Goal: Answer question/provide support: Share knowledge or assist other users

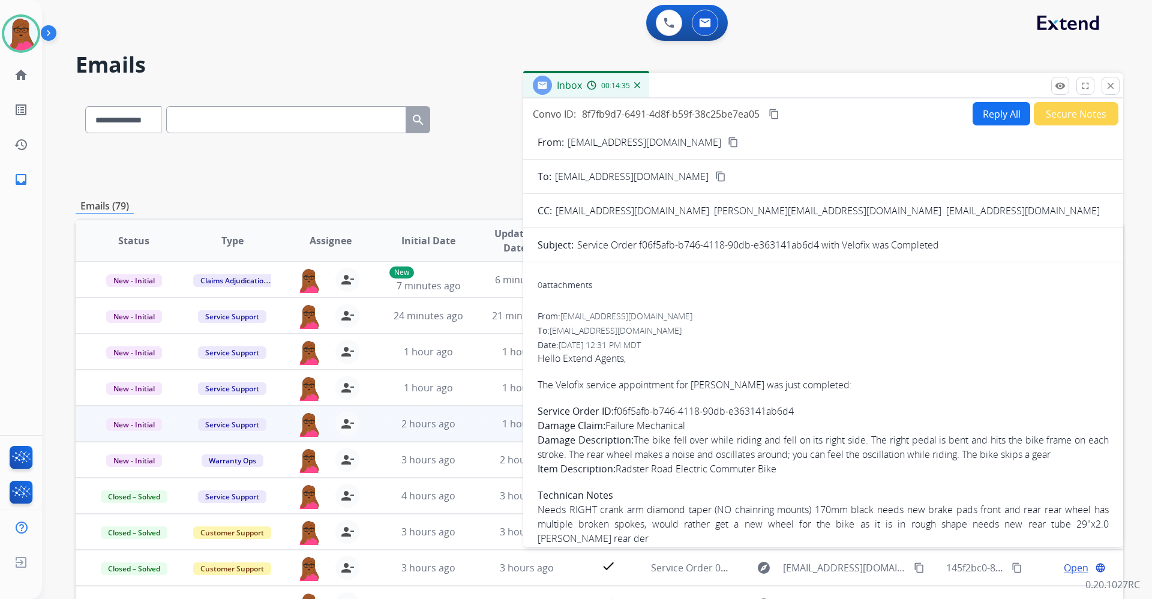
select select "**********"
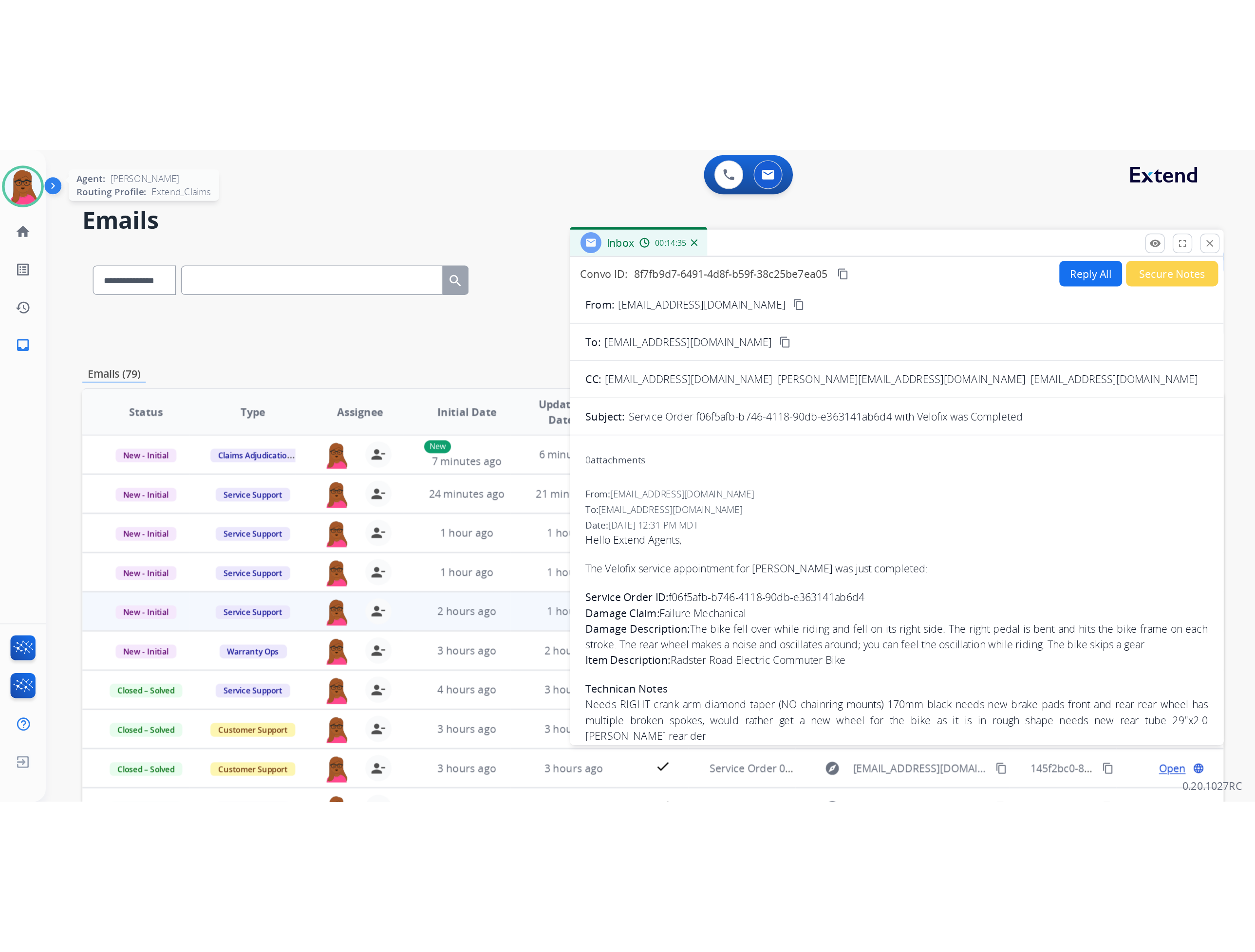
scroll to position [104, 0]
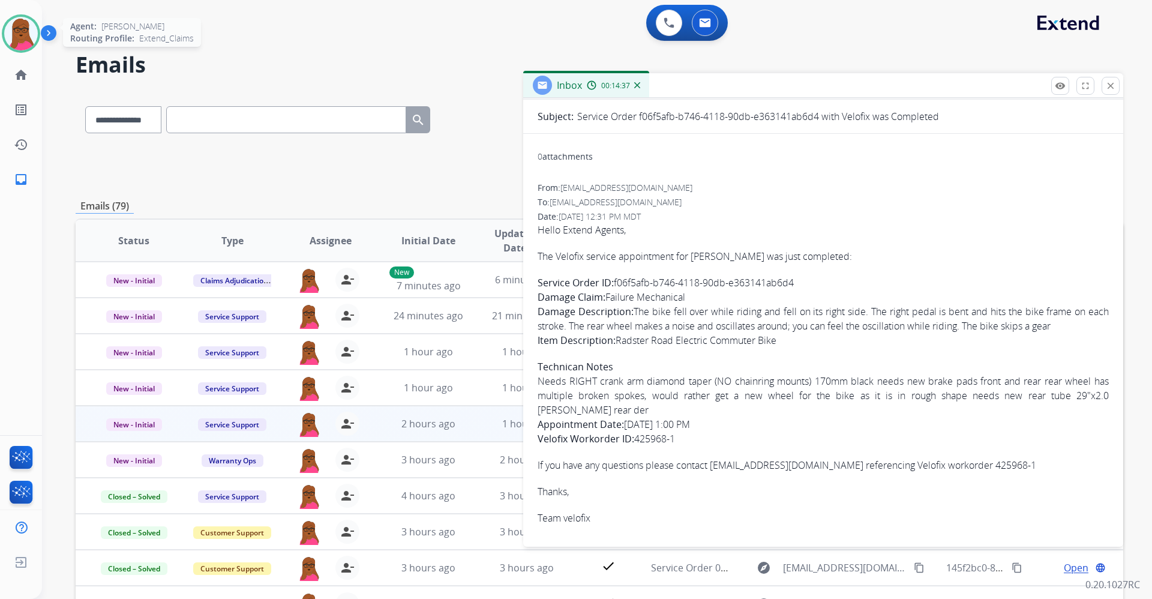
click at [20, 29] on img at bounding box center [21, 34] width 34 height 34
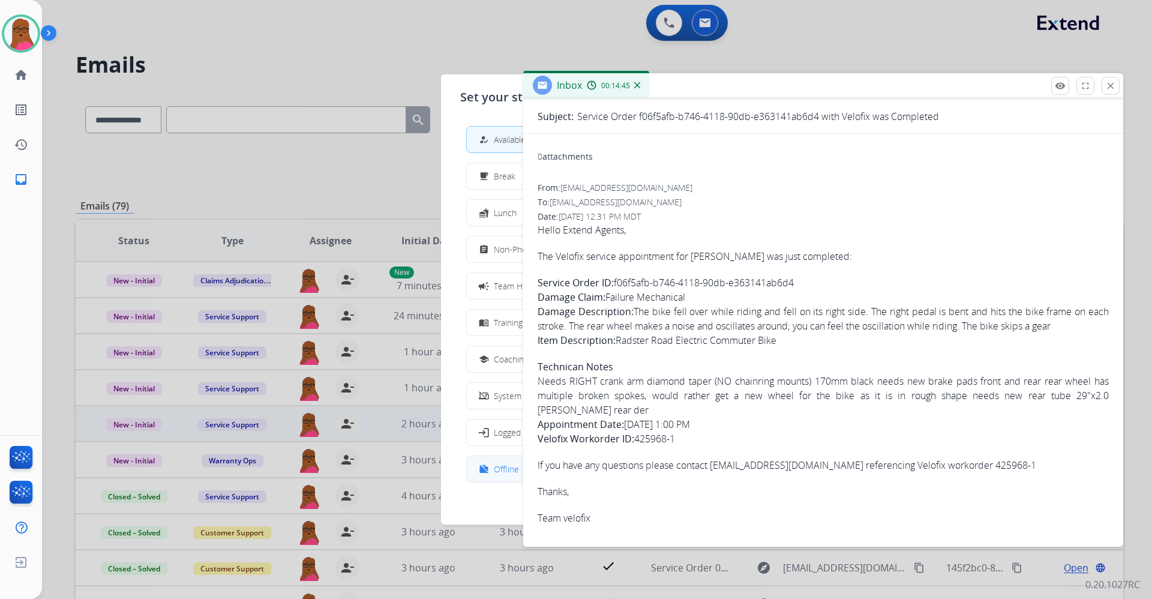
click at [500, 469] on span "Offline" at bounding box center [506, 468] width 25 height 13
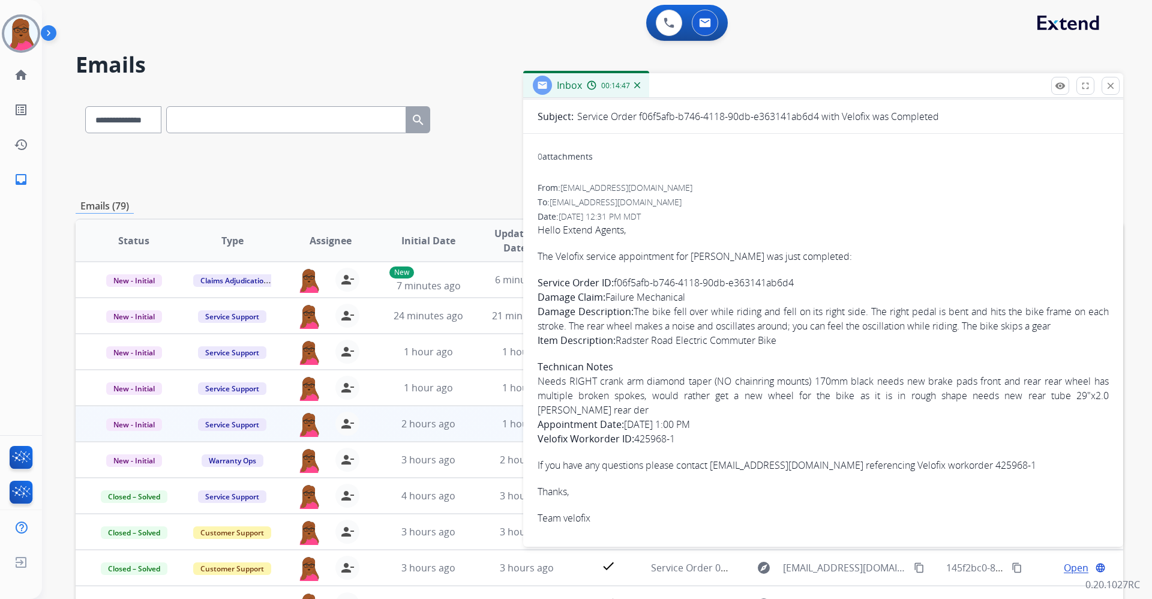
click at [1114, 85] on button "close Close" at bounding box center [1110, 86] width 18 height 18
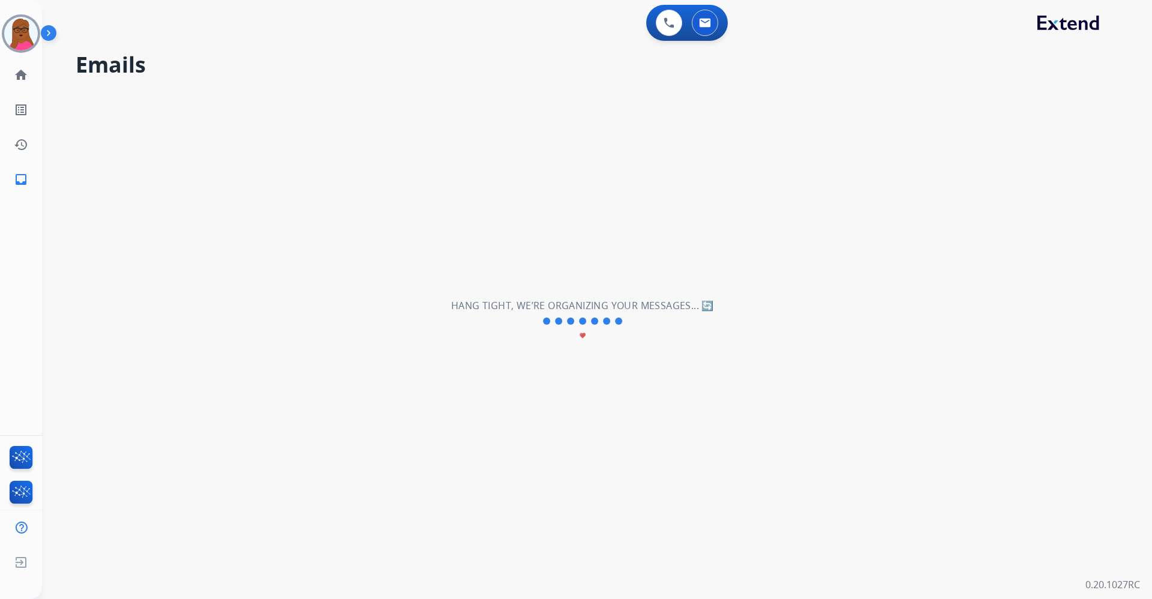
click at [943, 116] on div "**********" at bounding box center [582, 320] width 1081 height 555
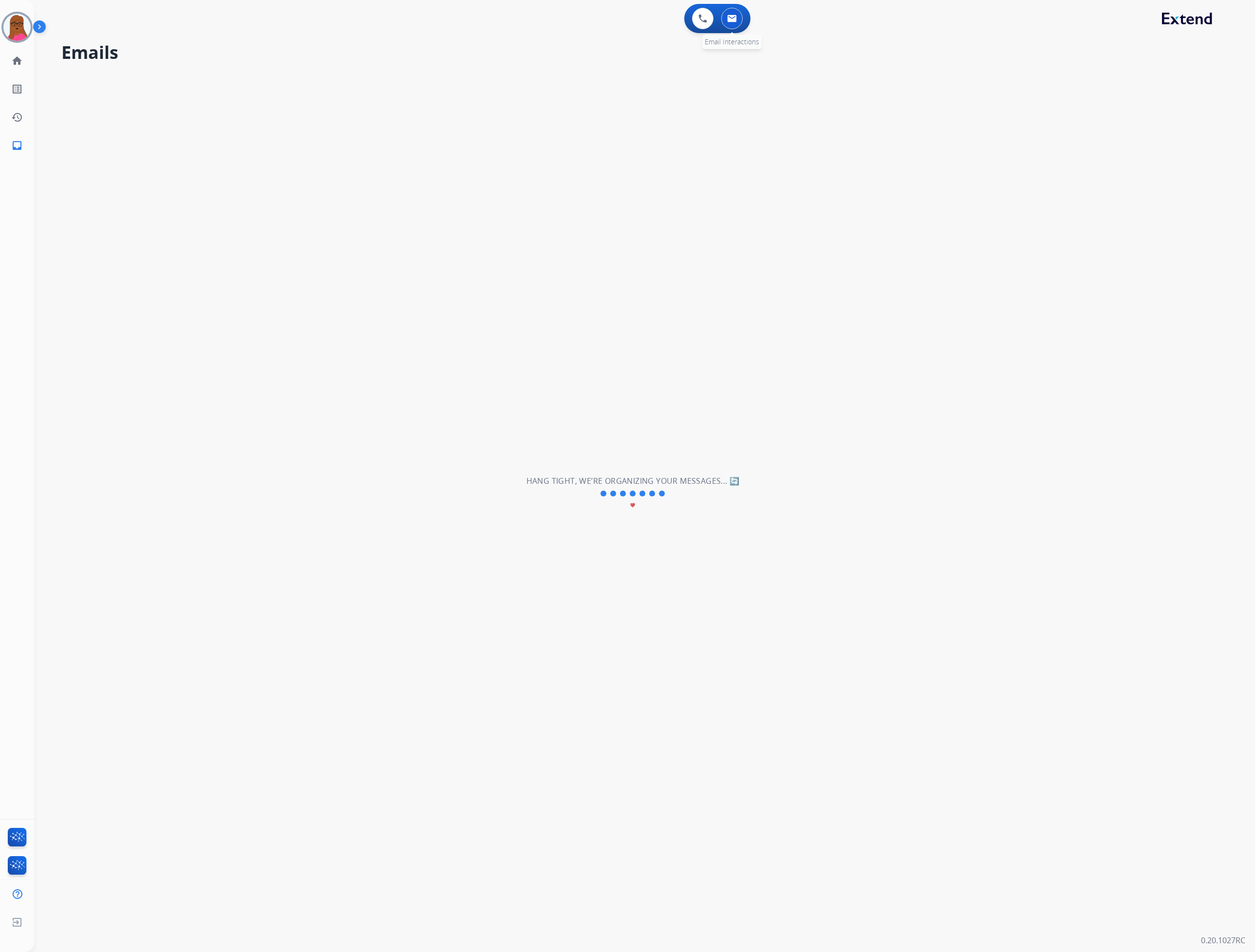
click at [729, 21] on img at bounding box center [732, 19] width 10 height 8
click at [740, 22] on button at bounding box center [731, 19] width 21 height 21
click at [740, 19] on button at bounding box center [731, 19] width 21 height 21
click at [16, 32] on img at bounding box center [17, 28] width 28 height 28
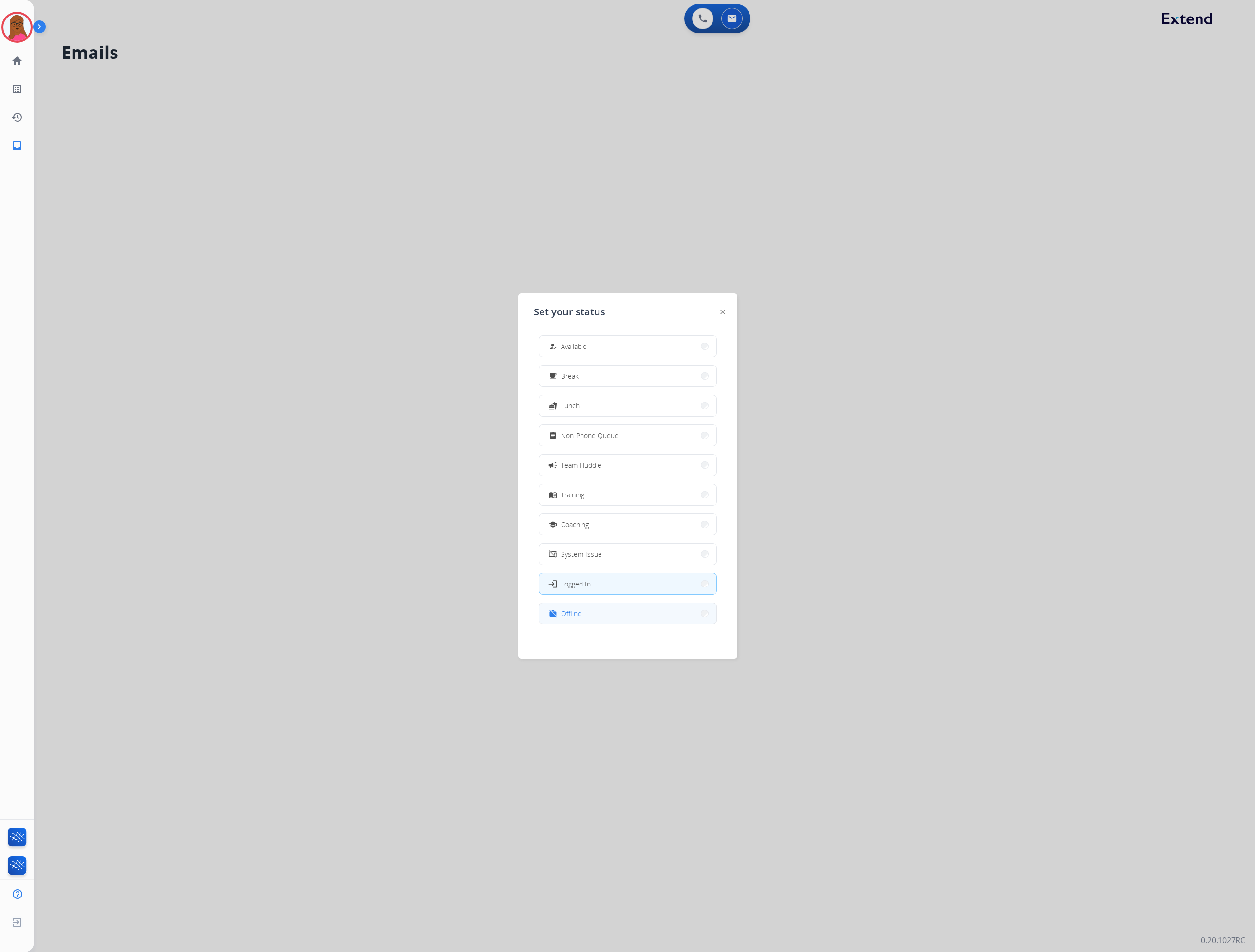
click at [568, 610] on span "Offline" at bounding box center [571, 614] width 20 height 11
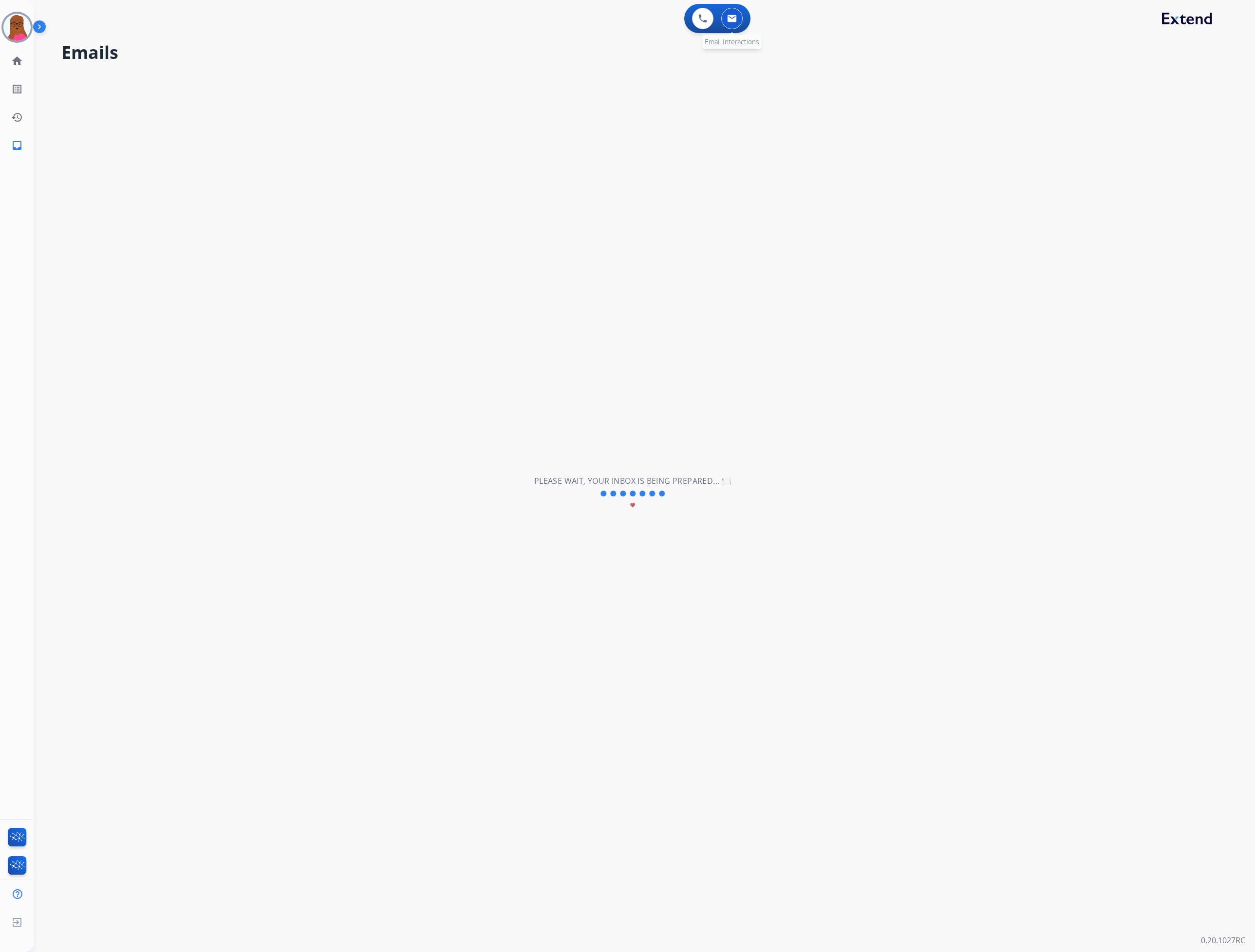
click at [732, 18] on img at bounding box center [732, 19] width 10 height 8
click at [733, 15] on img at bounding box center [732, 19] width 10 height 8
click at [705, 21] on img at bounding box center [702, 18] width 9 height 9
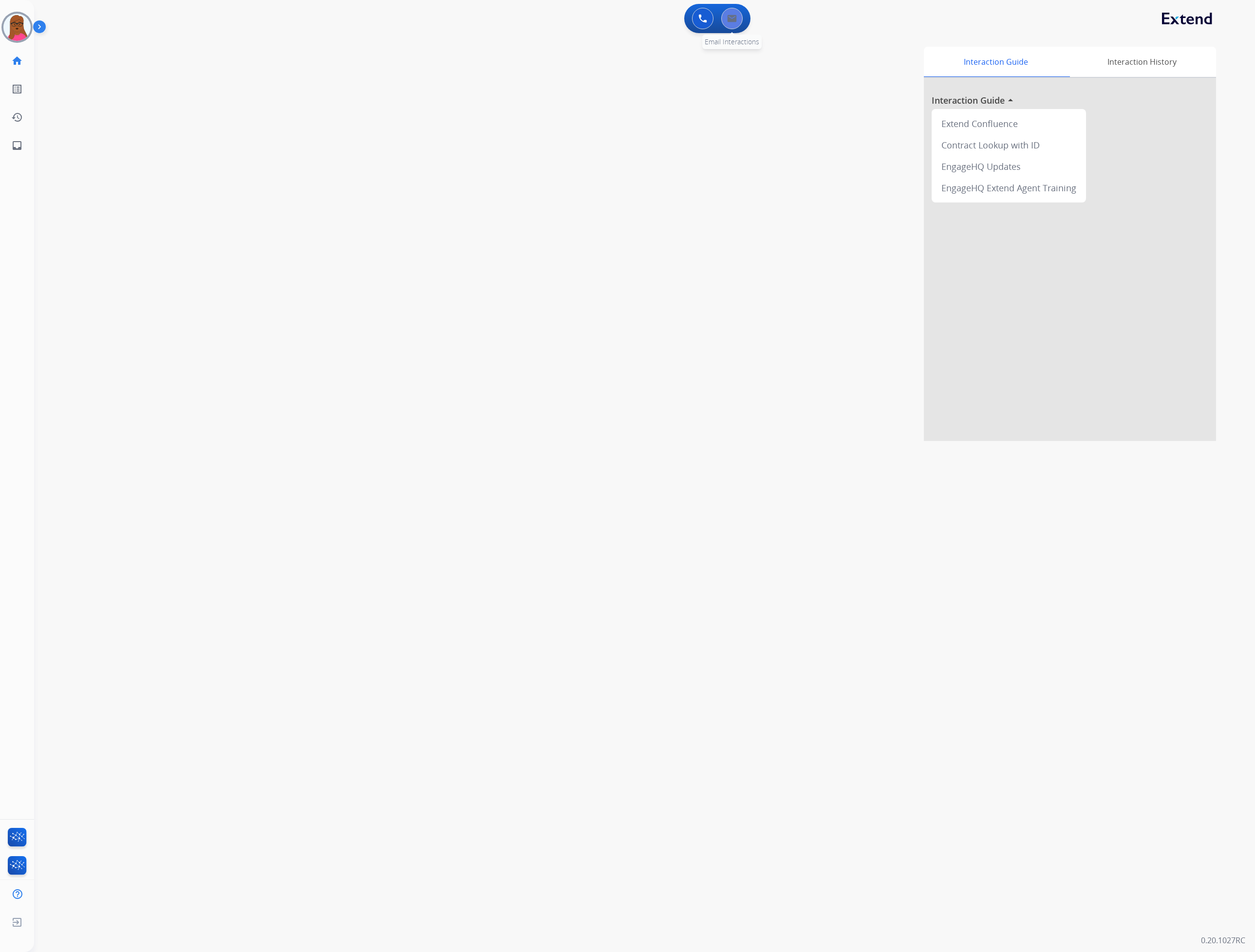
click at [735, 28] on div "0 Email Interactions" at bounding box center [732, 19] width 29 height 21
click at [736, 24] on button at bounding box center [731, 19] width 21 height 21
select select "**********"
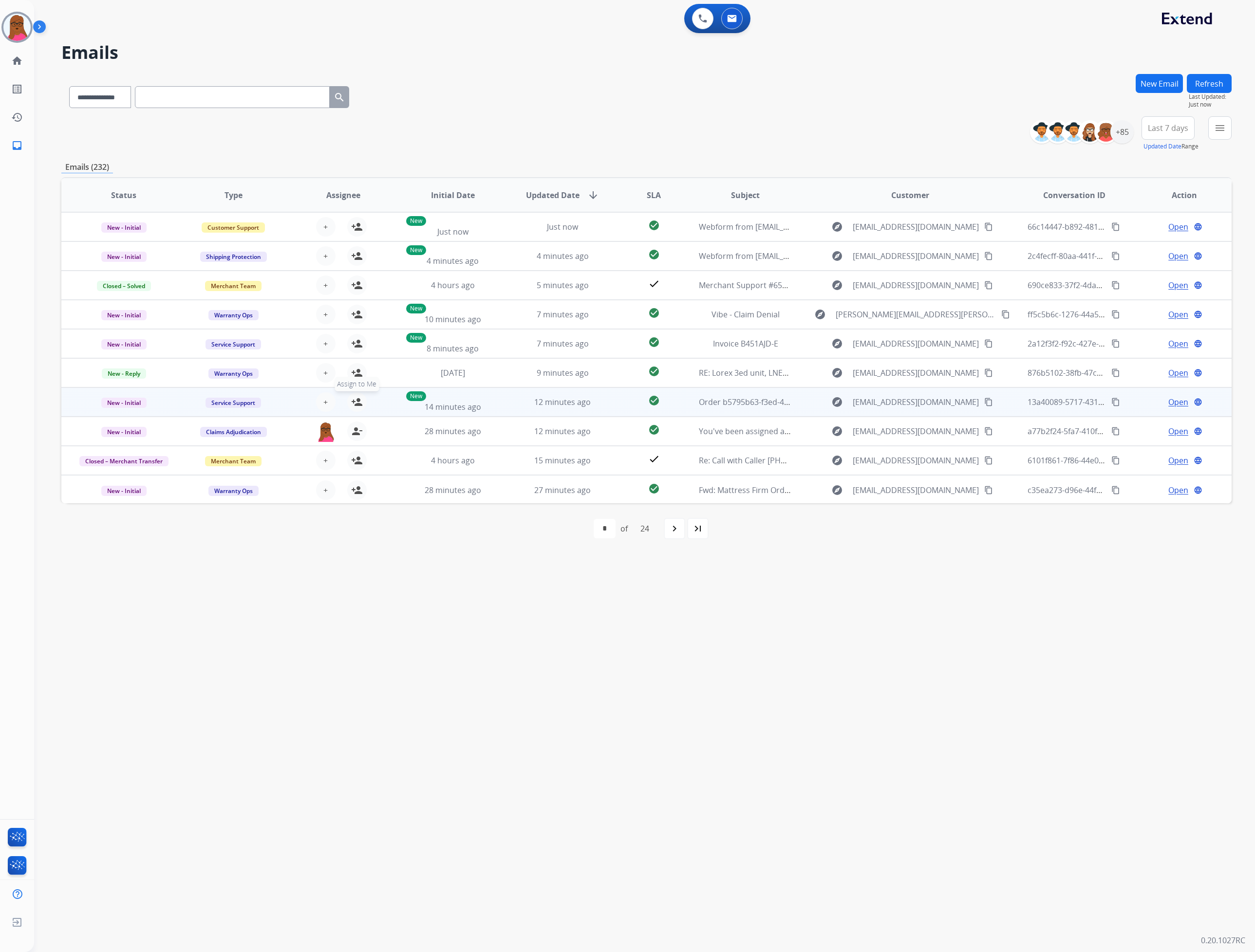
click at [356, 402] on mat-icon "person_add" at bounding box center [356, 402] width 11 height 11
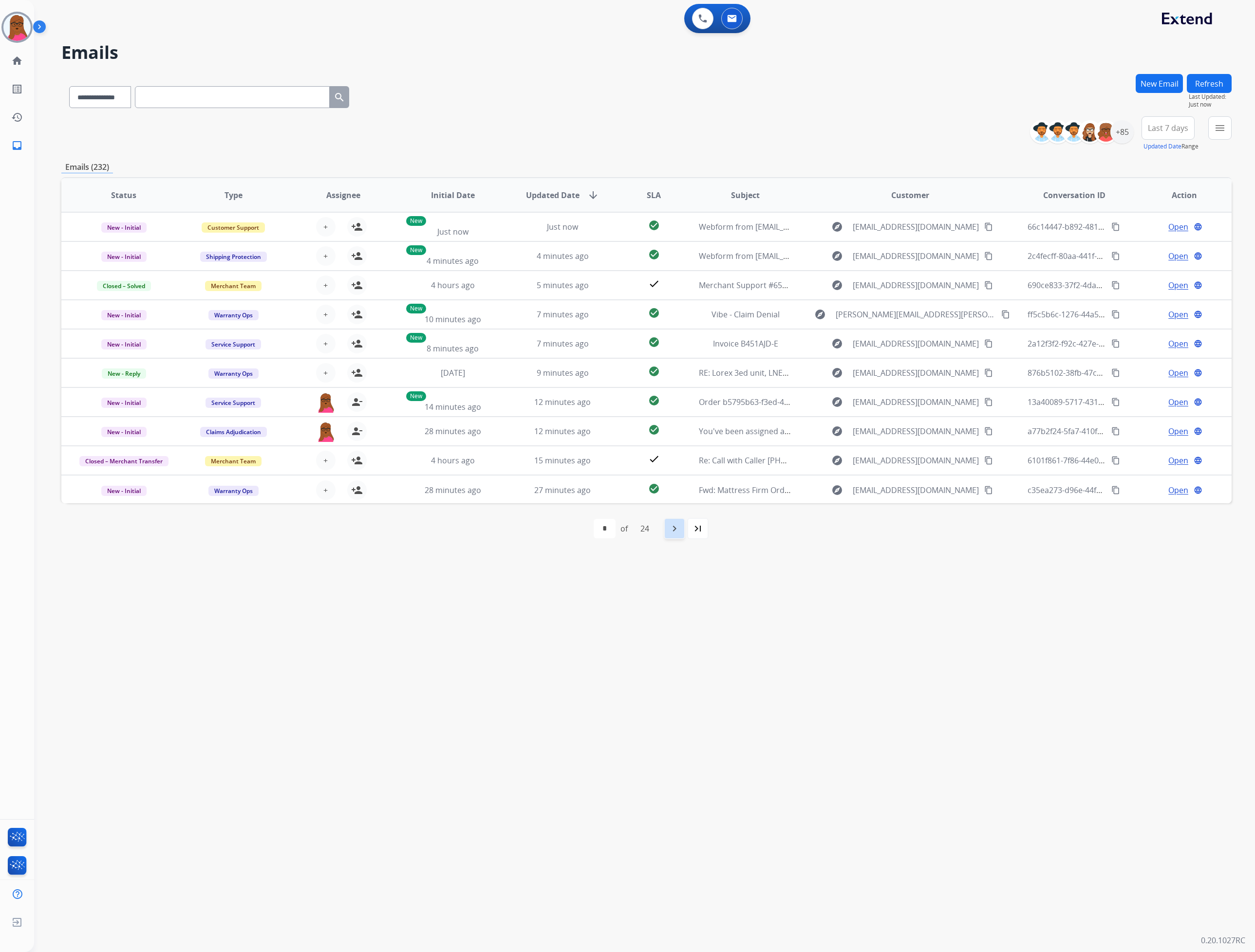
click at [665, 528] on div "navigate_next" at bounding box center [675, 528] width 21 height 21
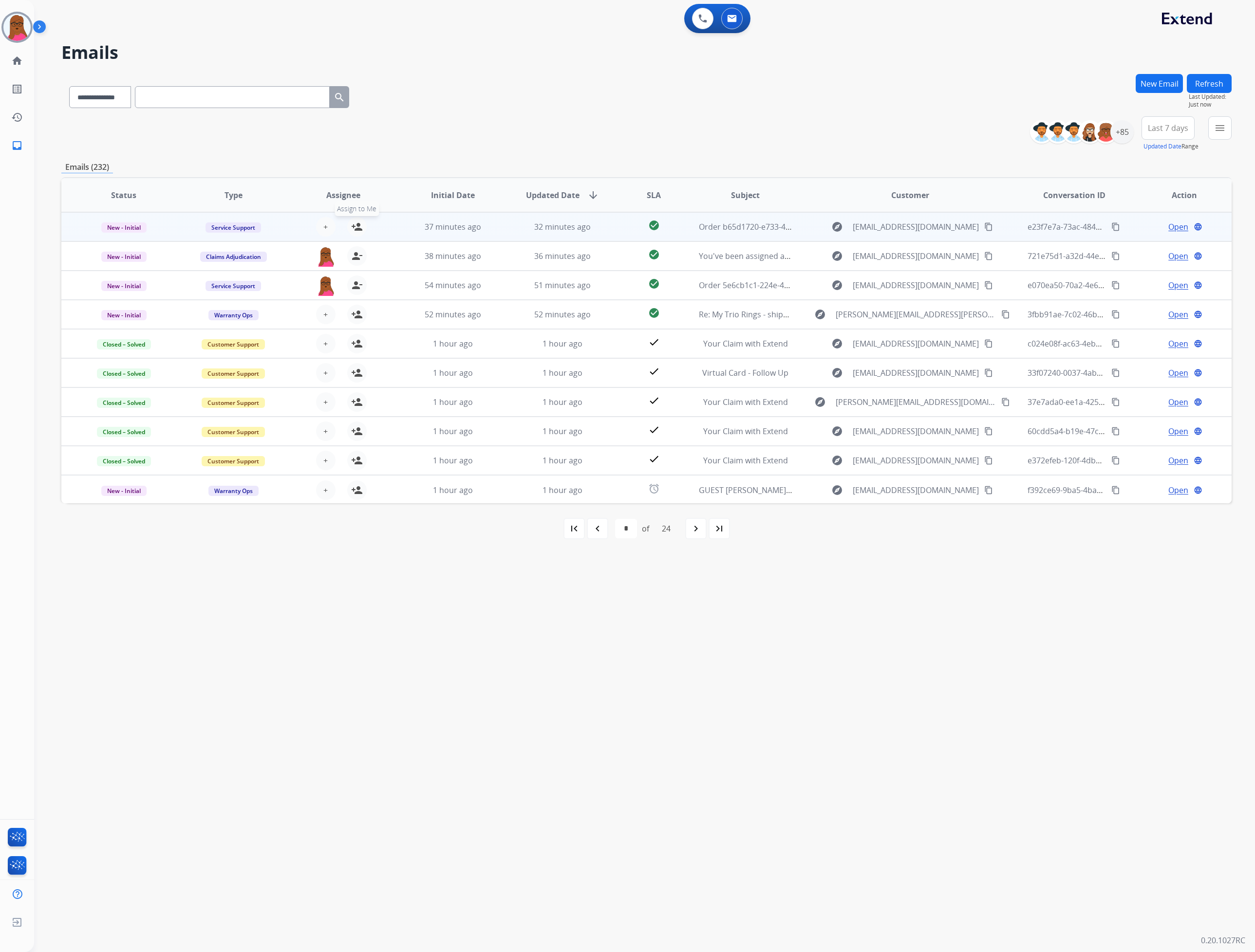
click at [353, 230] on mat-icon "person_add" at bounding box center [356, 226] width 11 height 11
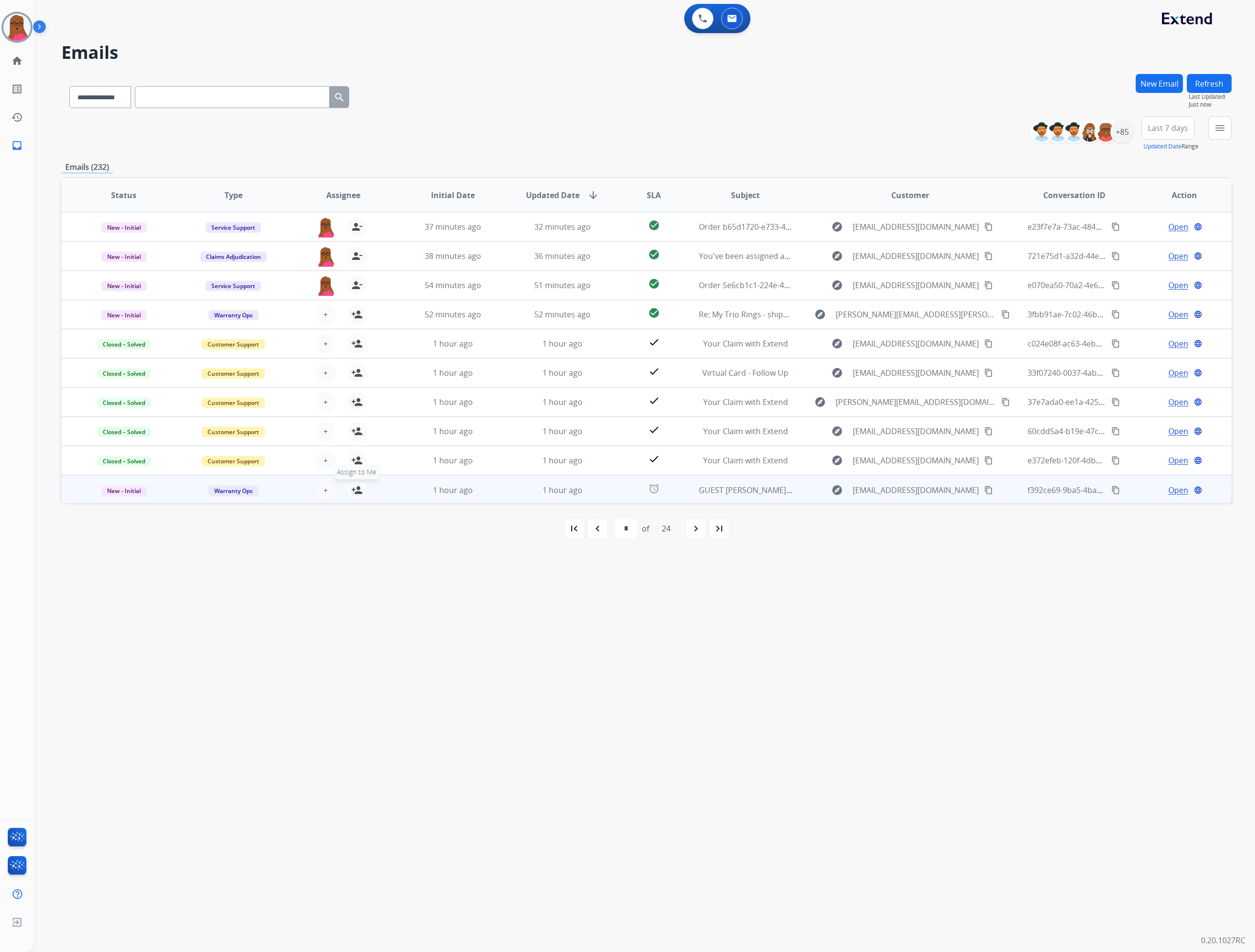
click at [356, 486] on mat-icon "person_add" at bounding box center [356, 490] width 11 height 11
click at [690, 531] on div "navigate_next" at bounding box center [696, 528] width 21 height 21
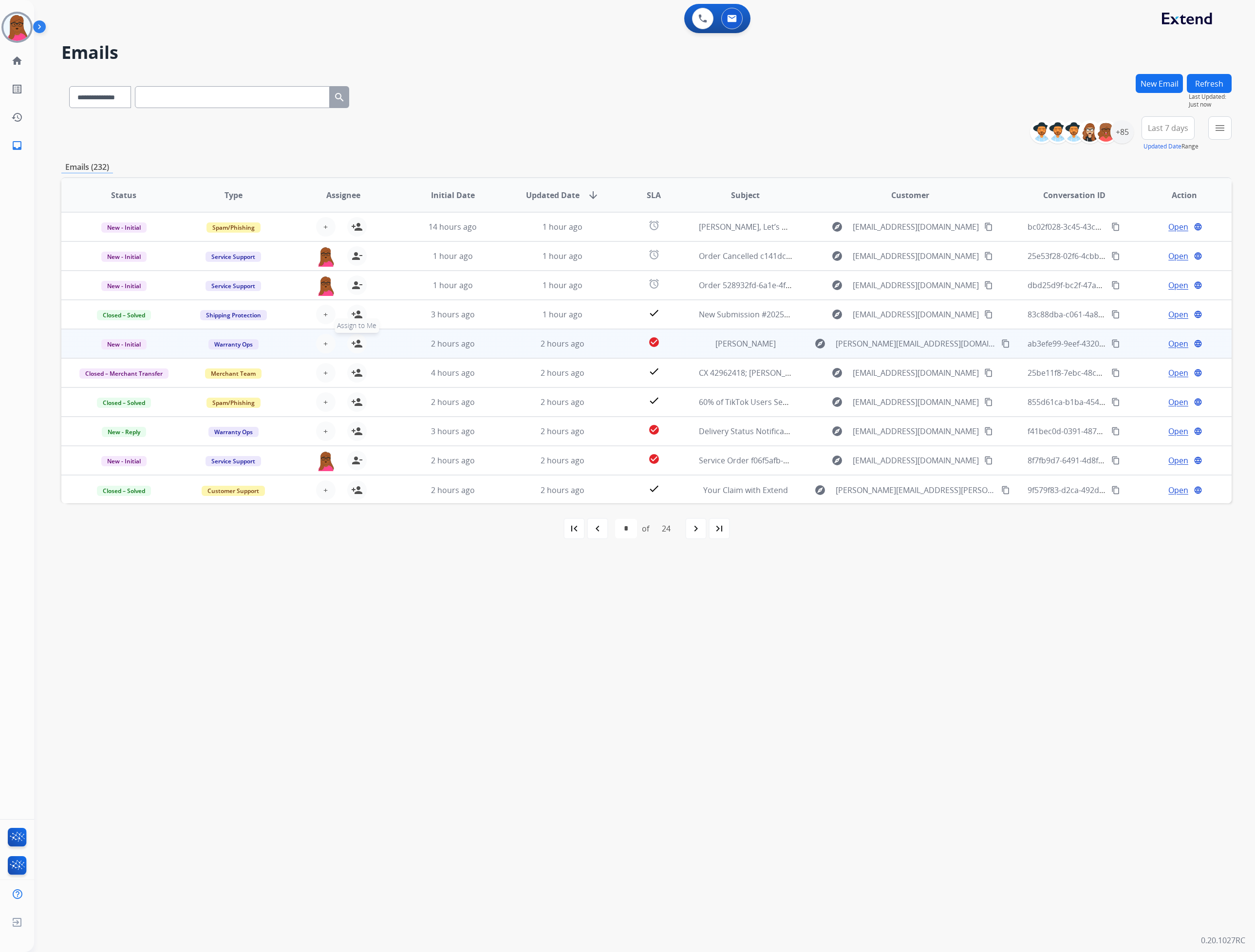
click at [356, 345] on mat-icon "person_add" at bounding box center [356, 343] width 11 height 11
click at [690, 532] on div "navigate_next" at bounding box center [696, 528] width 21 height 21
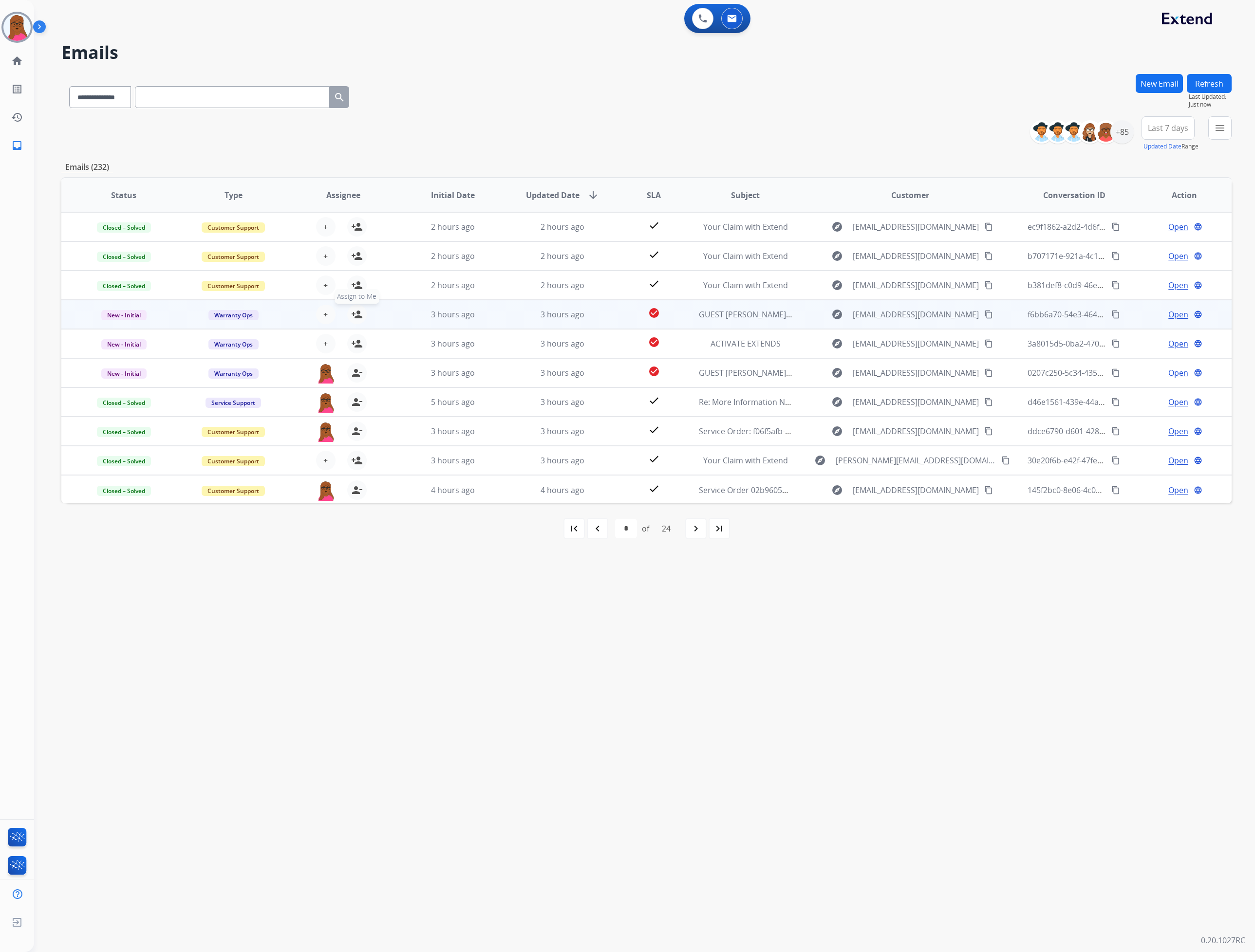
click at [351, 319] on mat-icon "person_add" at bounding box center [356, 314] width 11 height 11
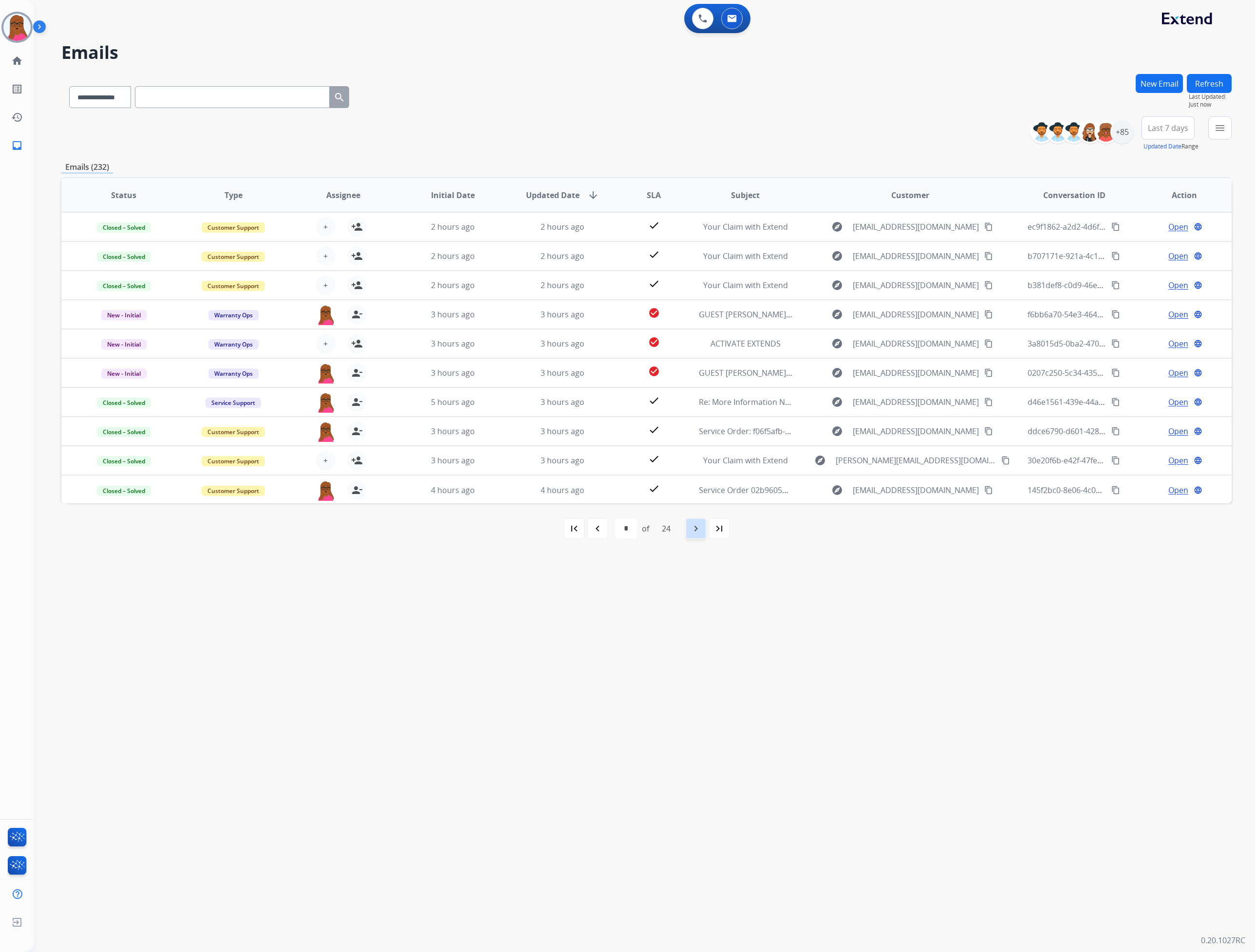
click at [693, 530] on mat-icon "navigate_next" at bounding box center [696, 528] width 11 height 11
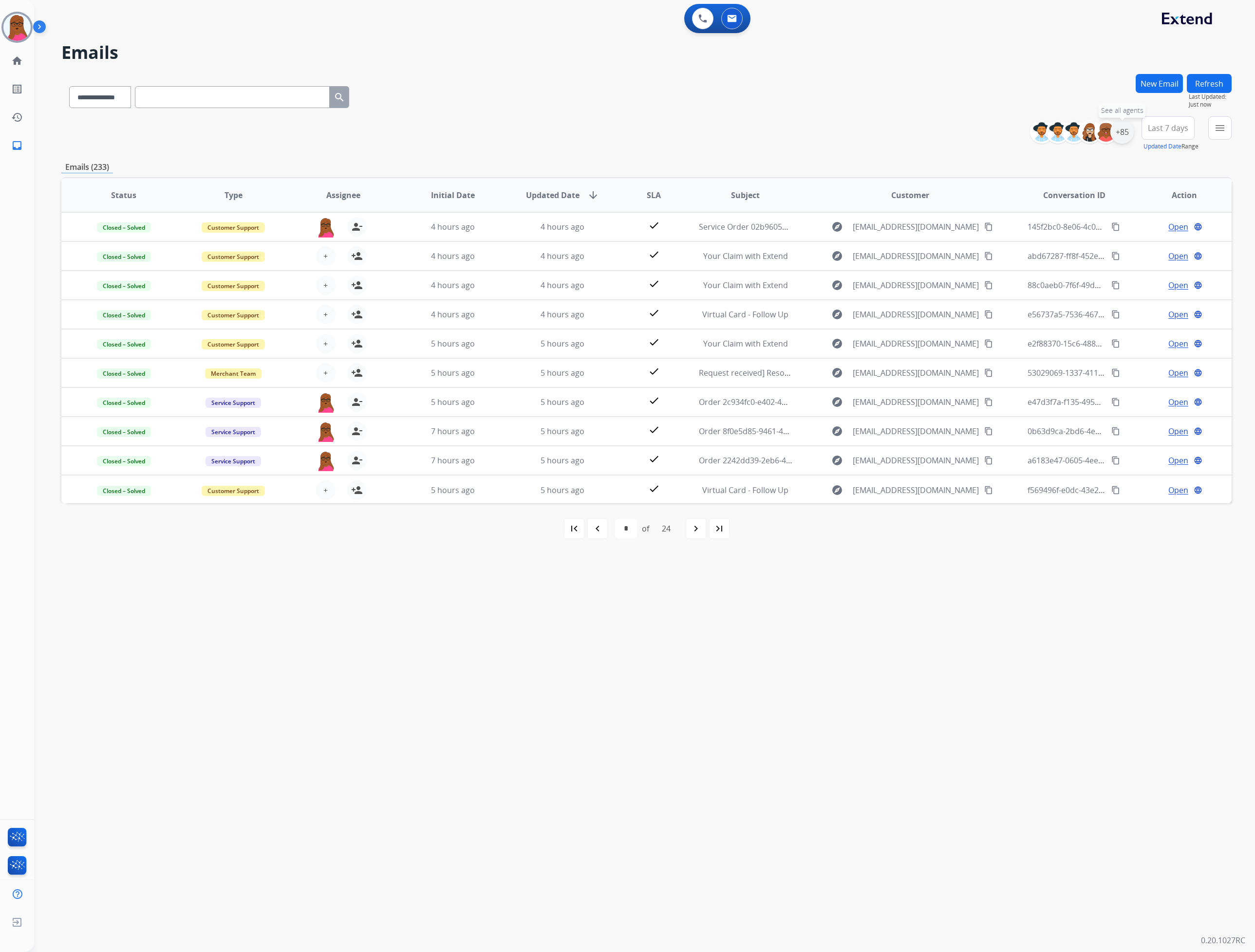
click at [1122, 127] on div "+85" at bounding box center [1122, 131] width 24 height 24
click at [1007, 228] on div "Unassigned" at bounding box center [1020, 228] width 48 height 8
click at [1060, 323] on button "Apply" at bounding box center [1073, 329] width 33 height 18
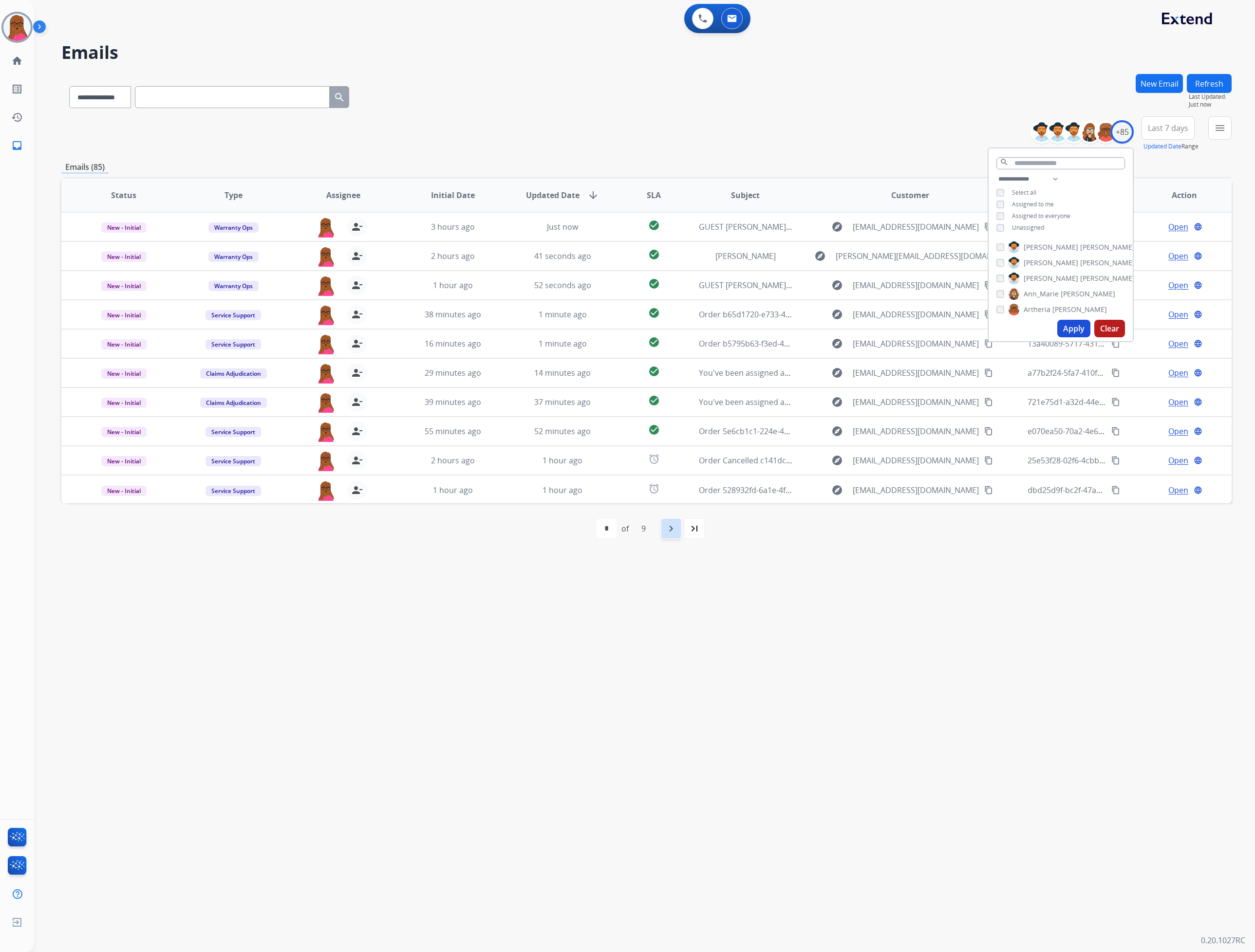
click at [665, 533] on mat-icon "navigate_next" at bounding box center [671, 528] width 11 height 11
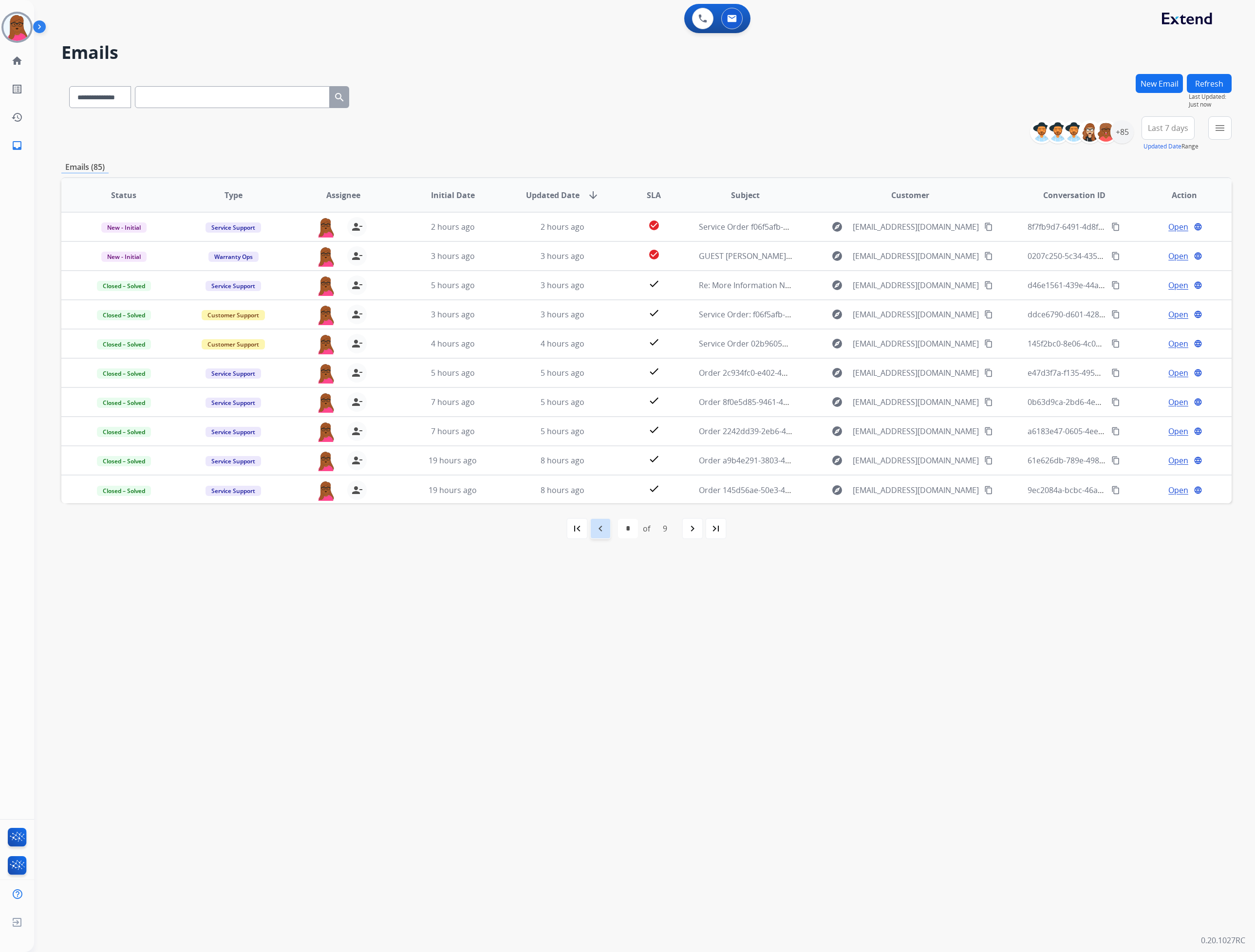
click at [597, 533] on mat-icon "navigate_before" at bounding box center [600, 528] width 11 height 11
click at [677, 528] on mat-icon "navigate_next" at bounding box center [671, 528] width 11 height 11
select select "*"
click at [1169, 259] on span "Open" at bounding box center [1178, 256] width 20 height 11
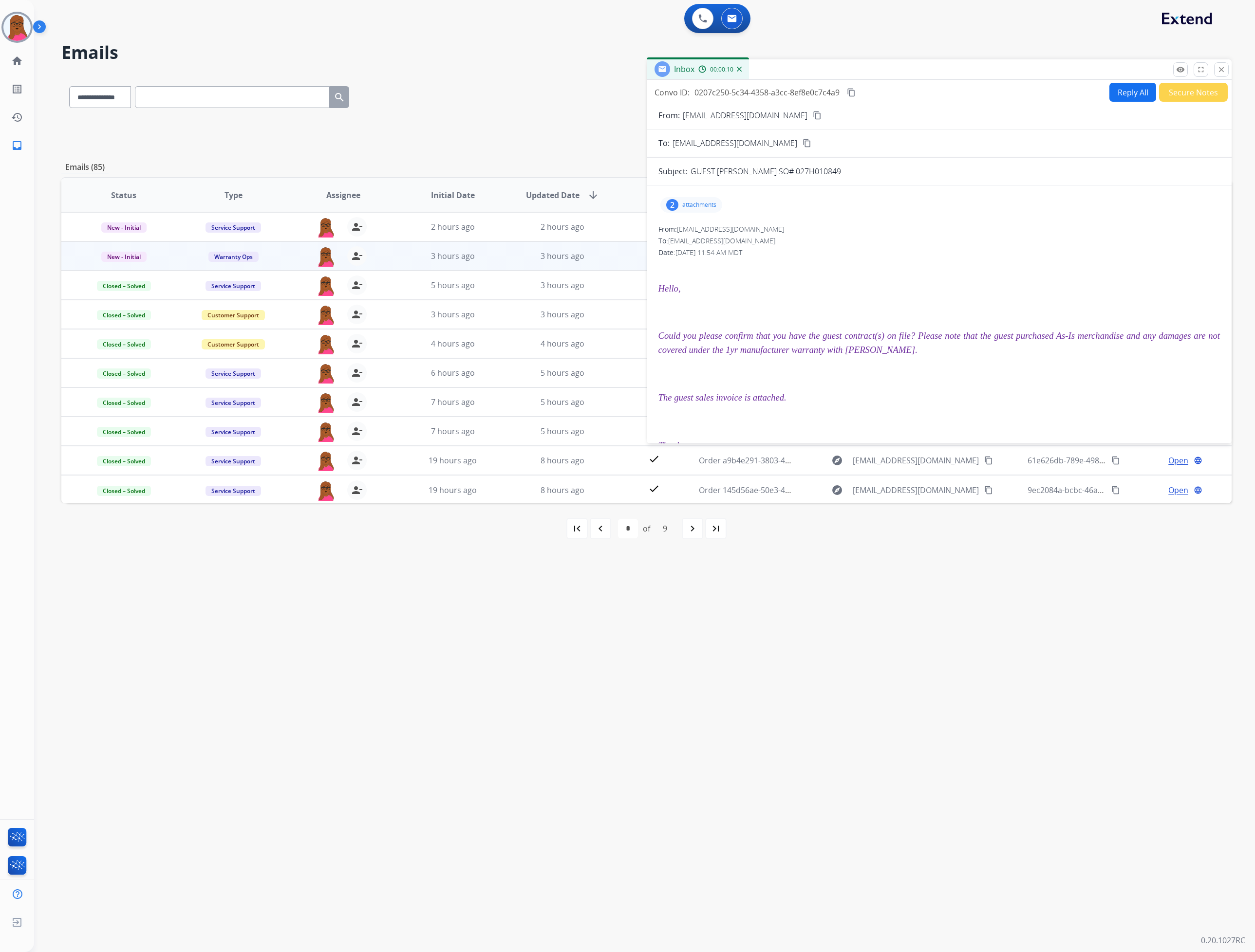
click at [703, 210] on div "2 attachments" at bounding box center [691, 205] width 62 height 15
click at [809, 261] on mat-icon "download" at bounding box center [811, 264] width 9 height 9
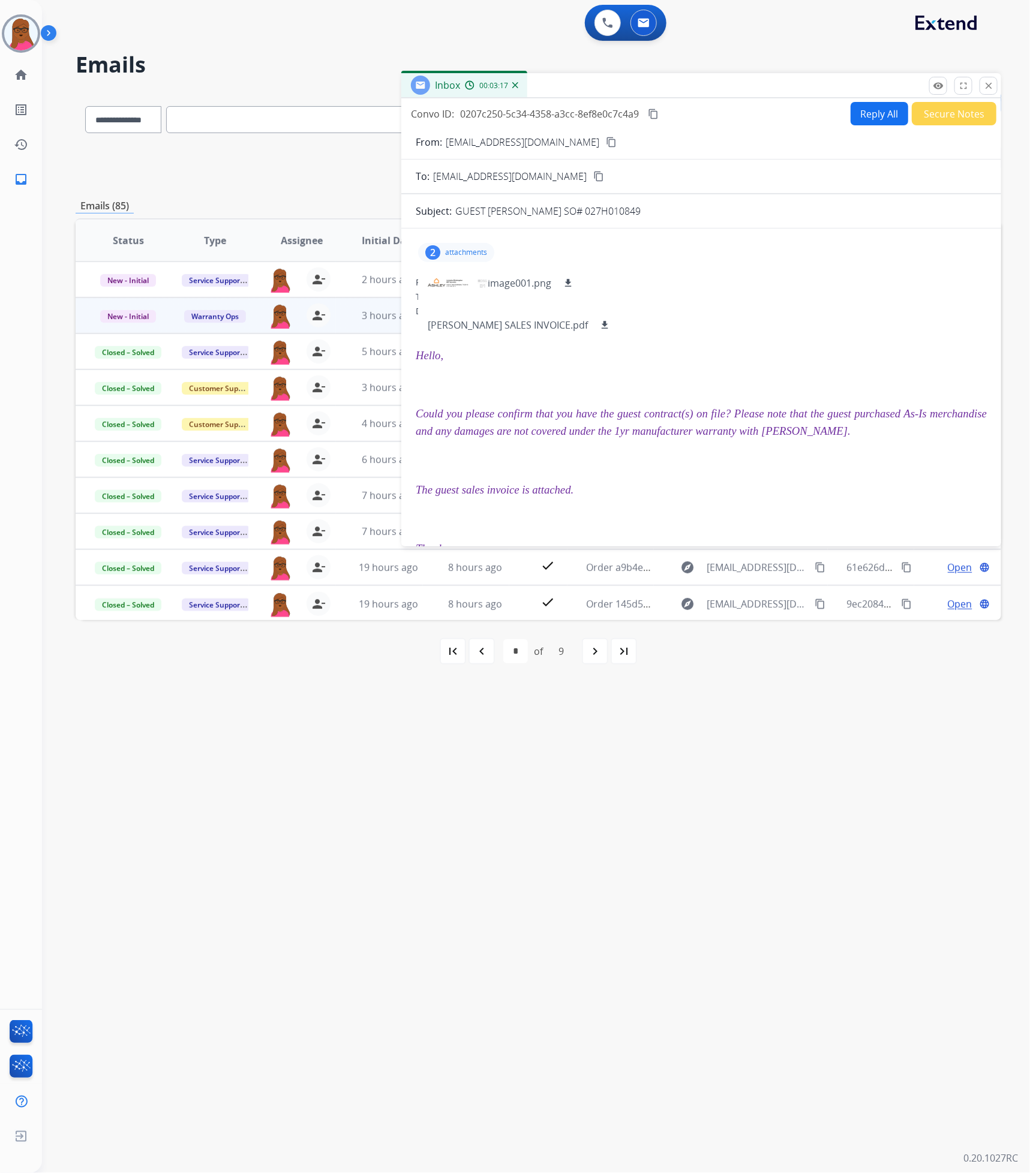
click at [875, 121] on button "Reply All" at bounding box center [880, 113] width 58 height 23
select select "**********"
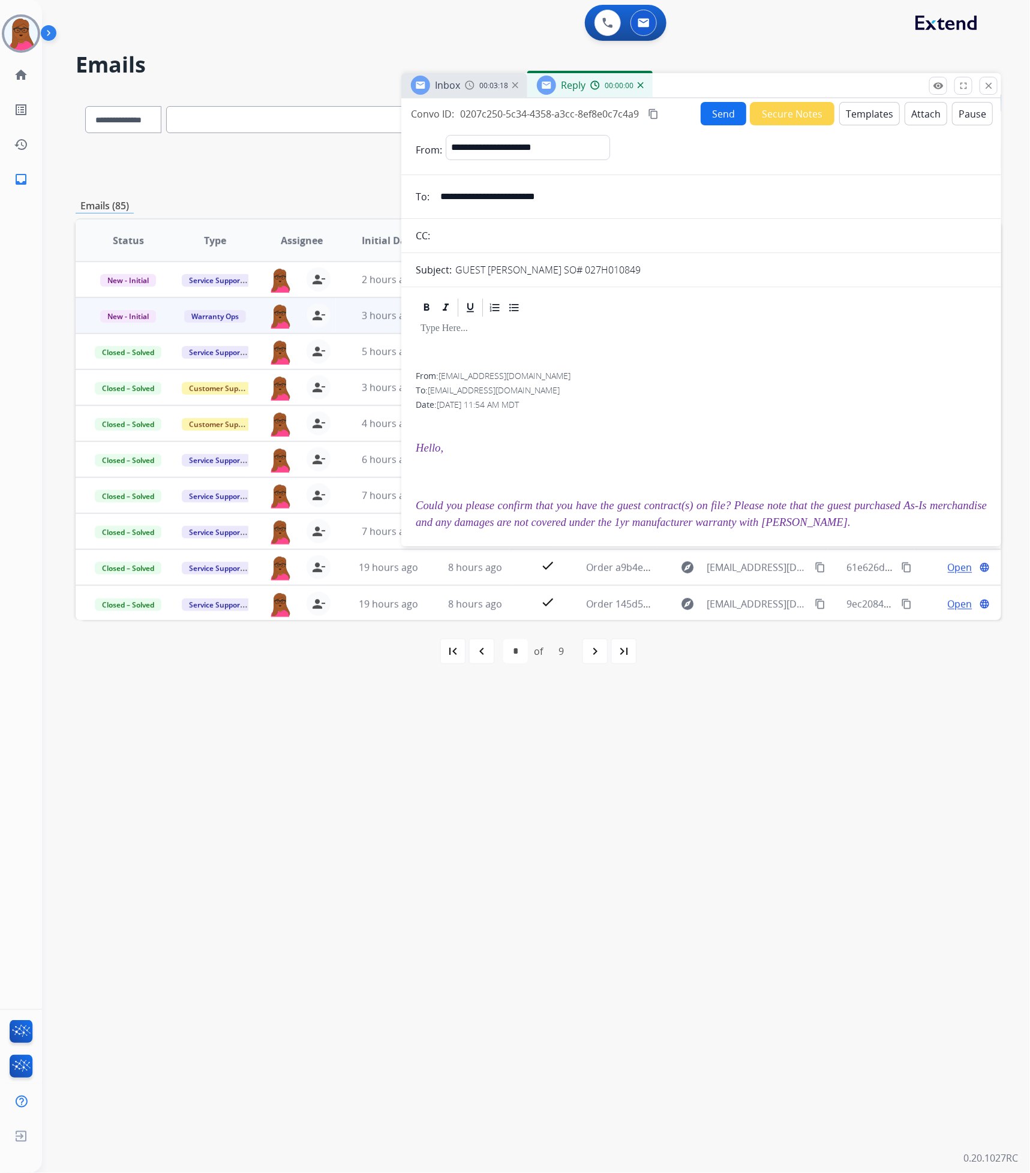
click at [639, 319] on div at bounding box center [701, 308] width 571 height 22
click at [630, 337] on div at bounding box center [701, 346] width 571 height 54
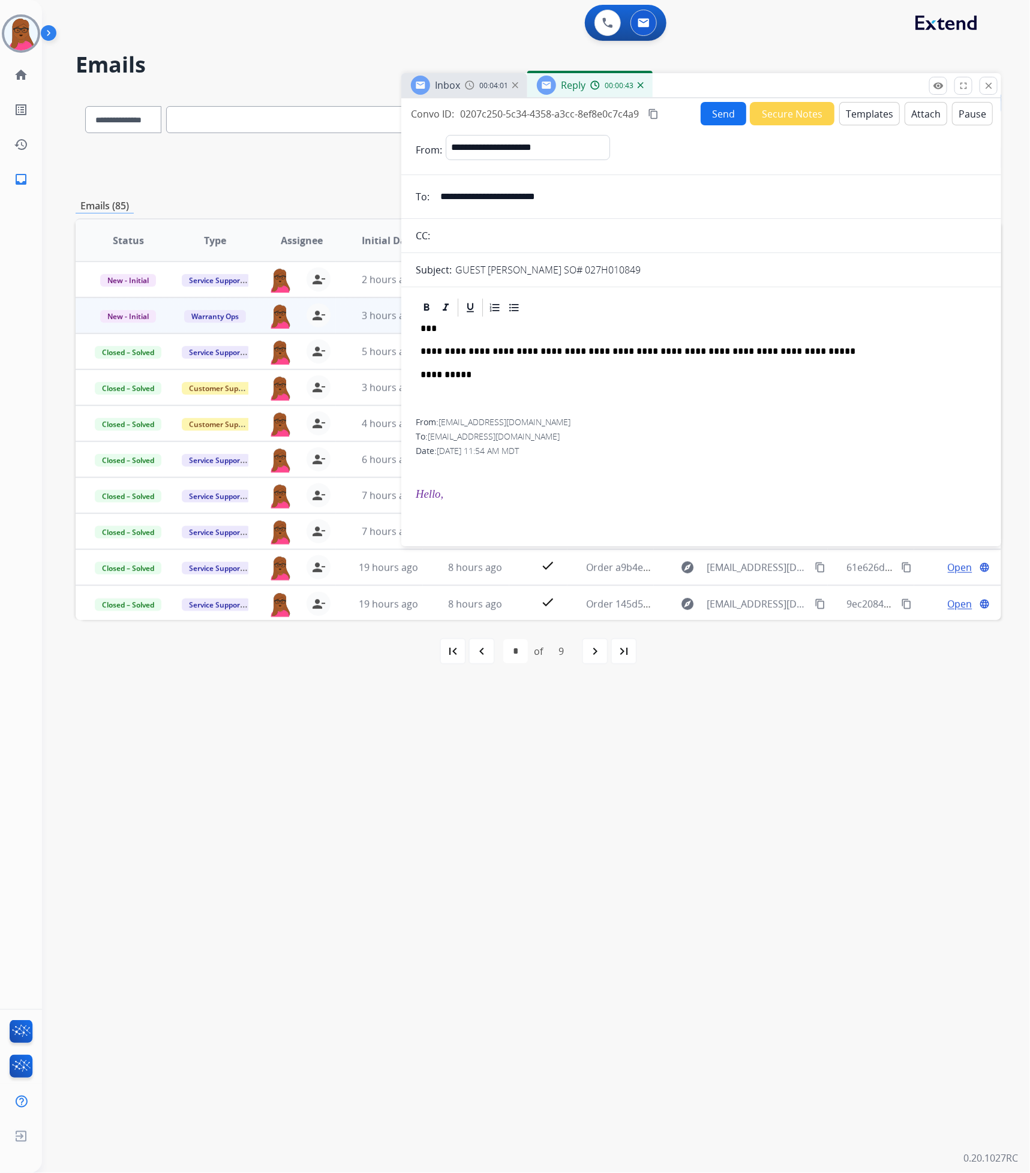
click at [699, 404] on div "**********" at bounding box center [701, 369] width 571 height 100
click at [722, 110] on button "Send" at bounding box center [724, 113] width 46 height 23
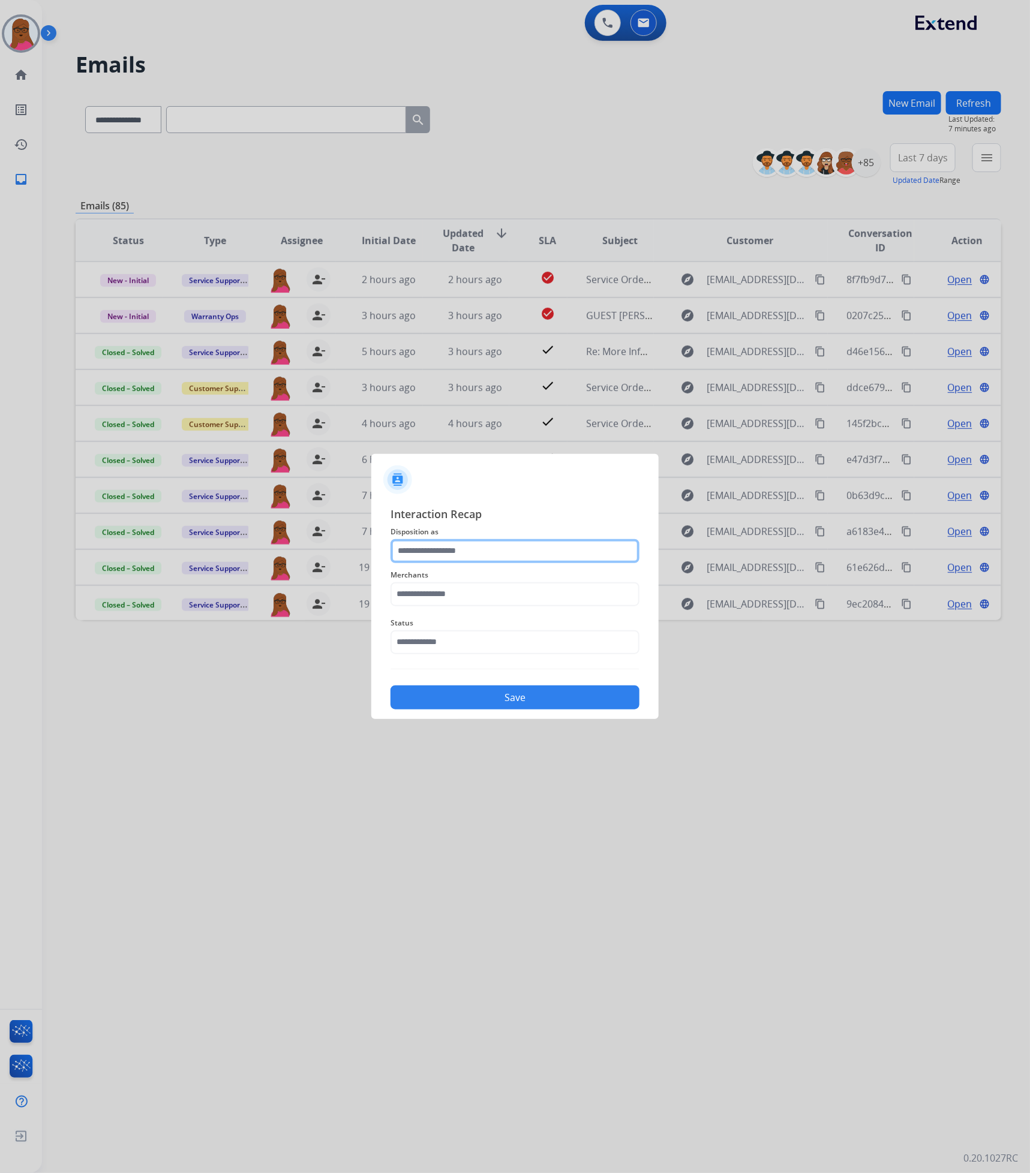
click at [525, 555] on input "text" at bounding box center [514, 551] width 249 height 24
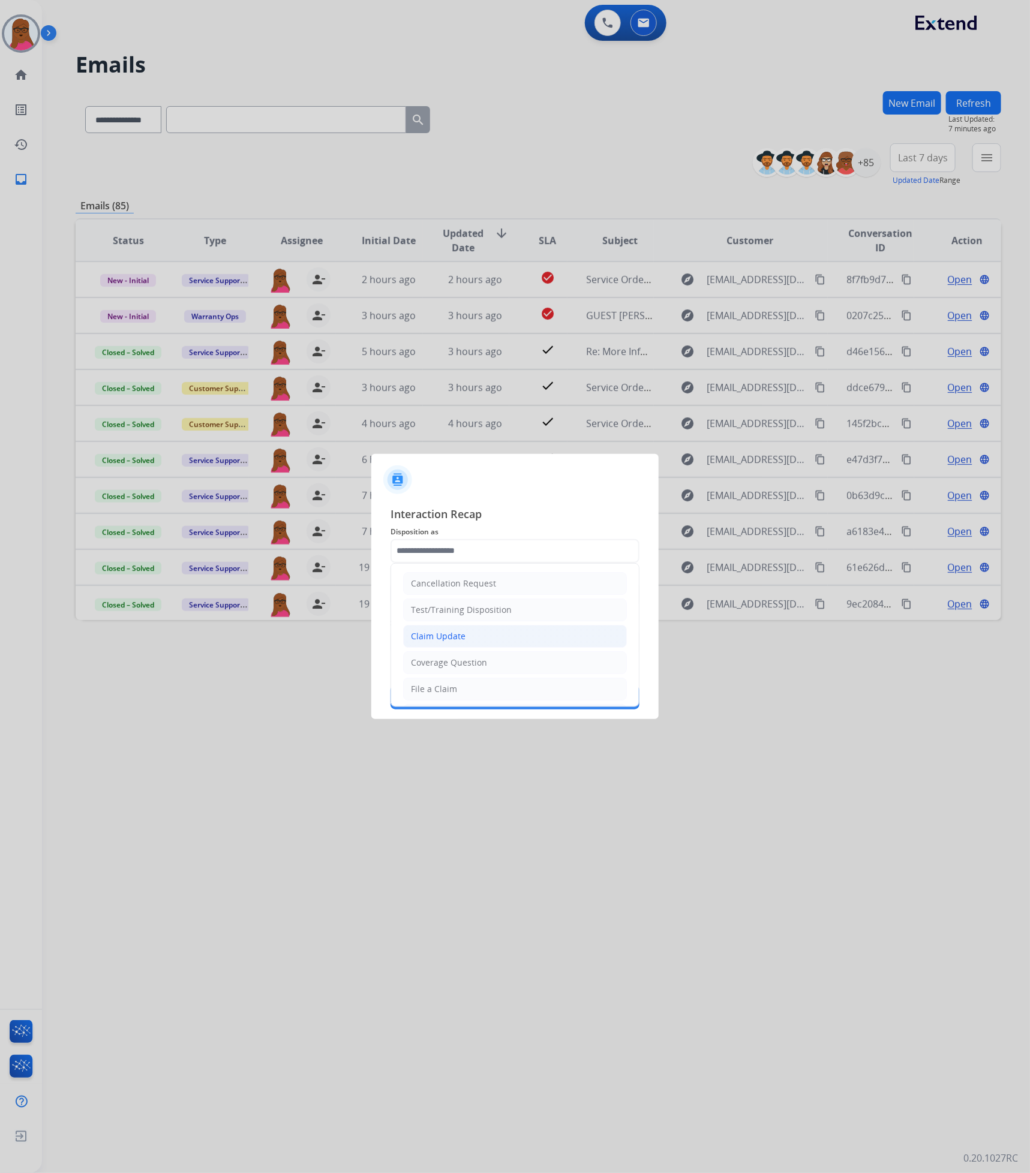
click at [492, 628] on li "Claim Update" at bounding box center [515, 636] width 224 height 23
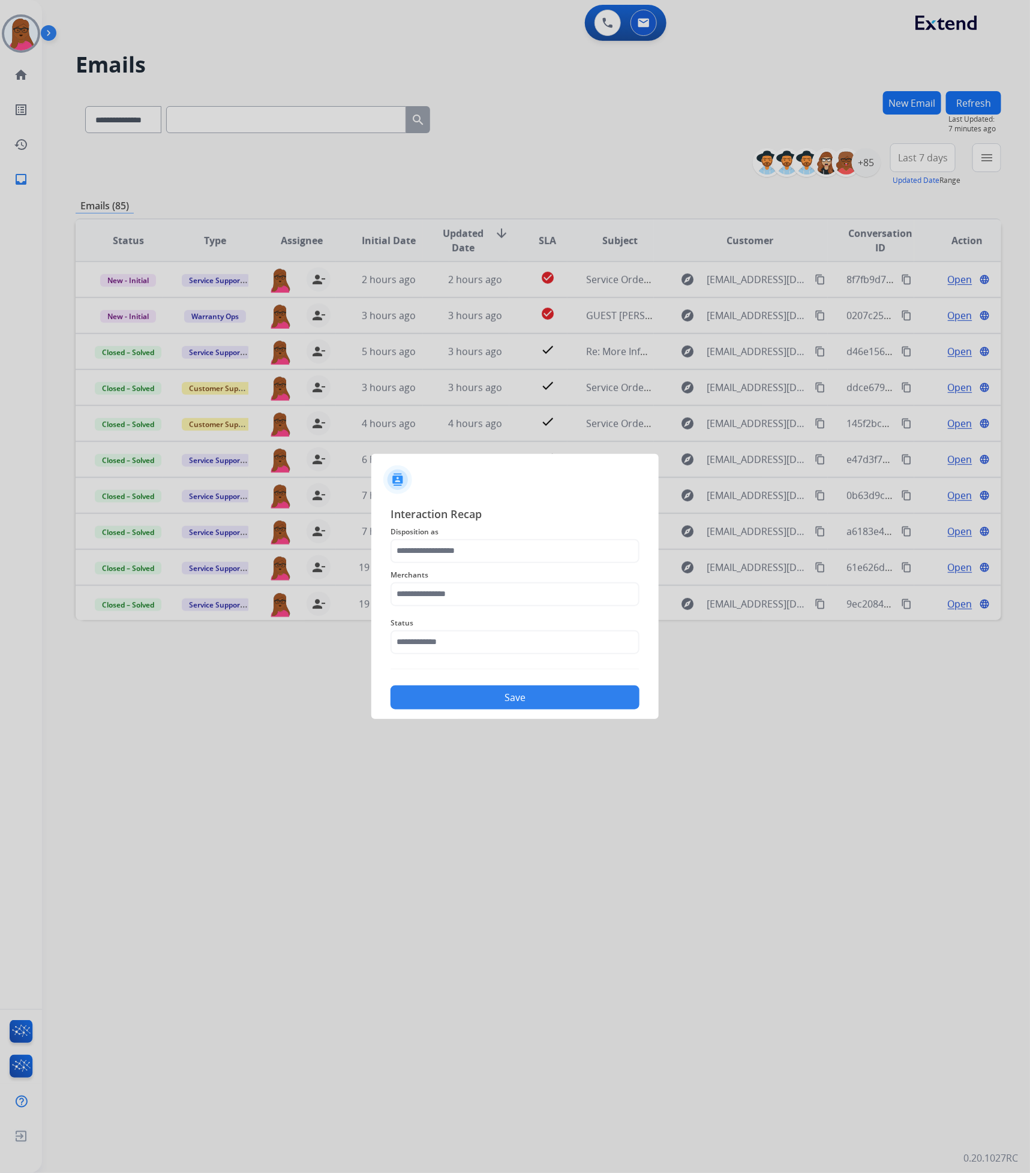
type input "**********"
click at [515, 596] on input "text" at bounding box center [514, 594] width 249 height 24
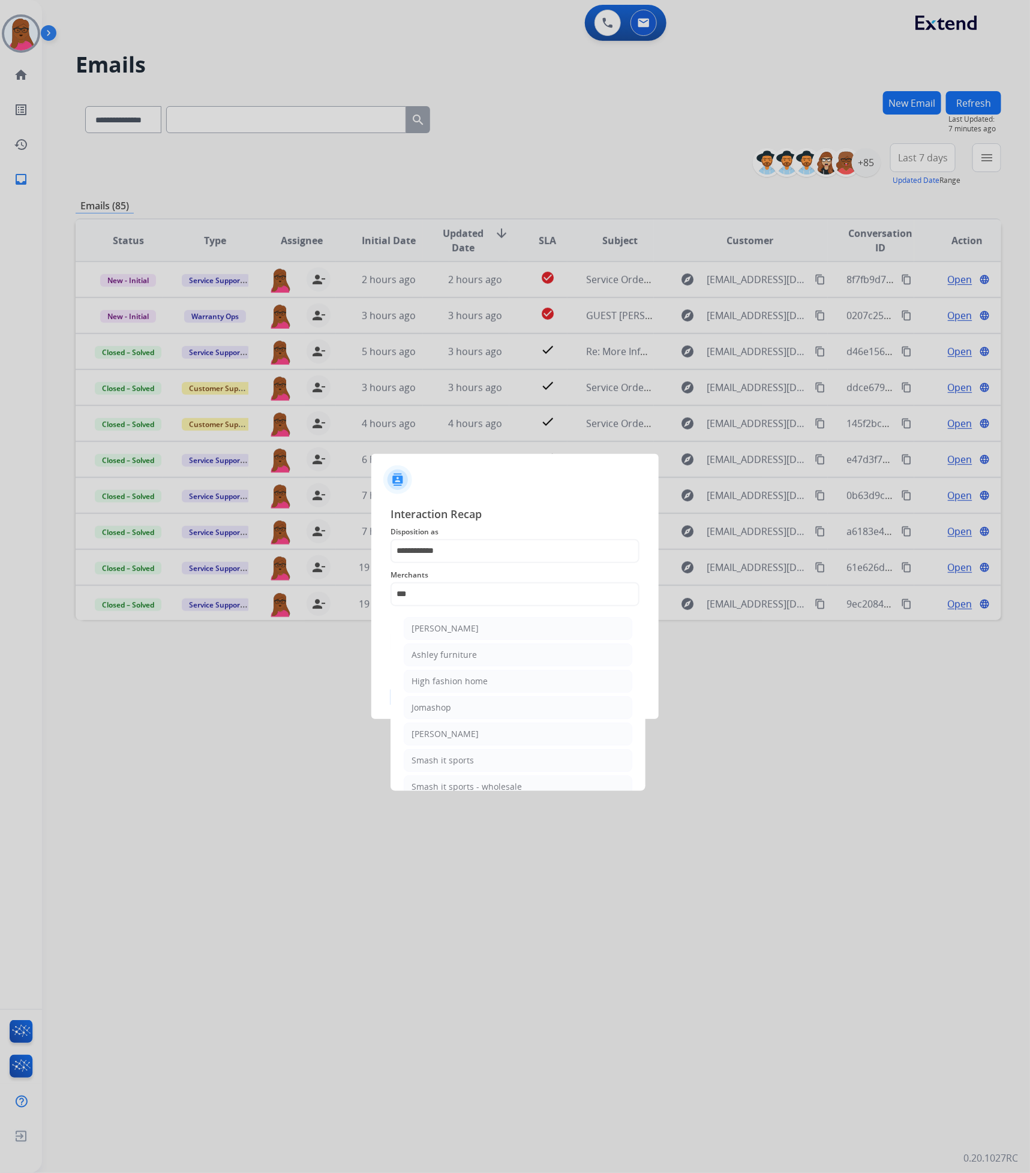
click at [501, 657] on li "Ashley furniture" at bounding box center [518, 655] width 229 height 23
type input "**********"
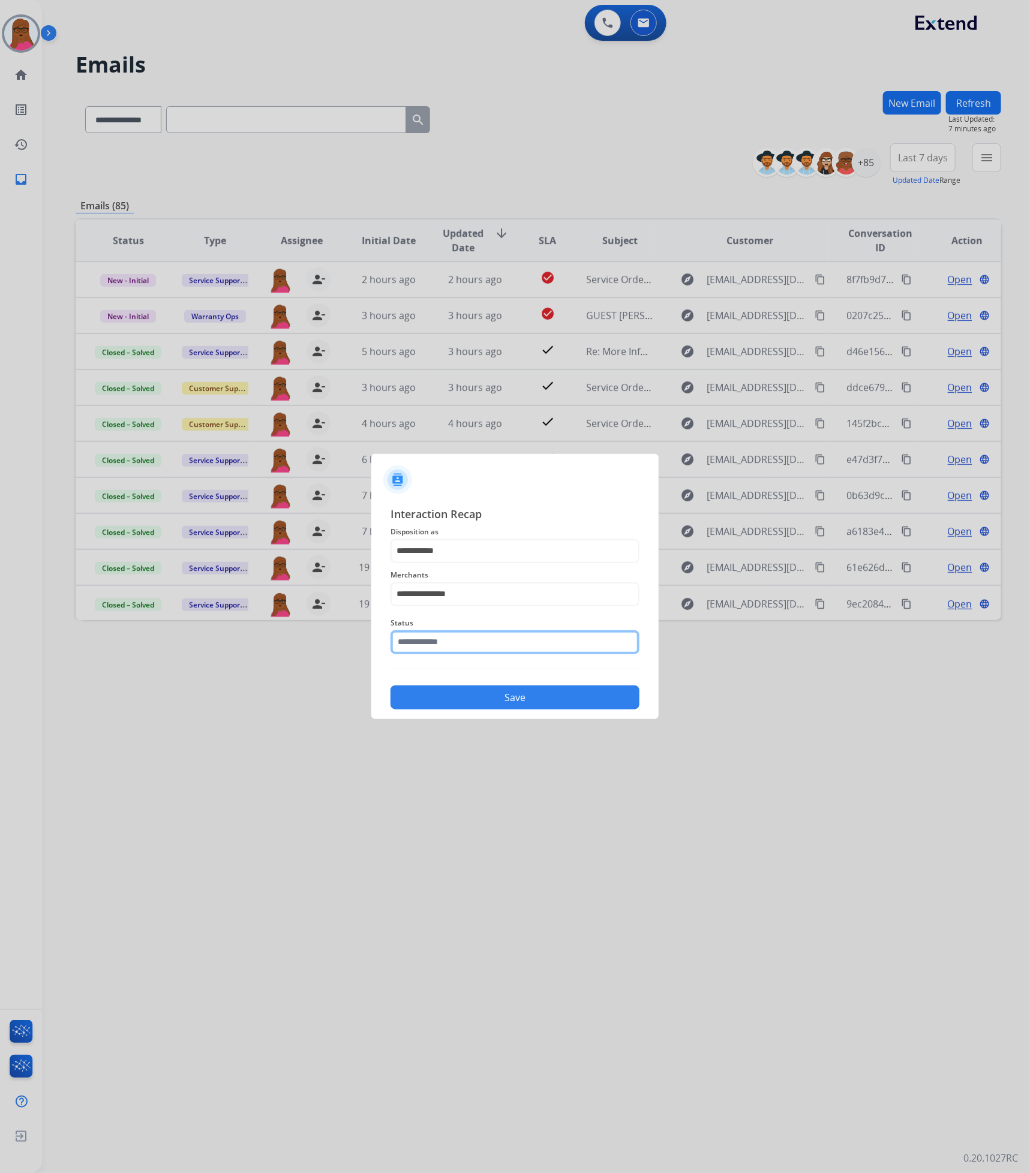
click at [503, 643] on input "text" at bounding box center [514, 642] width 249 height 24
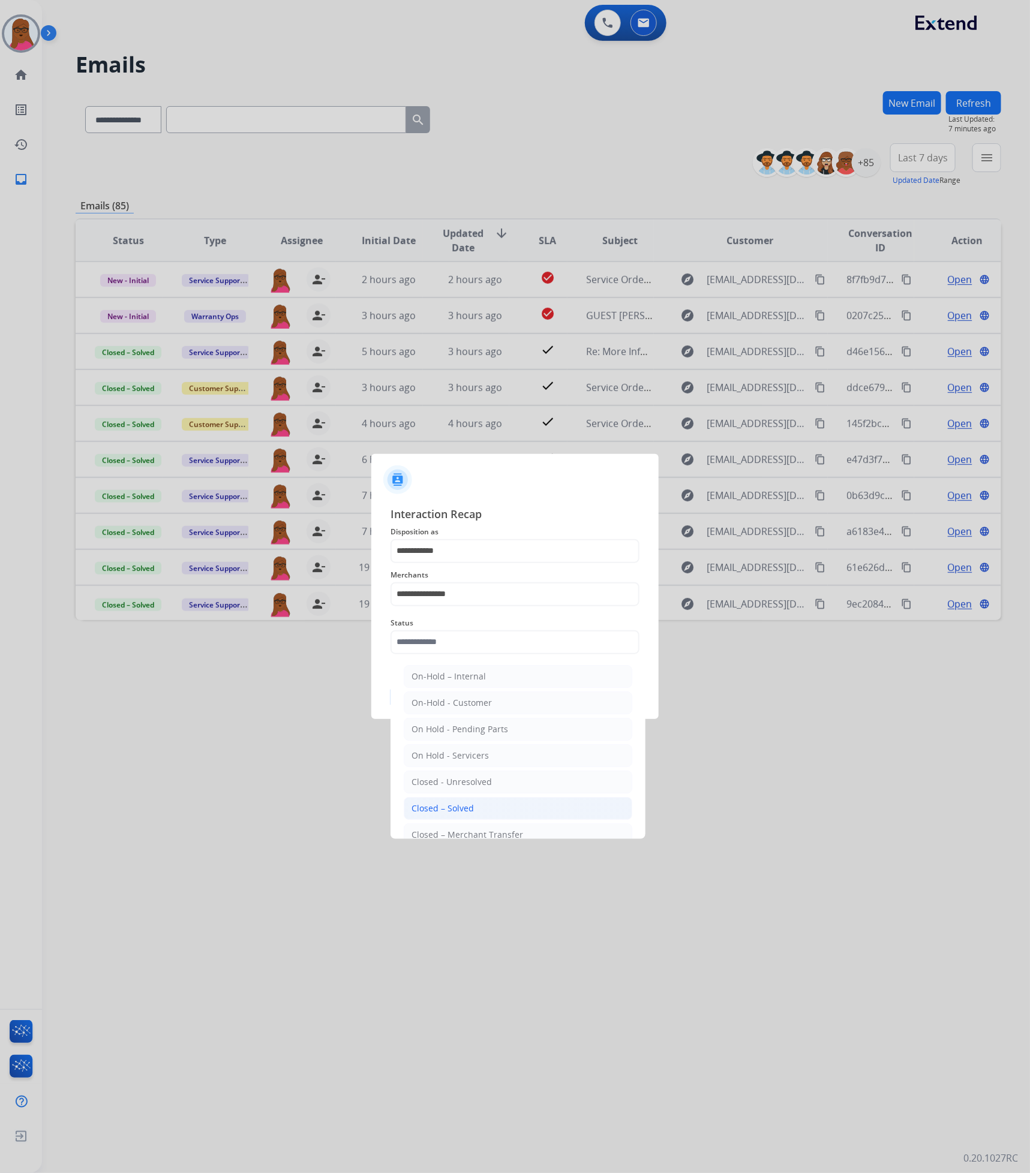
click at [485, 803] on li "Closed – Solved" at bounding box center [518, 808] width 229 height 23
type input "**********"
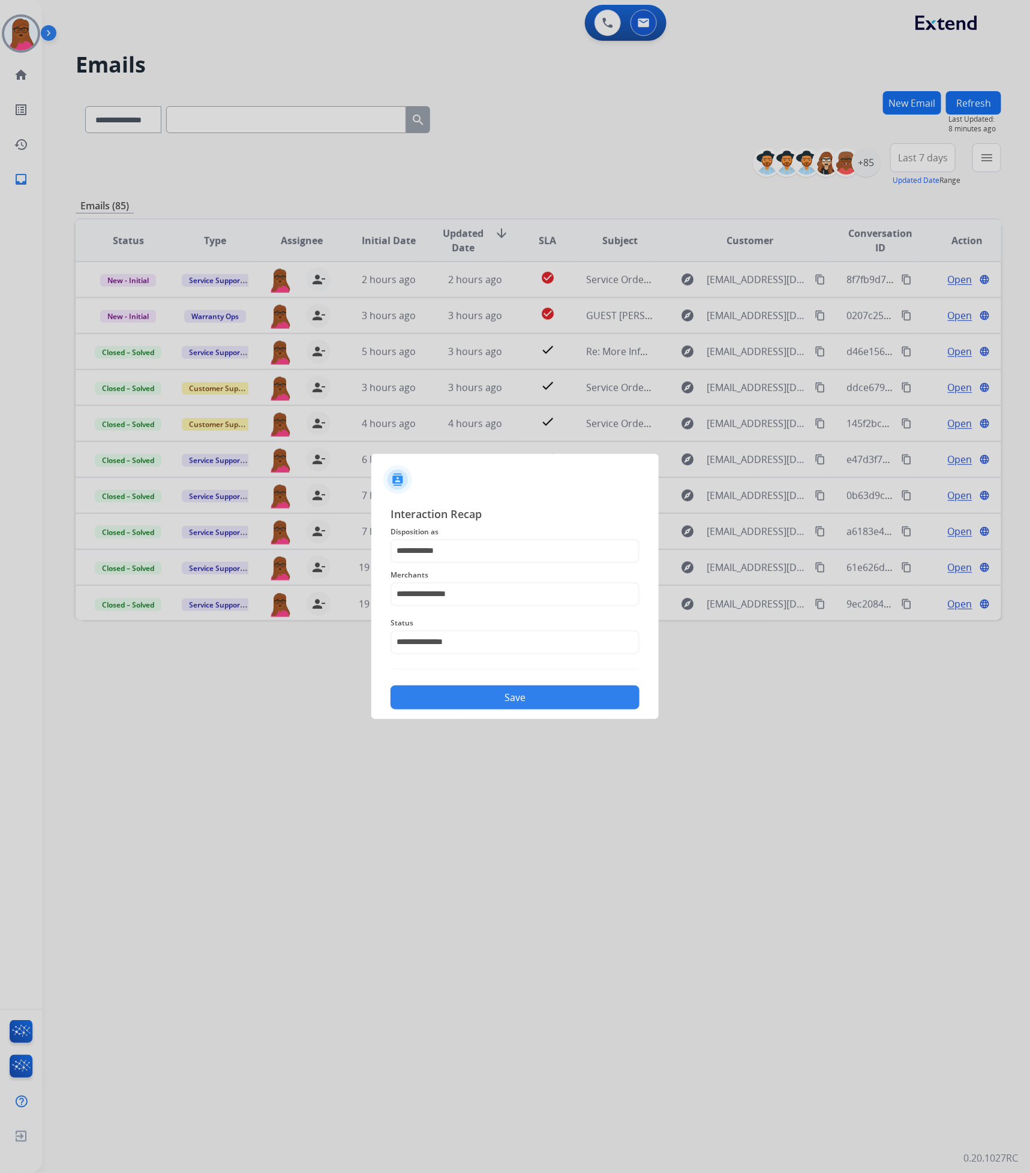
click at [494, 695] on button "Save" at bounding box center [514, 698] width 249 height 24
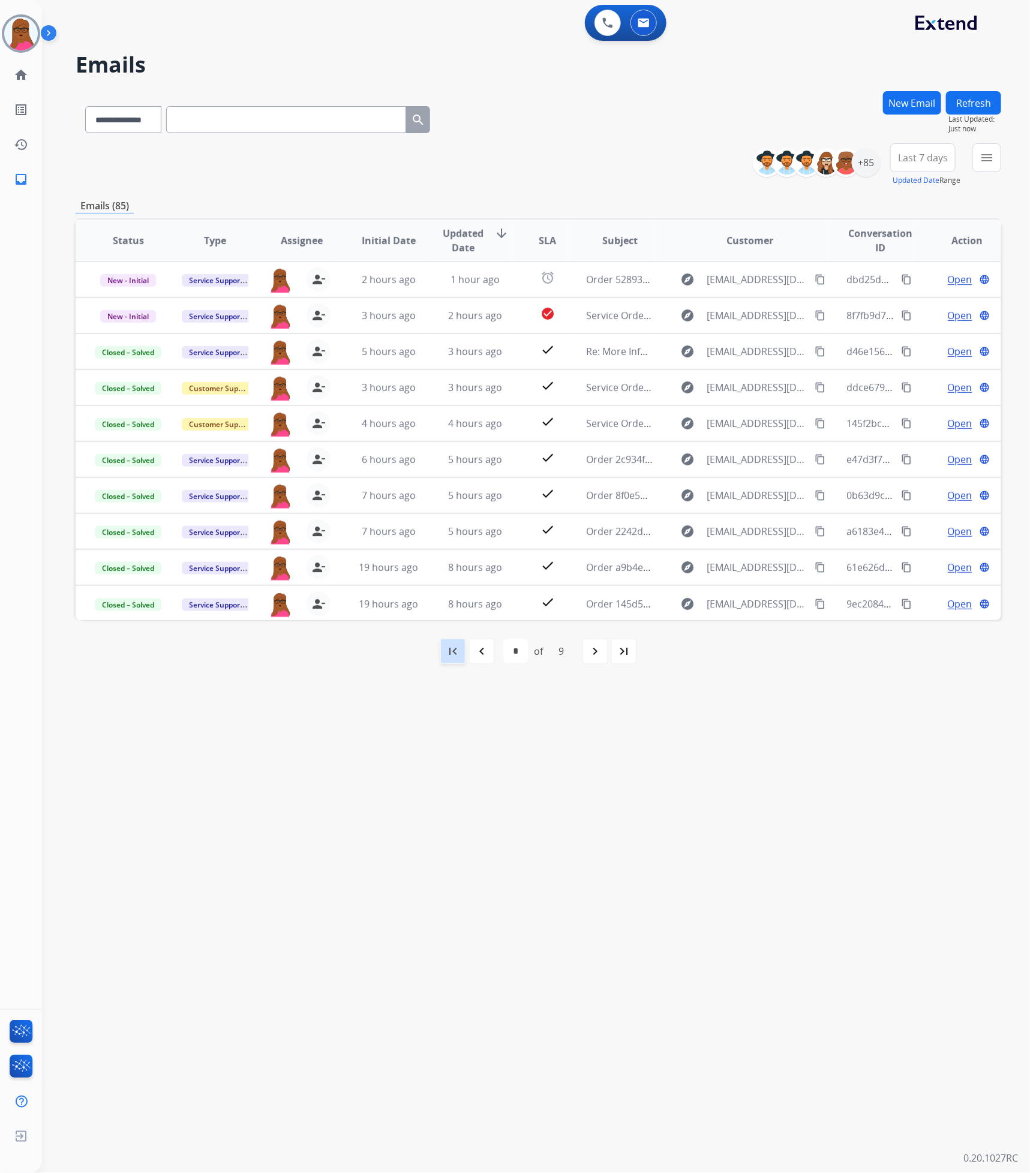
click at [459, 651] on mat-icon "first_page" at bounding box center [453, 651] width 14 height 14
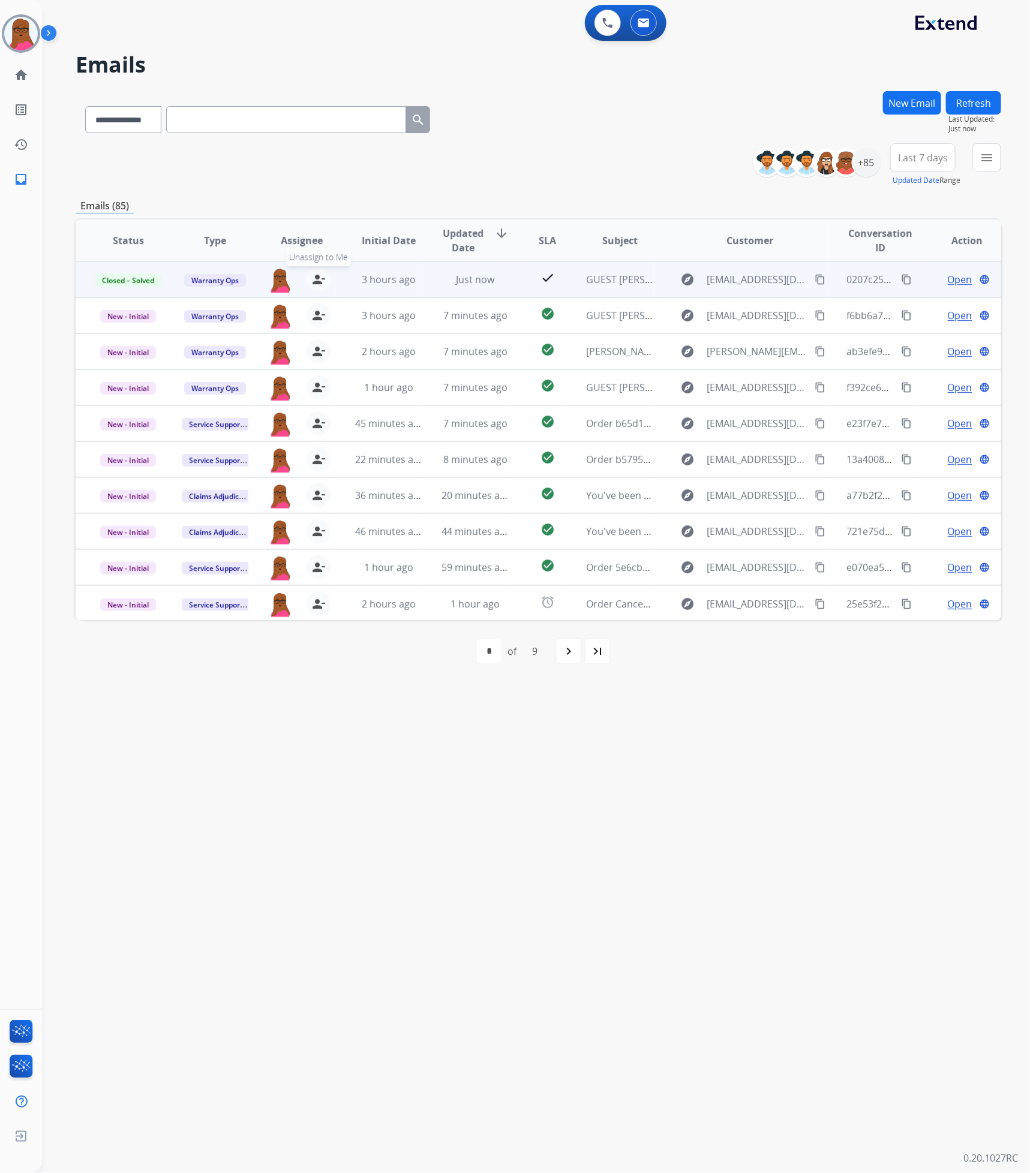
click at [311, 283] on mat-icon "person_remove" at bounding box center [318, 279] width 14 height 14
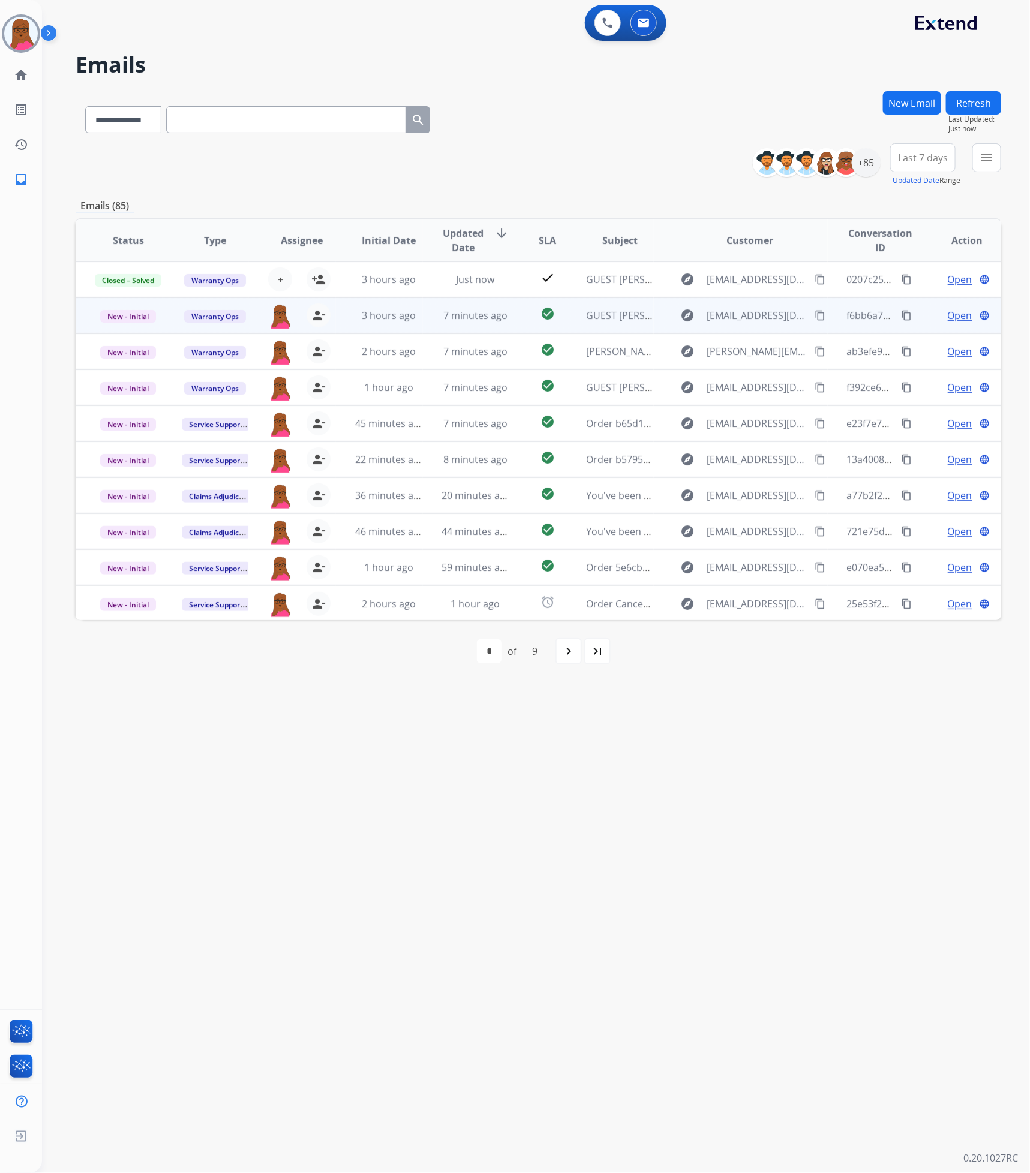
click at [950, 320] on span "Open" at bounding box center [960, 315] width 25 height 14
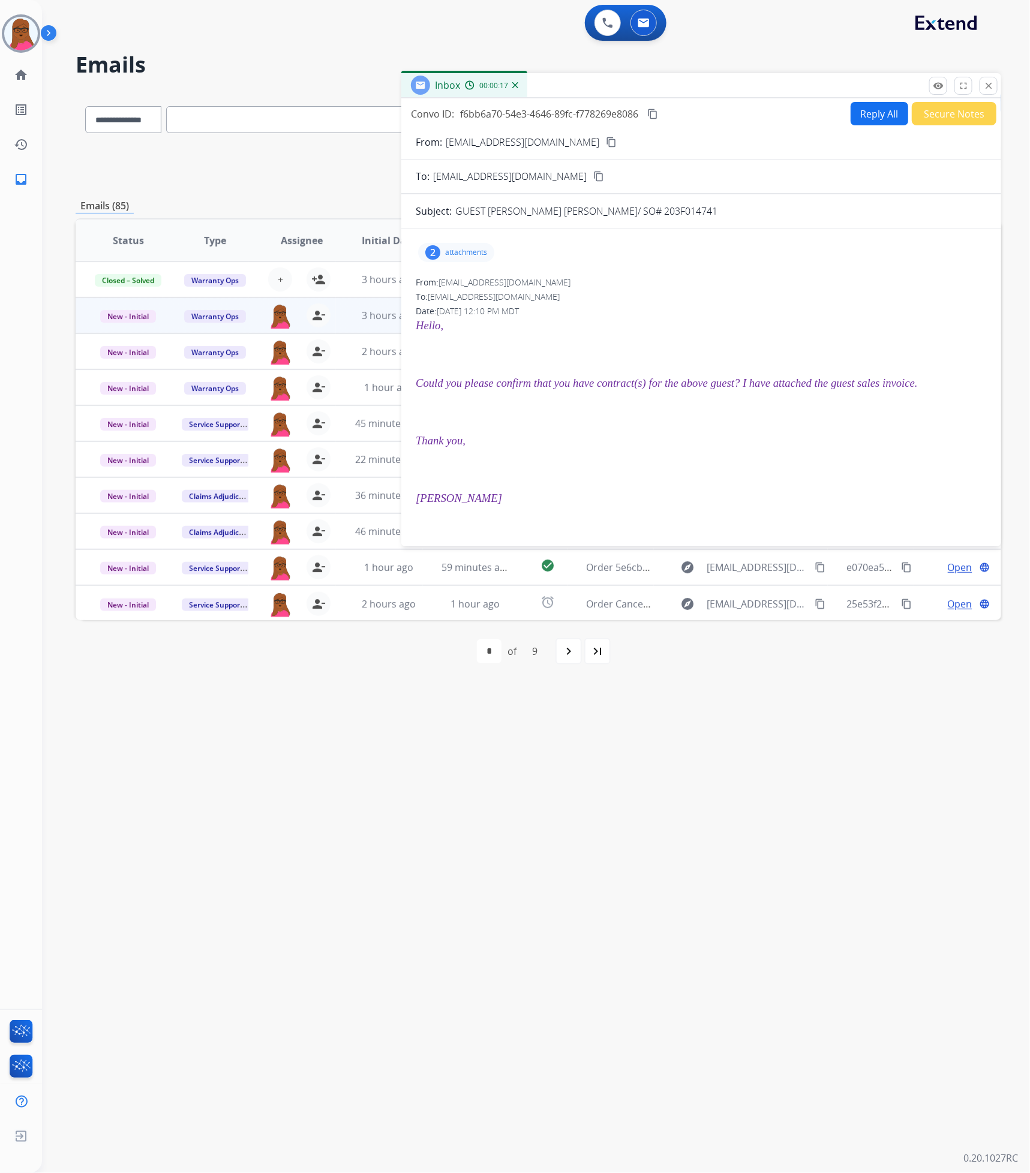
click at [465, 251] on p "attachments" at bounding box center [466, 253] width 42 height 10
click at [512, 325] on p "[PERSON_NAME] [PERSON_NAME] SALES INVOICE.pdf" at bounding box center [546, 325] width 237 height 14
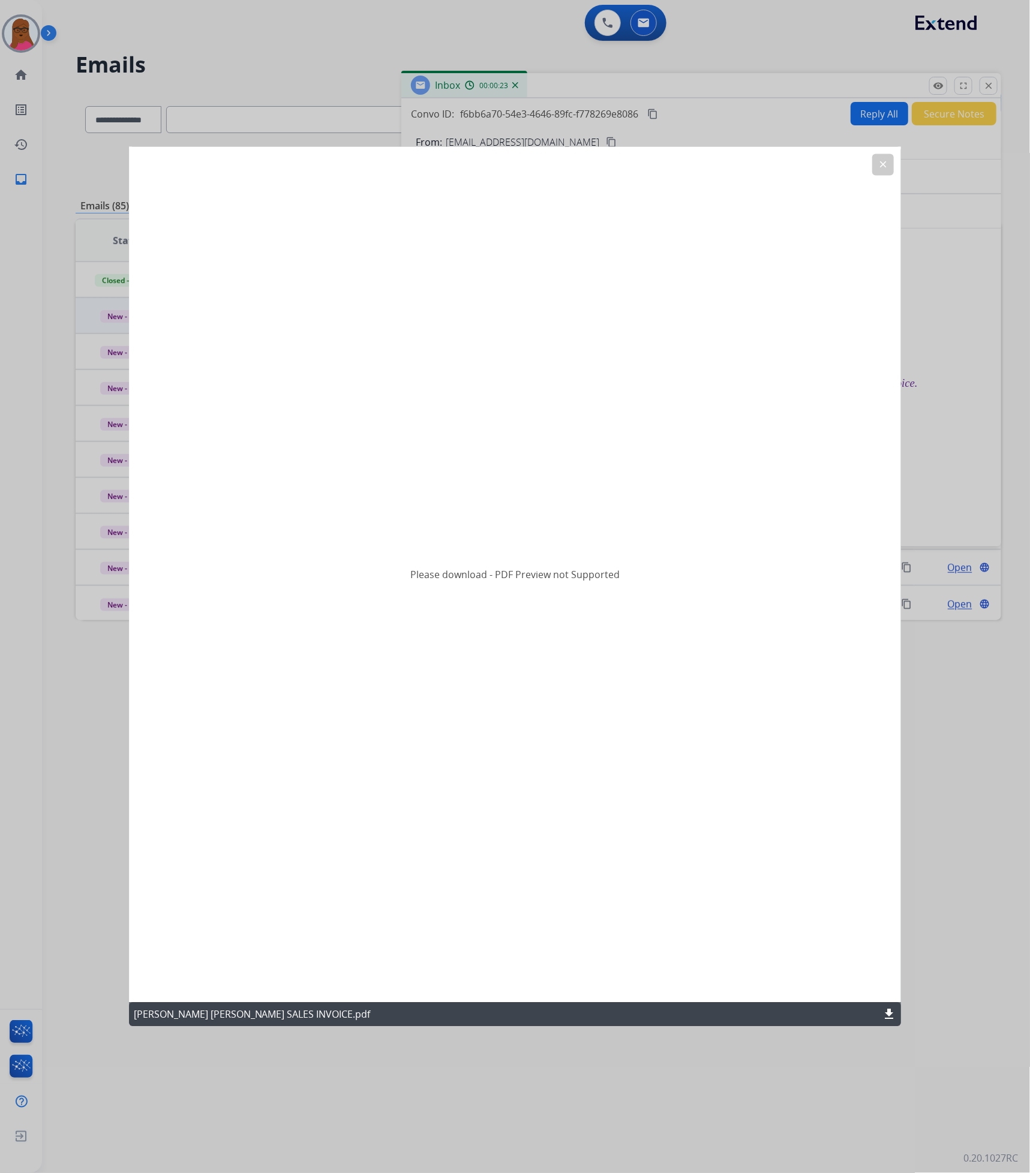
click at [884, 1013] on mat-icon "download" at bounding box center [889, 1015] width 14 height 14
click at [875, 171] on button "clear" at bounding box center [883, 165] width 22 height 22
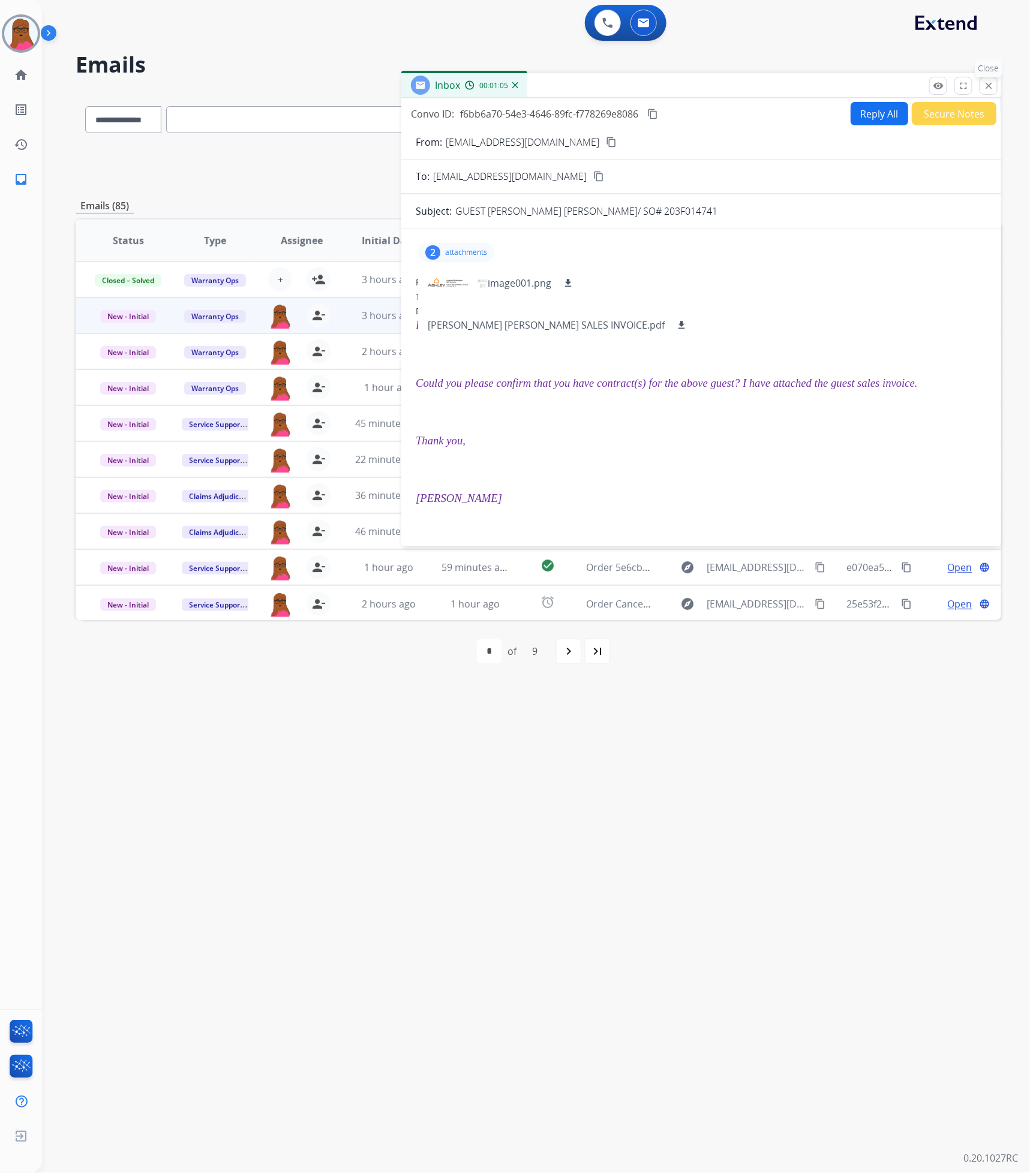
click at [987, 85] on mat-icon "close" at bounding box center [988, 85] width 11 height 11
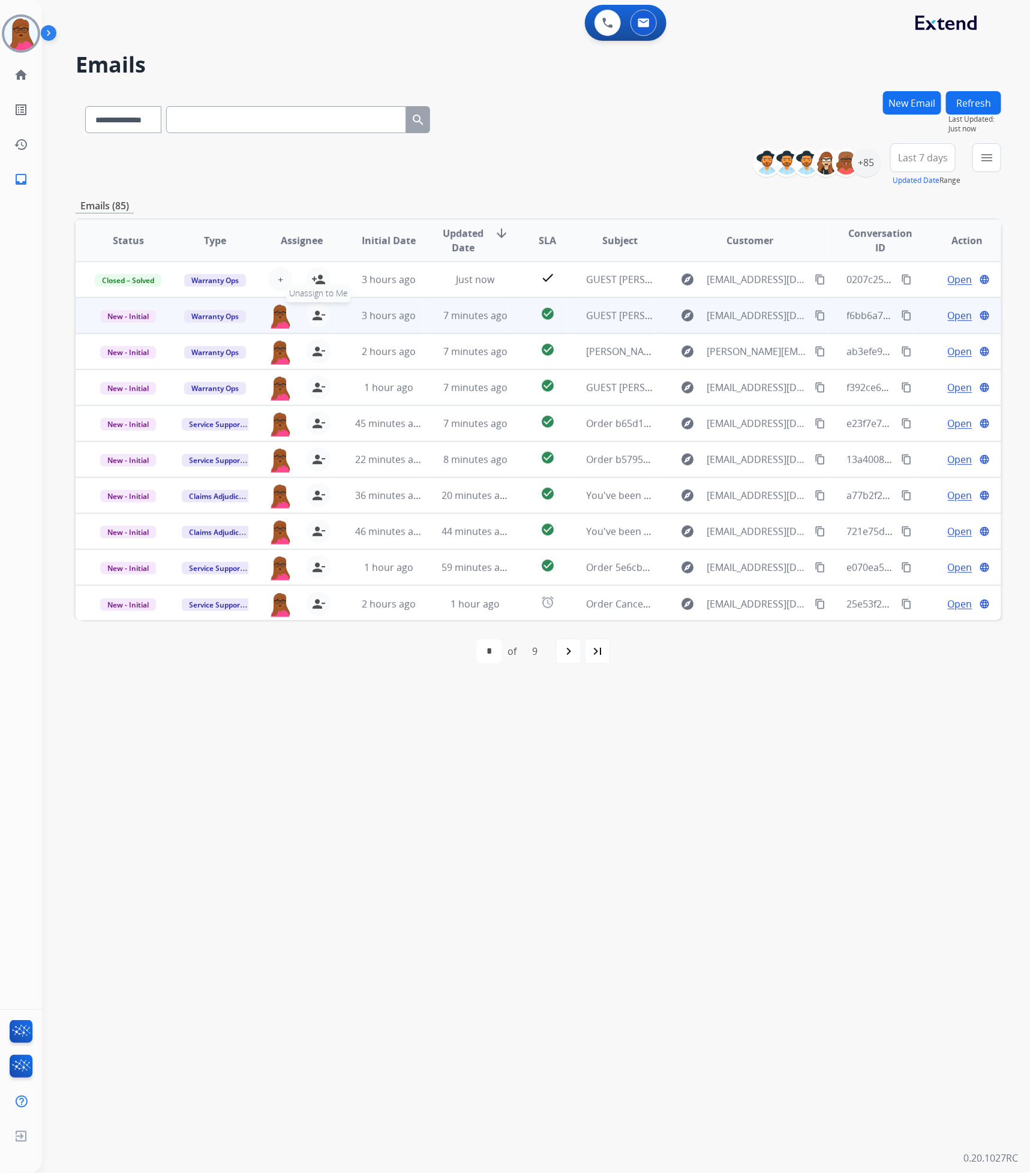
click at [312, 319] on mat-icon "person_remove" at bounding box center [318, 315] width 14 height 14
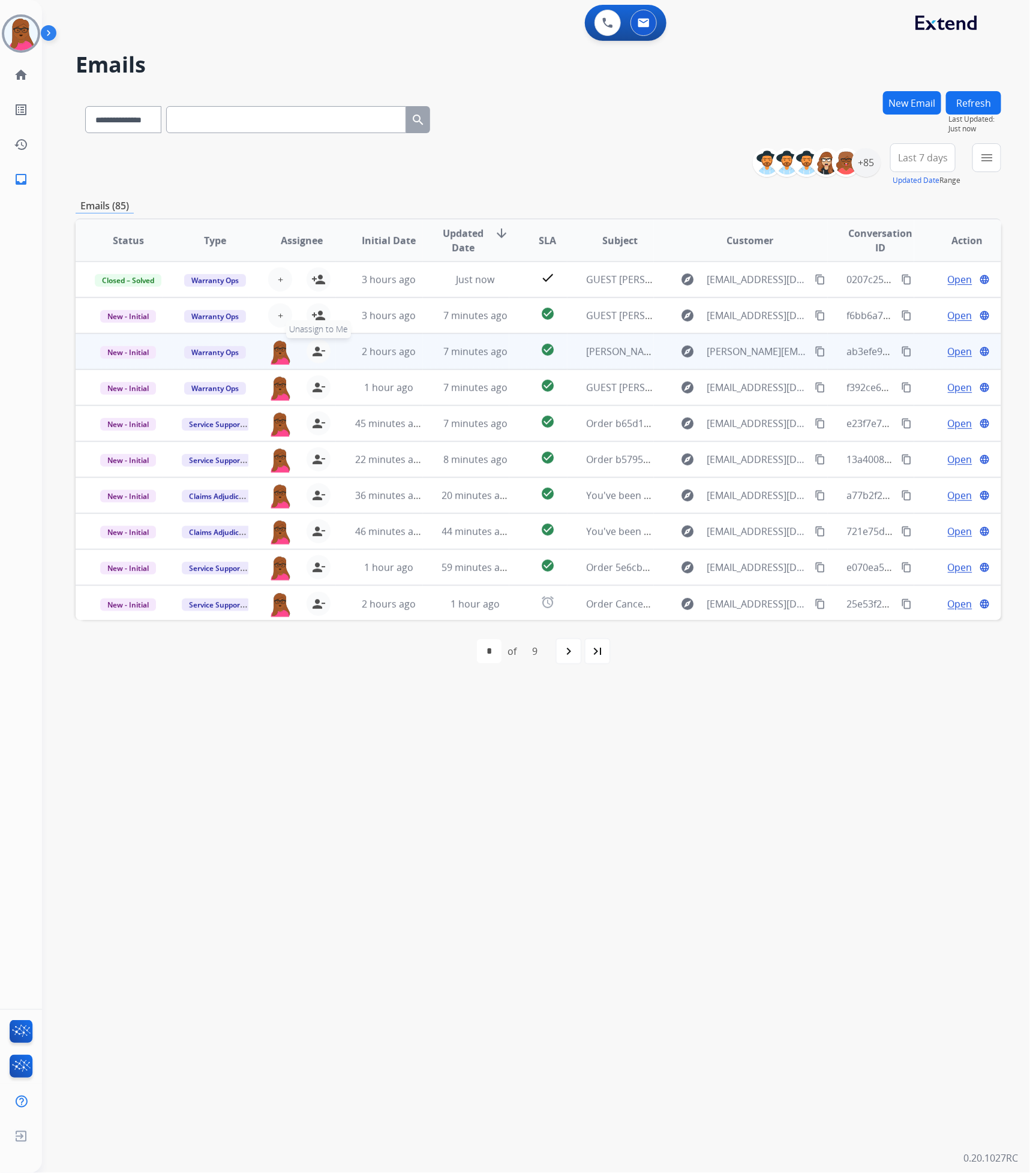
click at [312, 348] on mat-icon "person_remove" at bounding box center [318, 351] width 14 height 14
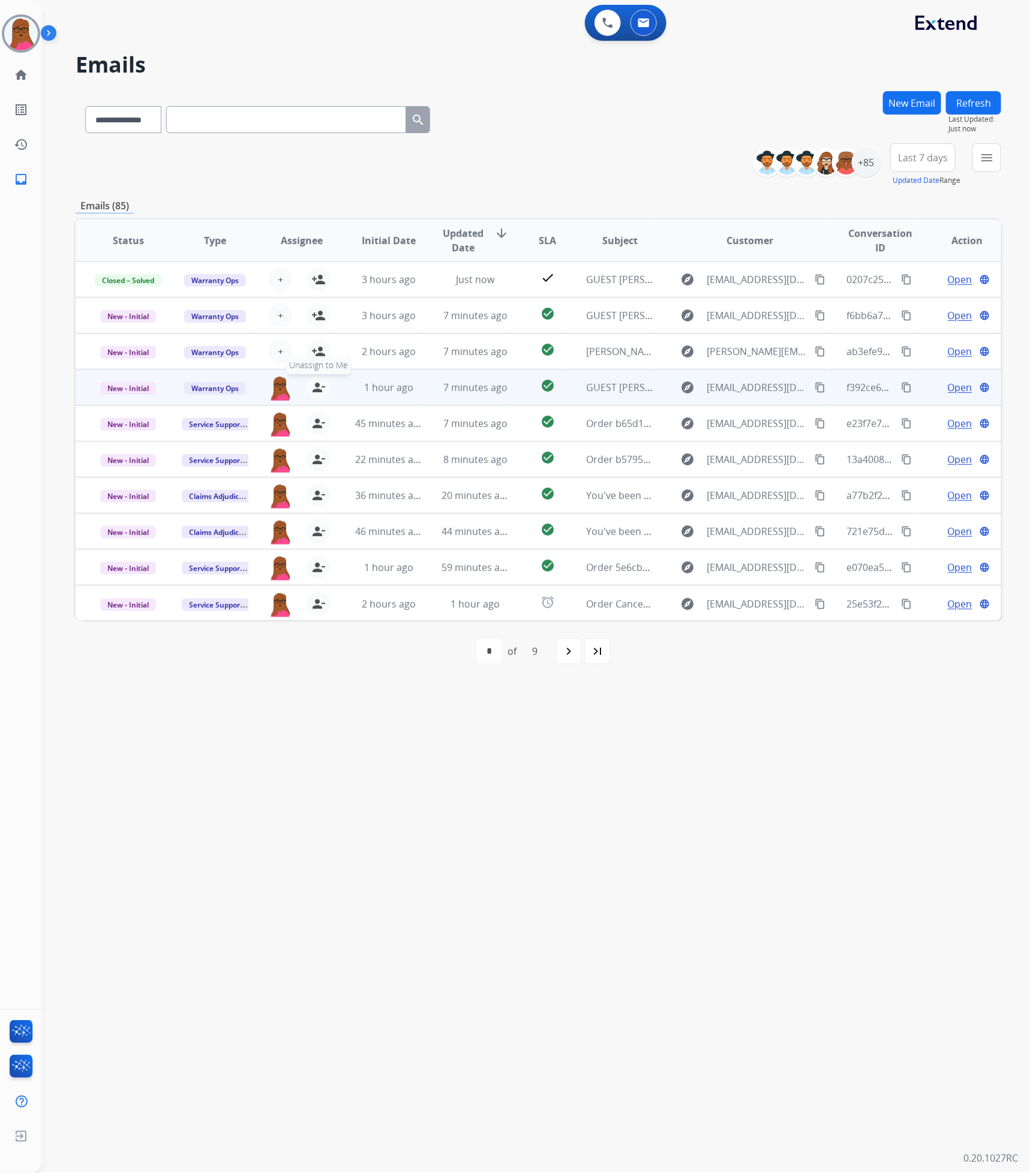
click at [311, 382] on mat-icon "person_remove" at bounding box center [318, 387] width 14 height 14
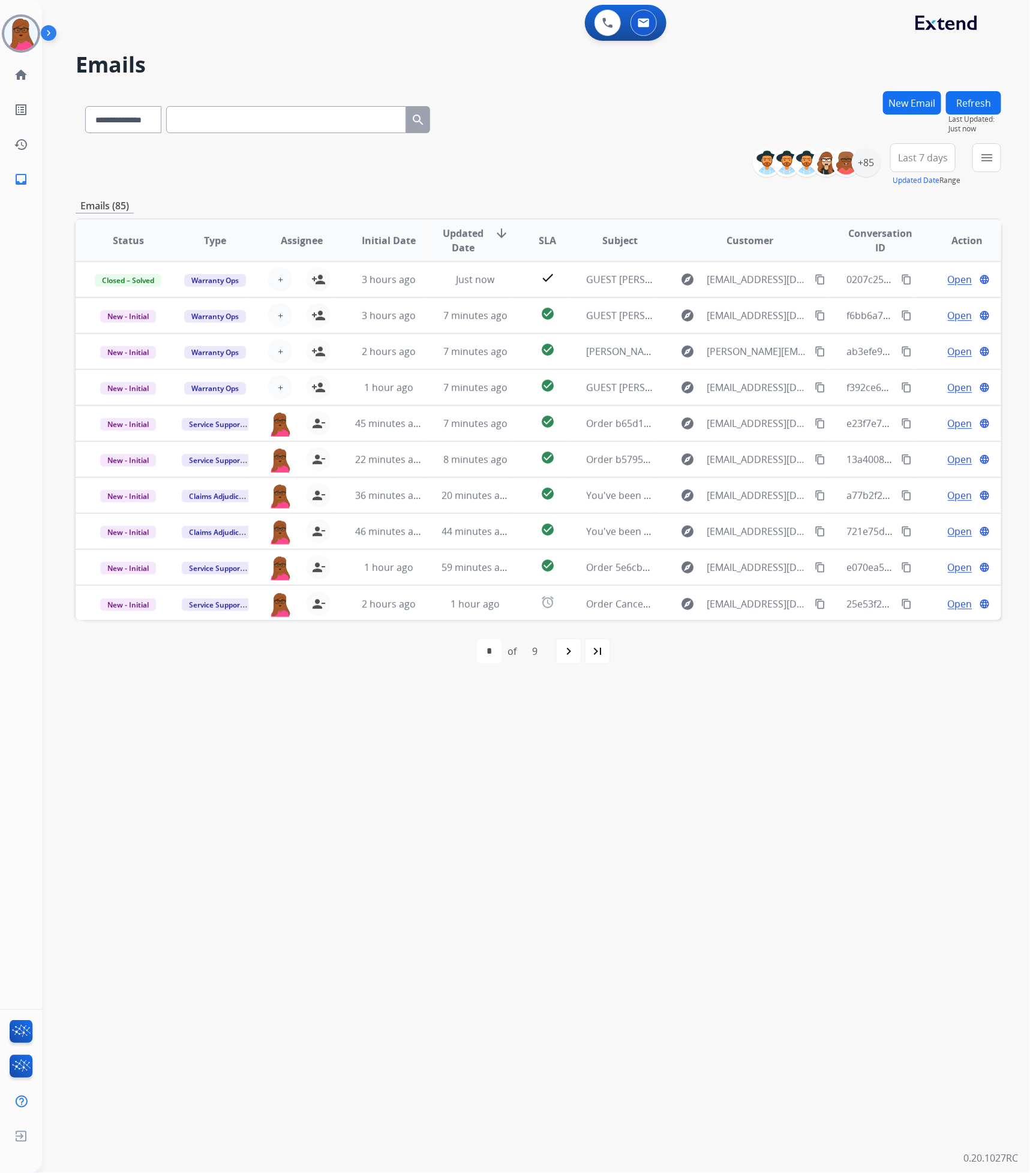
click at [976, 97] on button "Refresh" at bounding box center [973, 102] width 55 height 23
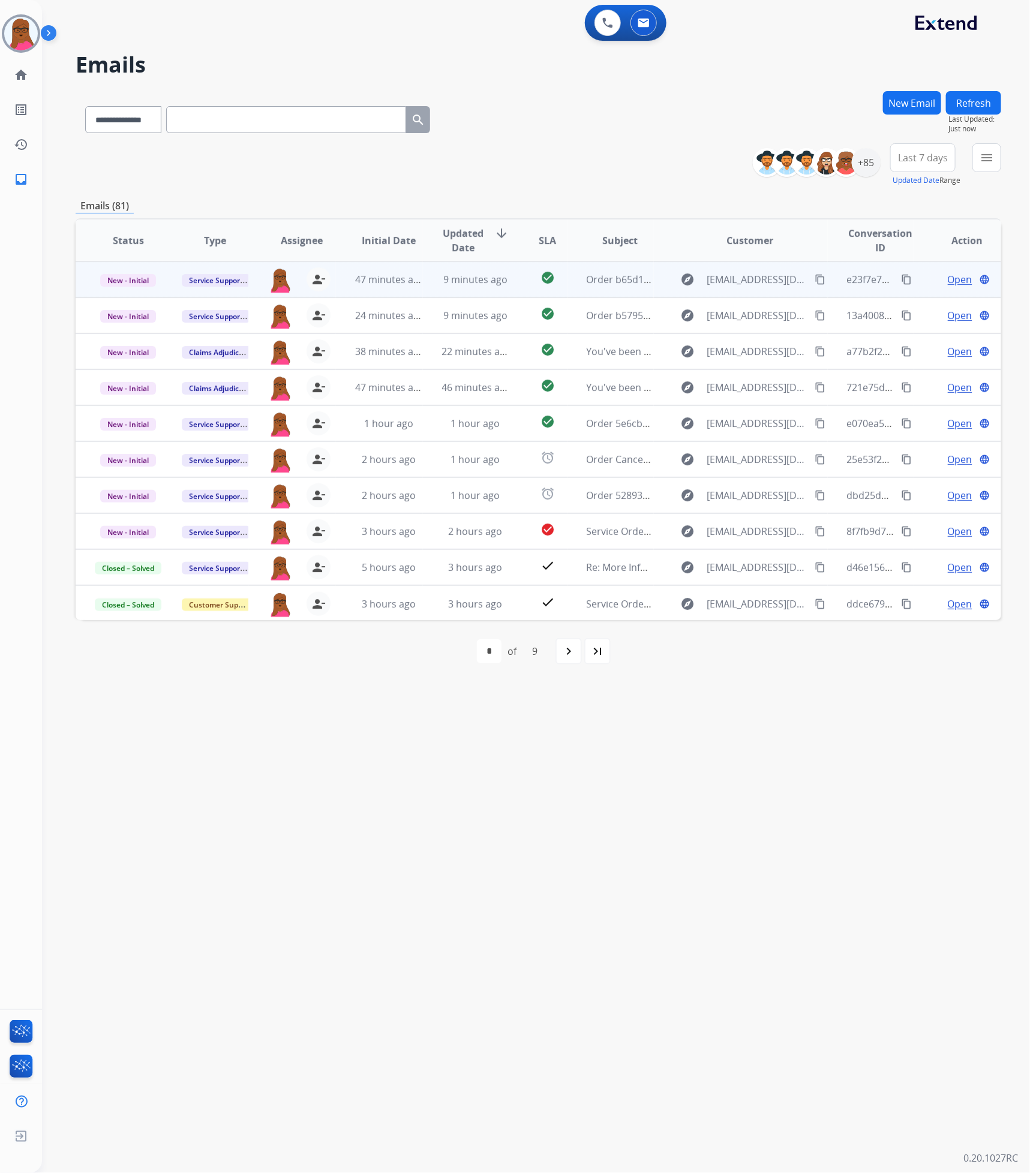
click at [948, 281] on span "Open" at bounding box center [960, 279] width 25 height 14
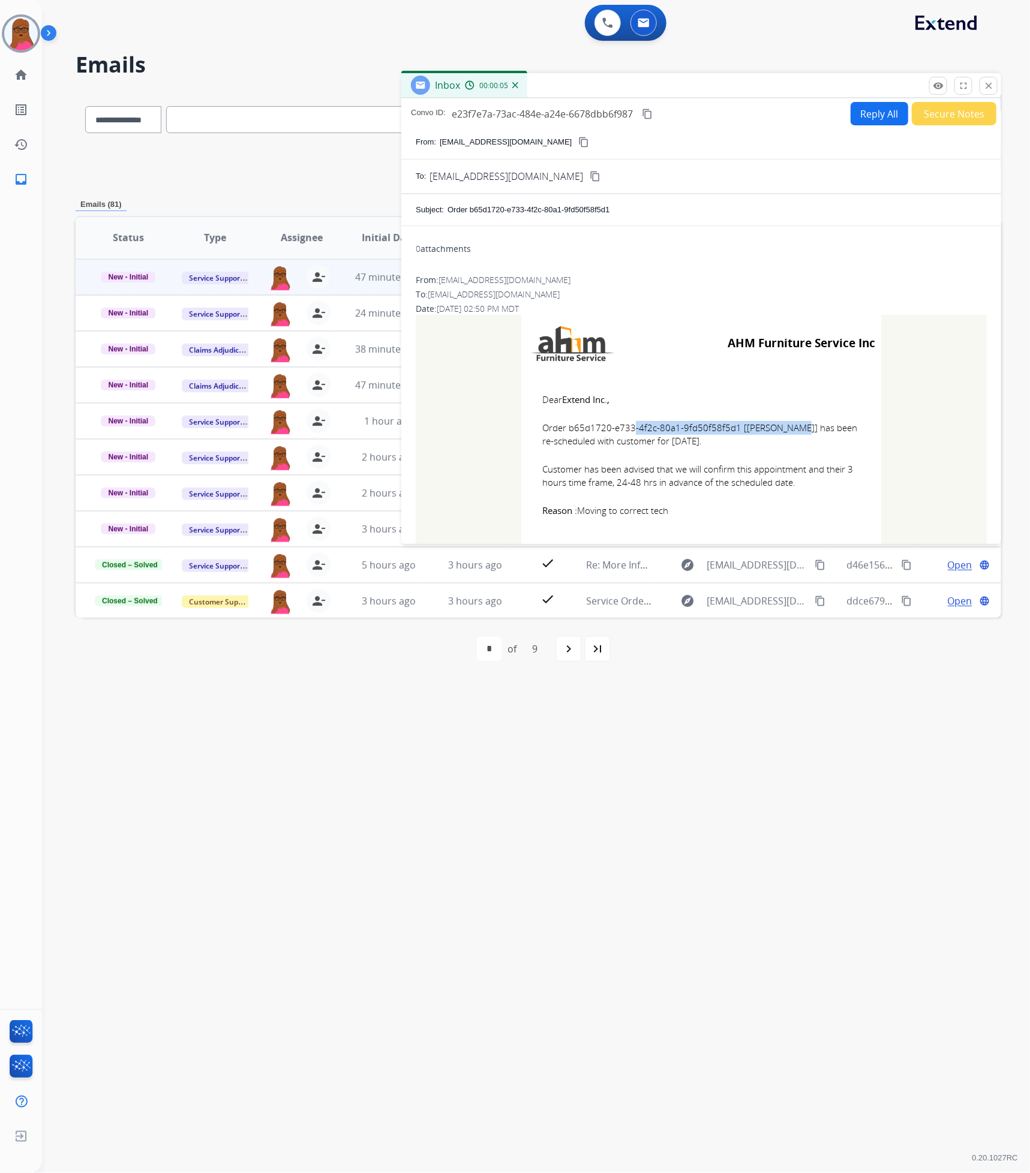
drag, startPoint x: 728, startPoint y: 428, endPoint x: 565, endPoint y: 430, distance: 162.6
click at [565, 430] on span "Order b65d1720-e733-4f2c-80a1-9fd50f58f5d1 [[PERSON_NAME]] has been re-schedule…" at bounding box center [701, 434] width 318 height 27
copy span "b65d1720-e733-4f2c-80a1-9fd50f58f5d1"
drag, startPoint x: 533, startPoint y: 398, endPoint x: 722, endPoint y: 513, distance: 221.6
click at [722, 513] on td "Dear Extend Inc., Order b65d1720-e733-4f2c-80a1-9fd50f58f5d1 [[PERSON_NAME]] ha…" at bounding box center [701, 455] width 360 height 166
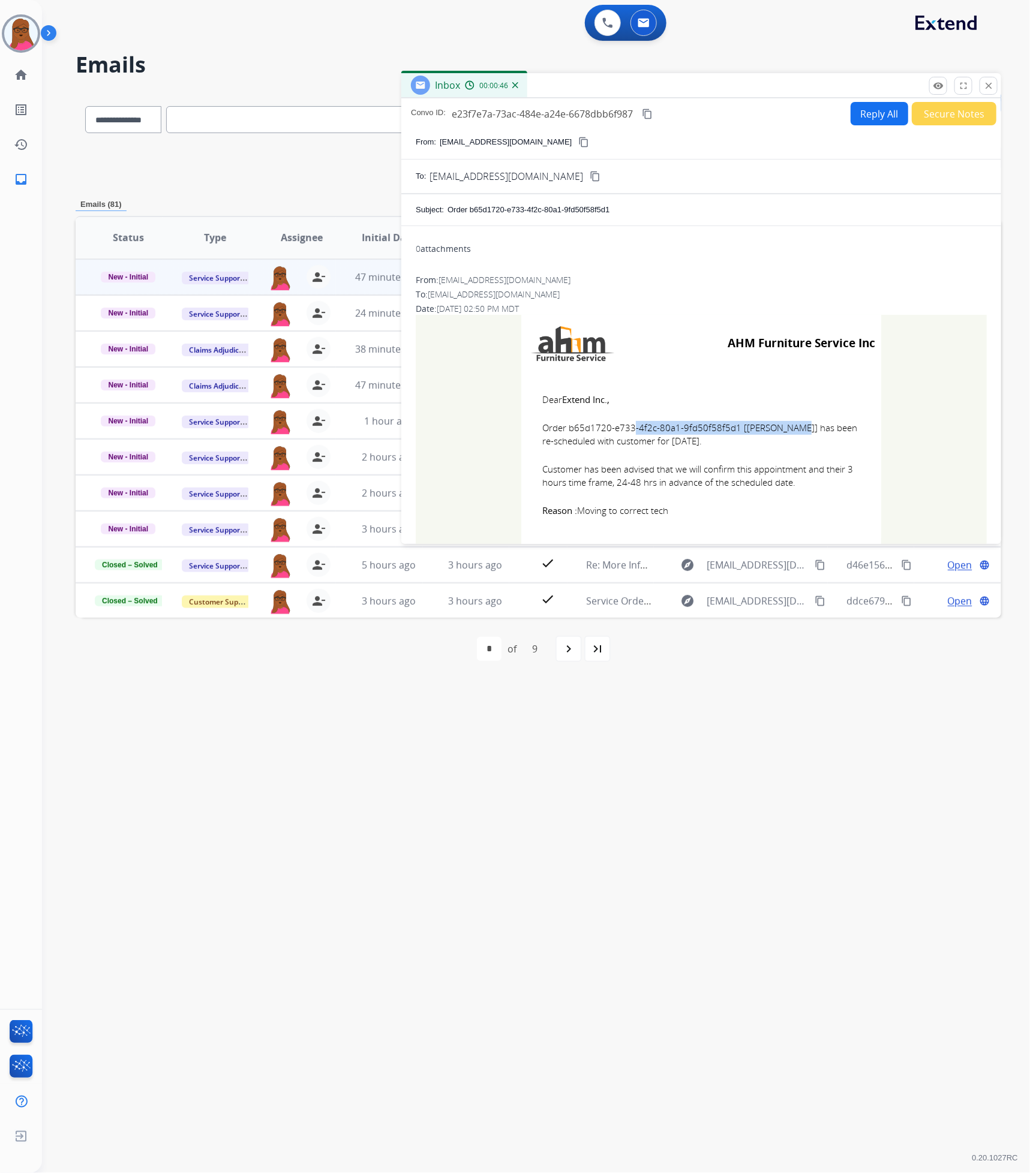
copy td "Dear Extend Inc., Order b65d1720-e733-4f2c-80a1-9fd50f58f5d1 [[PERSON_NAME]] ha…"
click at [985, 85] on mat-icon "close" at bounding box center [988, 85] width 11 height 11
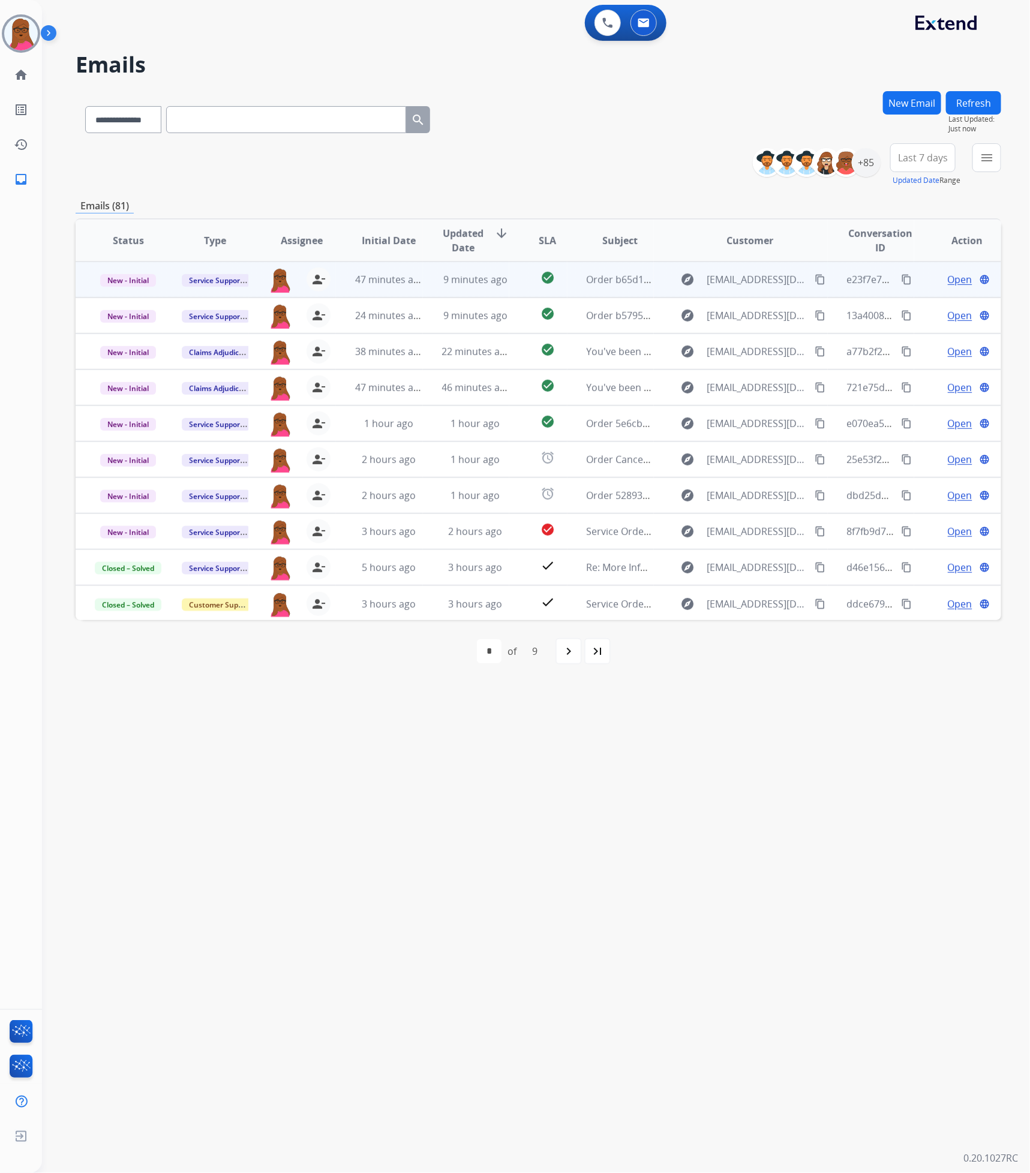
click at [139, 271] on td "New - Initial" at bounding box center [119, 280] width 87 height 36
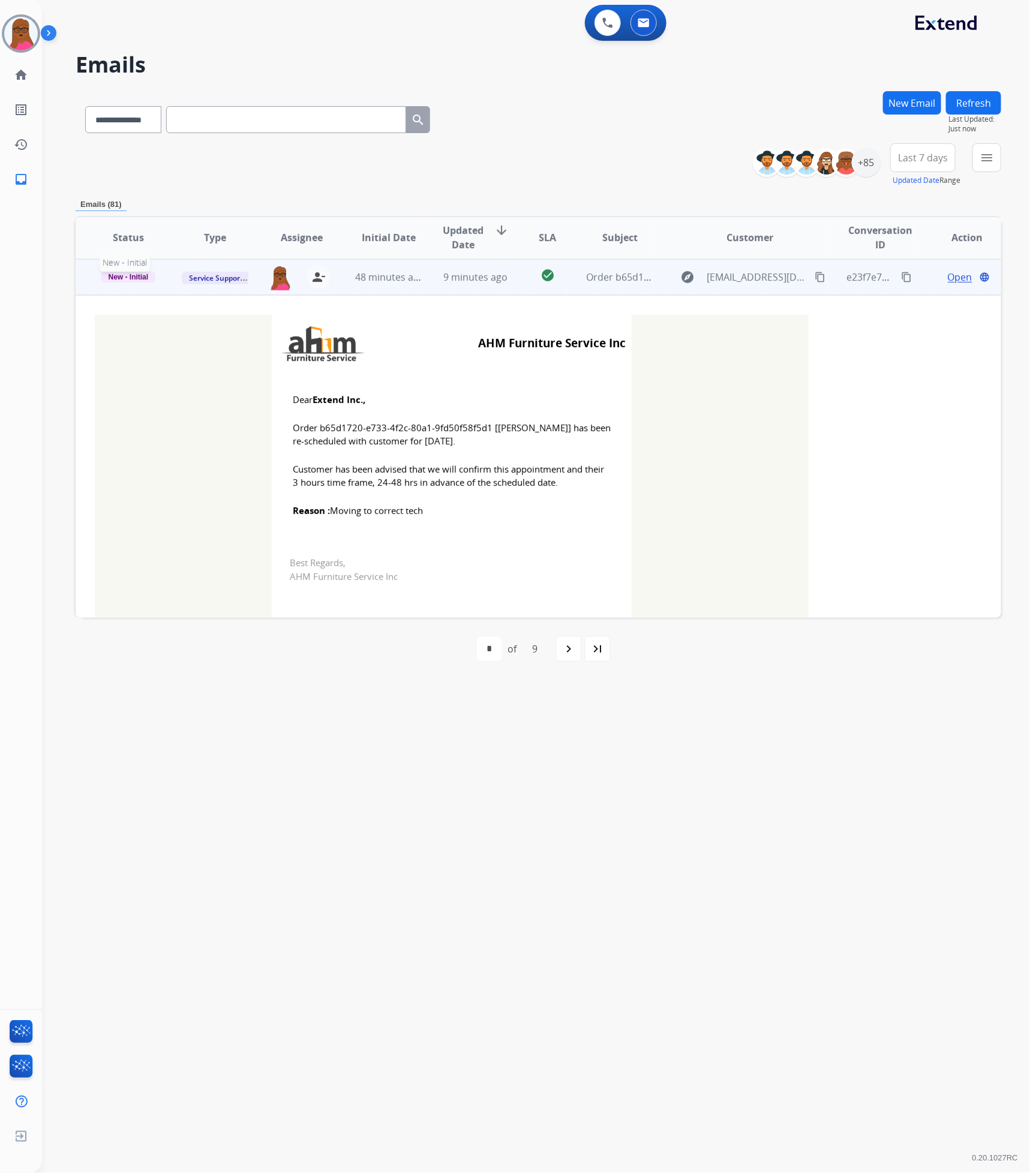
click at [137, 275] on span "New - Initial" at bounding box center [128, 277] width 55 height 11
click at [205, 386] on p "Closed – Solved" at bounding box center [188, 389] width 67 height 17
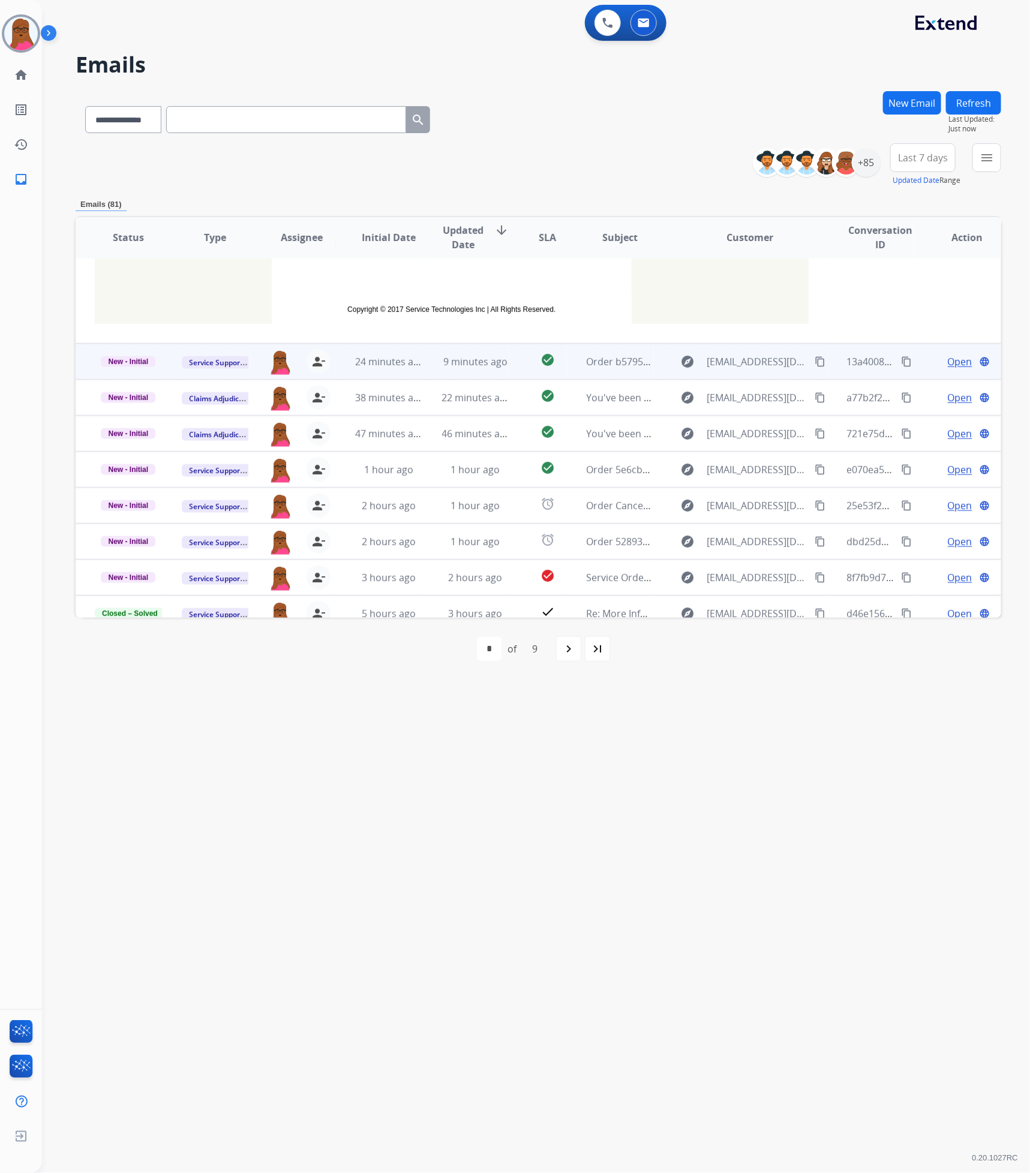
scroll to position [360, 0]
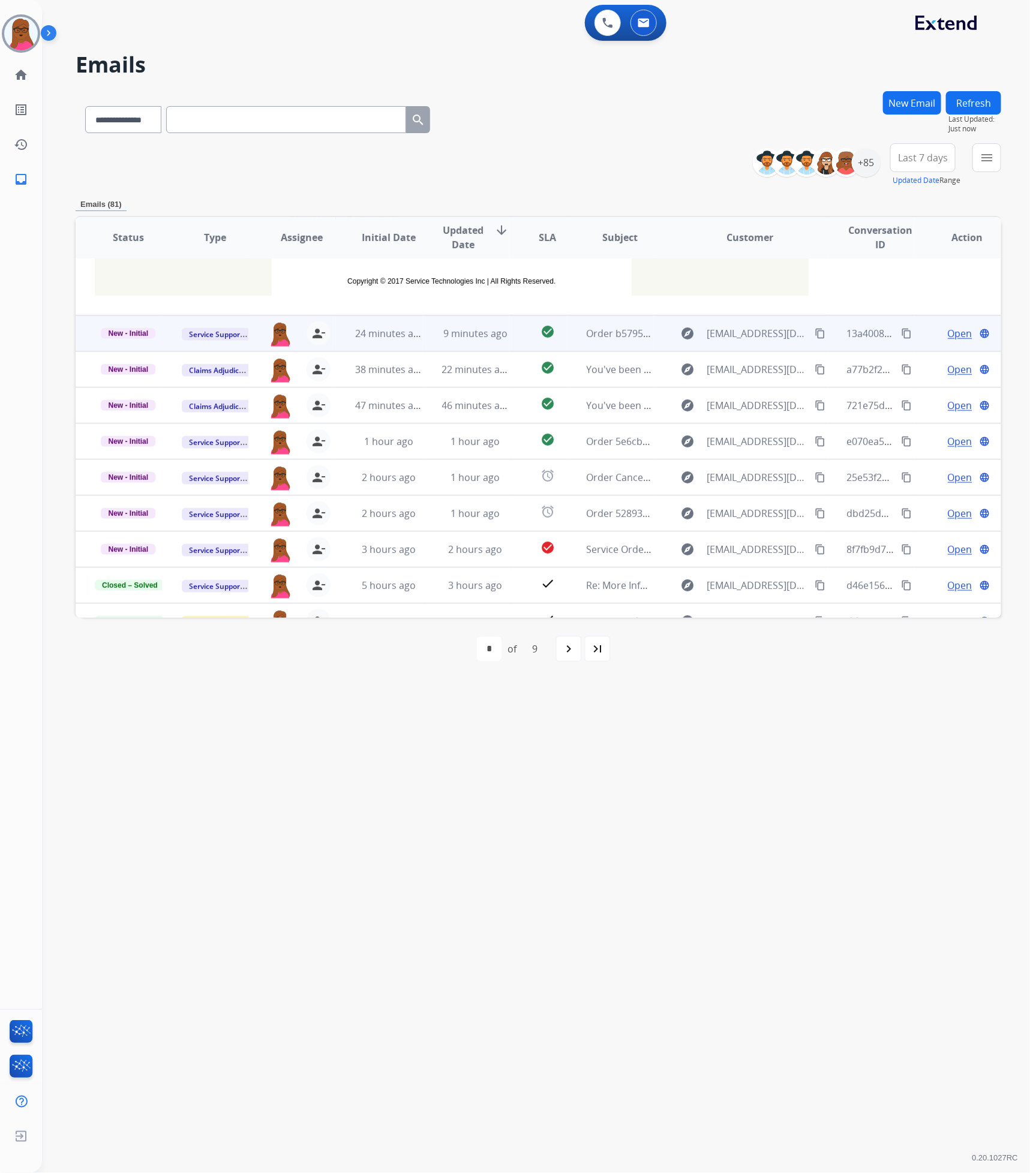
click at [948, 337] on span "Open" at bounding box center [960, 333] width 25 height 14
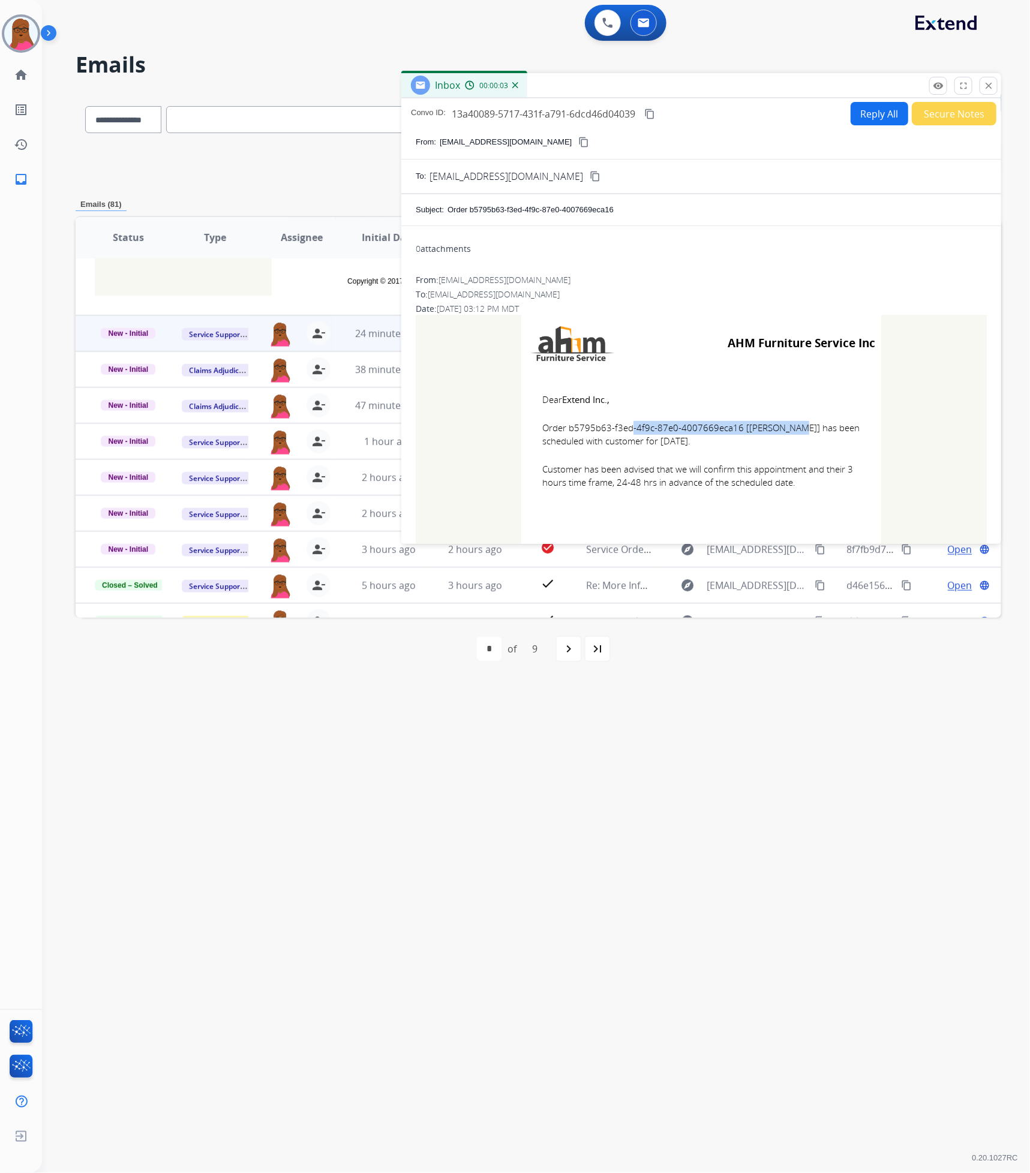
drag, startPoint x: 733, startPoint y: 431, endPoint x: 566, endPoint y: 430, distance: 167.4
click at [566, 430] on span "Order b5795b63-f3ed-4f9c-87e0-4007669eca16 [[PERSON_NAME]] has been scheduled w…" at bounding box center [701, 434] width 318 height 27
copy span "b5795b63-f3ed-4f9c-87e0-4007669eca16"
drag, startPoint x: 539, startPoint y: 399, endPoint x: 796, endPoint y: 477, distance: 268.9
click at [796, 477] on td "Dear Extend Inc., Order b5795b63-f3ed-4f9c-87e0-4007669eca16 [[PERSON_NAME][GEO…" at bounding box center [701, 448] width 360 height 153
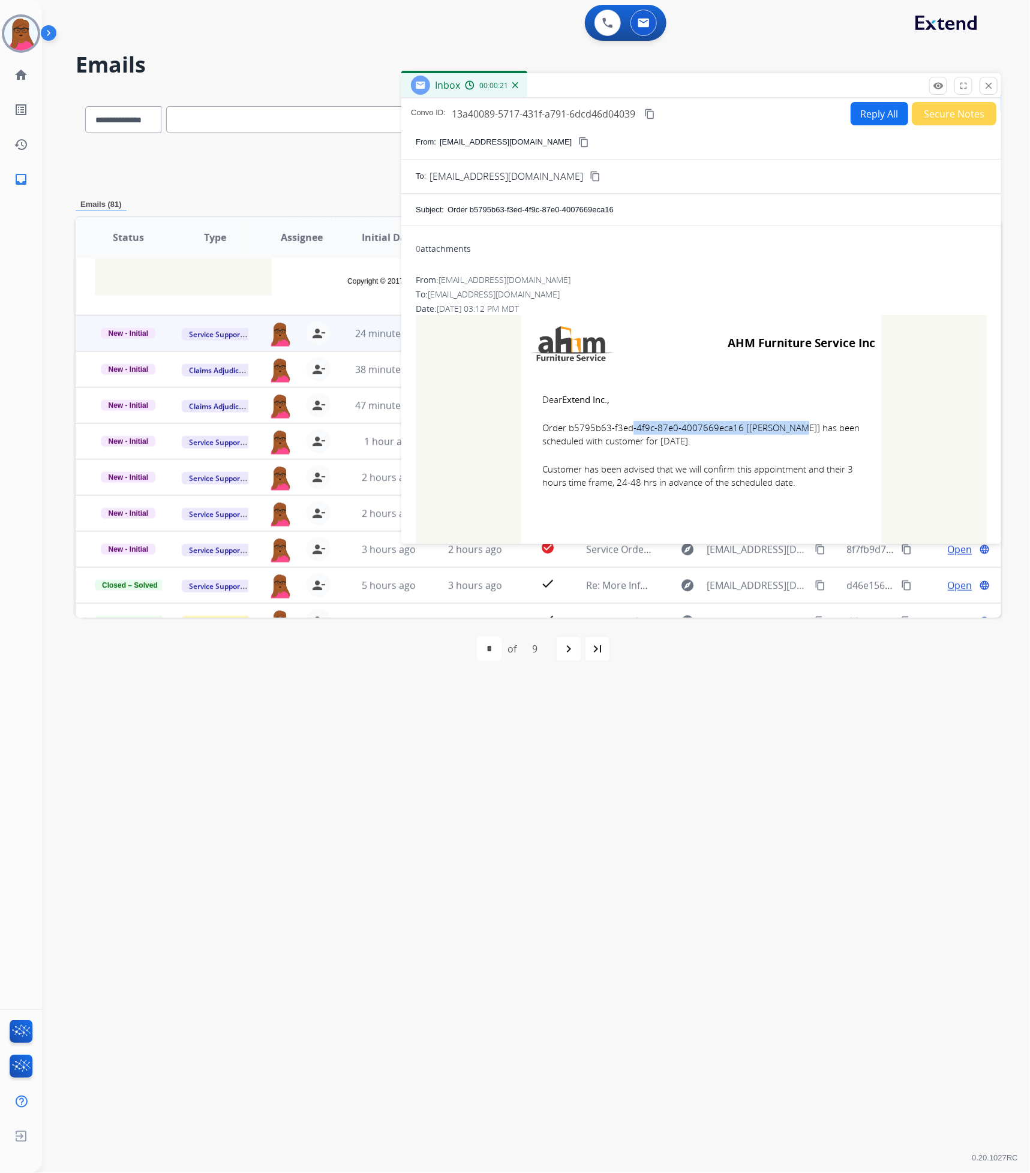
copy td "Dear Extend Inc., Order b5795b63-f3ed-4f9c-87e0-4007669eca16 [[PERSON_NAME]] ha…"
click at [989, 87] on mat-icon "close" at bounding box center [988, 85] width 11 height 11
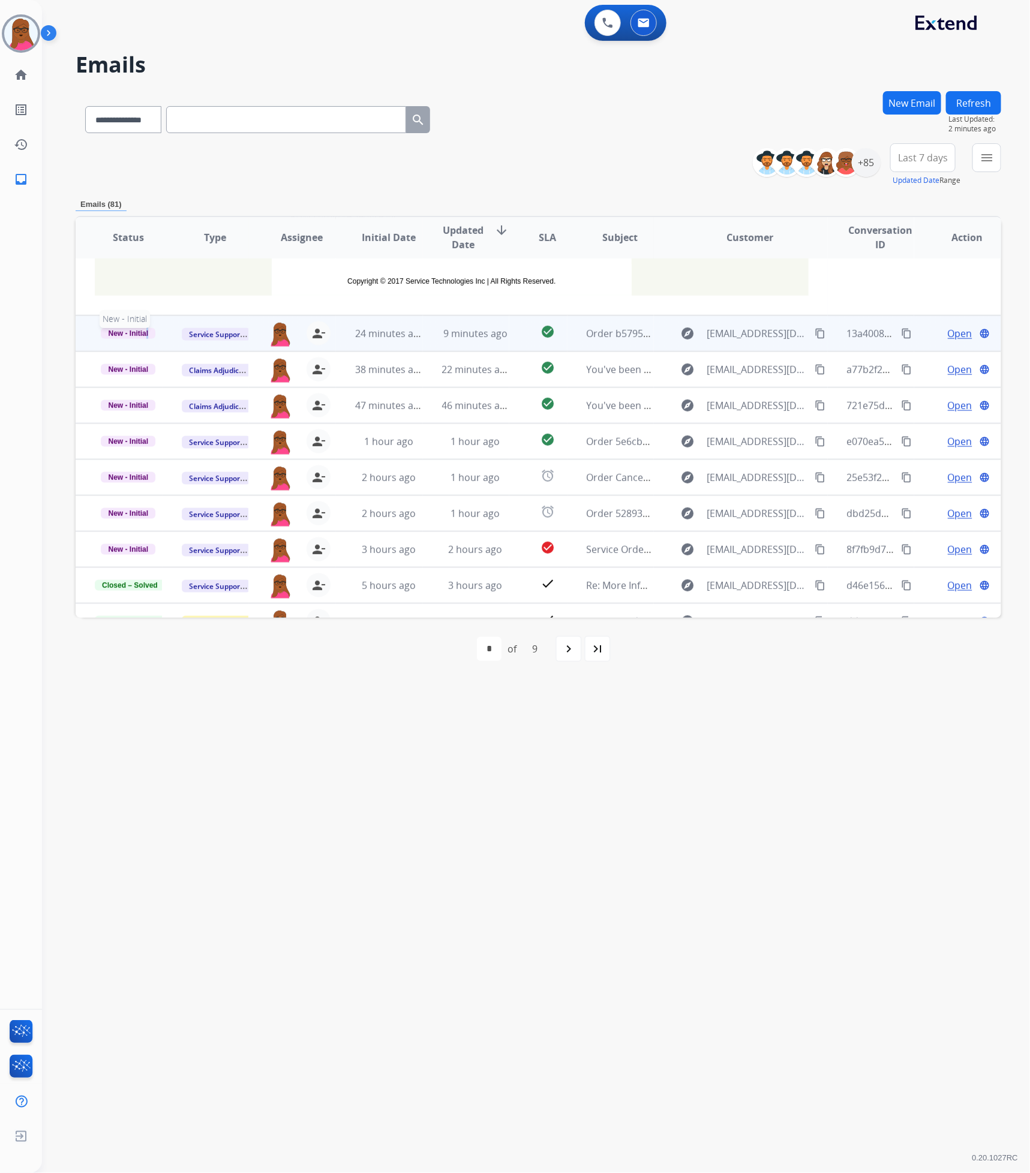
click at [146, 336] on span "New - Initial" at bounding box center [128, 333] width 55 height 11
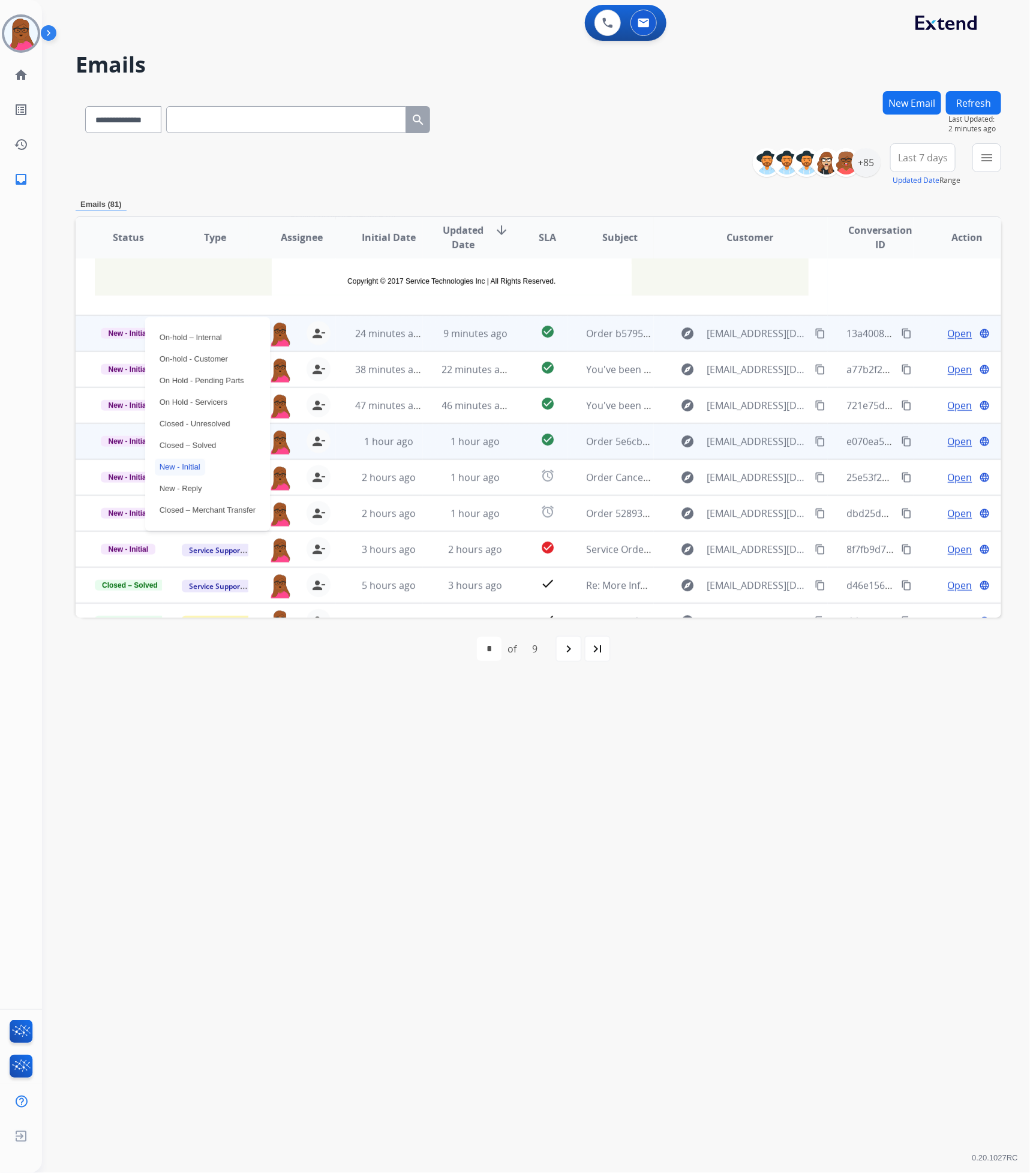
click at [213, 444] on p "Closed – Solved" at bounding box center [188, 445] width 67 height 17
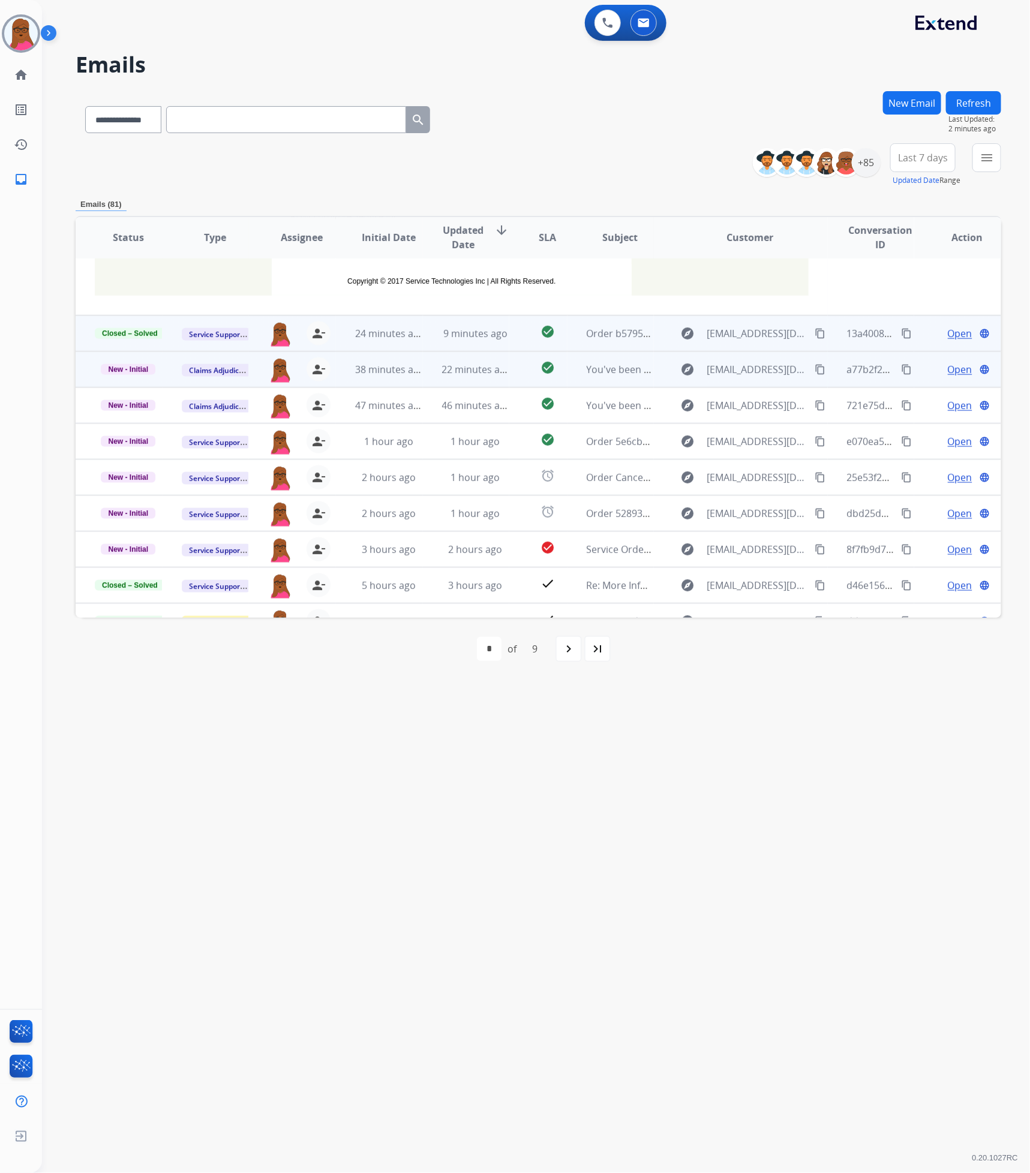
click at [956, 369] on span "Open" at bounding box center [960, 369] width 25 height 14
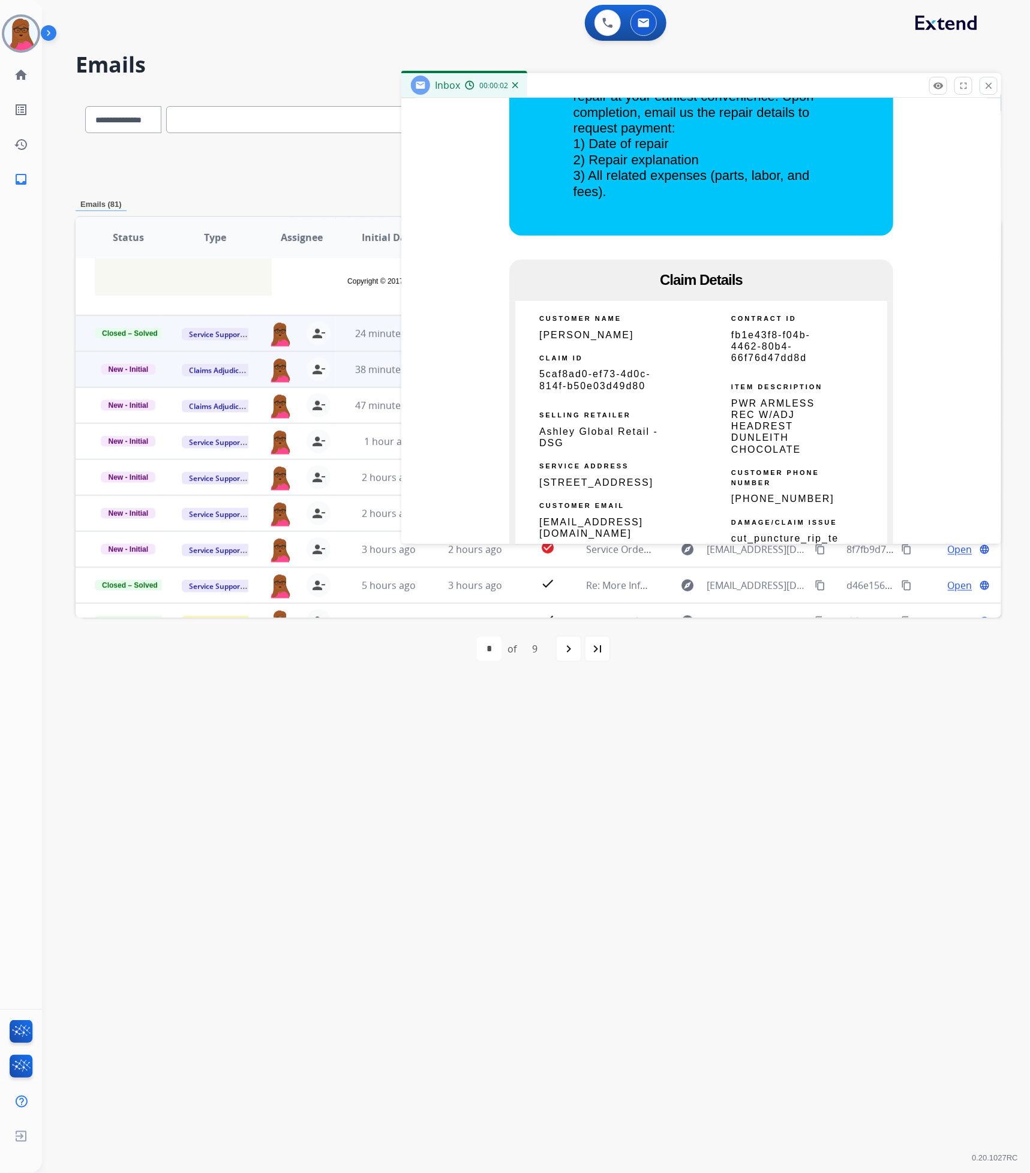
scroll to position [540, 0]
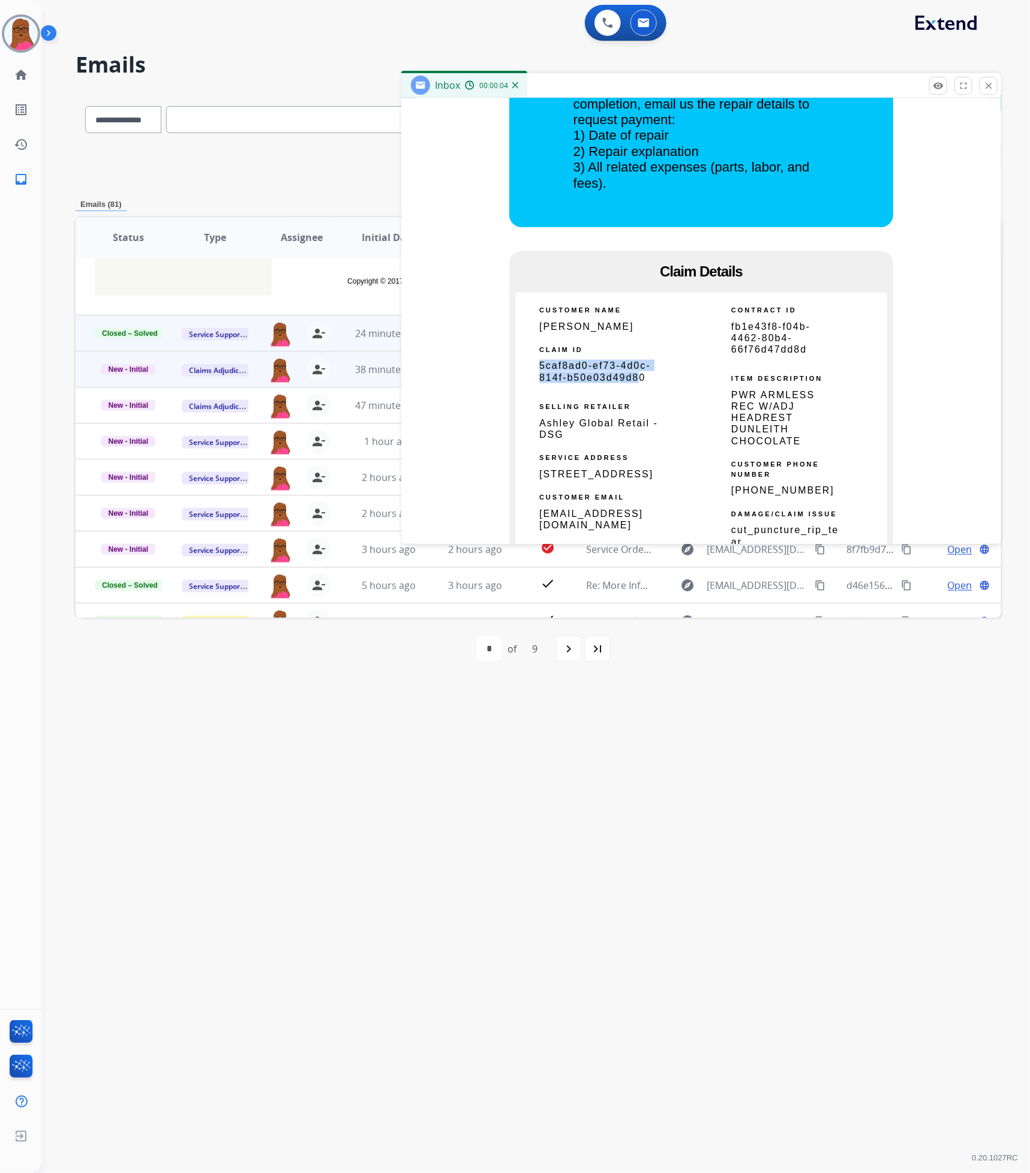
drag, startPoint x: 637, startPoint y: 374, endPoint x: 520, endPoint y: 364, distance: 117.4
click at [520, 364] on td "5caf8ad0-ef73-4d0c-814f-b50e03d49d80" at bounding box center [608, 371] width 186 height 23
drag, startPoint x: 647, startPoint y: 380, endPoint x: 531, endPoint y: 369, distance: 115.7
click at [531, 369] on td "5caf8ad0-ef73-4d0c-814f-b50e03d49d80" at bounding box center [608, 371] width 186 height 23
copy span "5caf8ad0-ef73-4d0c-814f-b50e03d49d80"
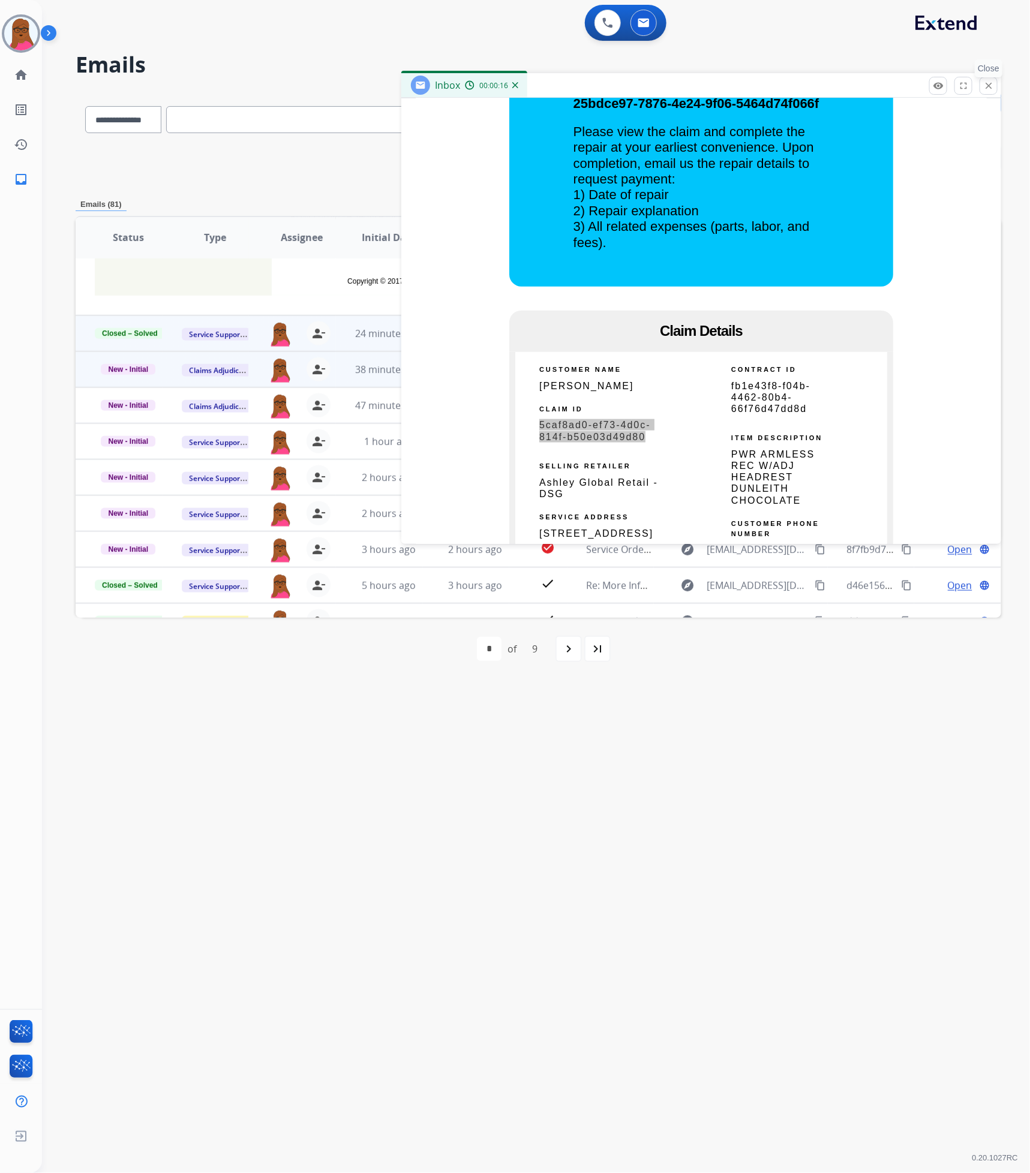
scroll to position [450, 0]
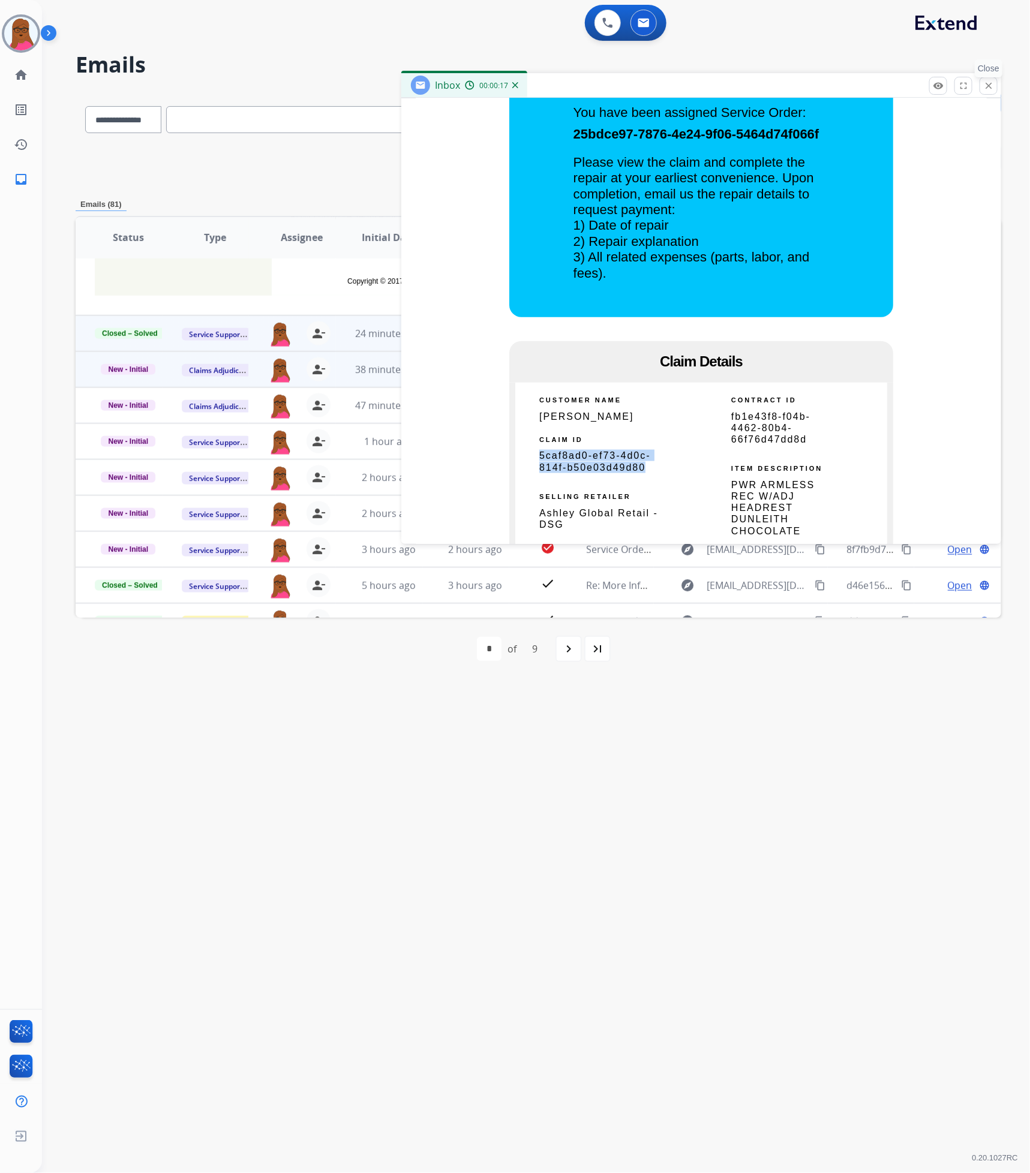
click at [991, 79] on button "close Close" at bounding box center [989, 86] width 18 height 18
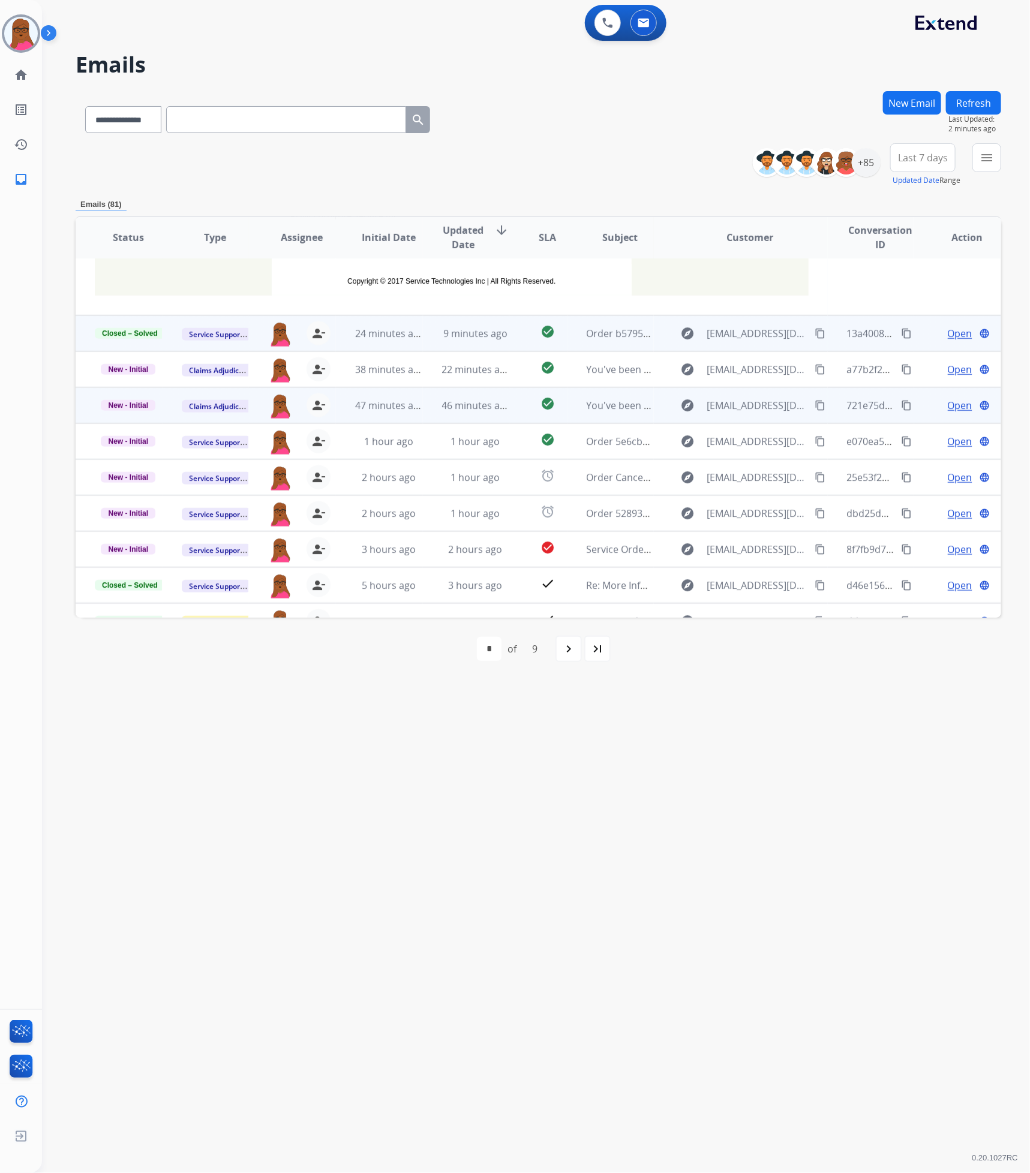
click at [948, 400] on span "Open" at bounding box center [960, 405] width 25 height 14
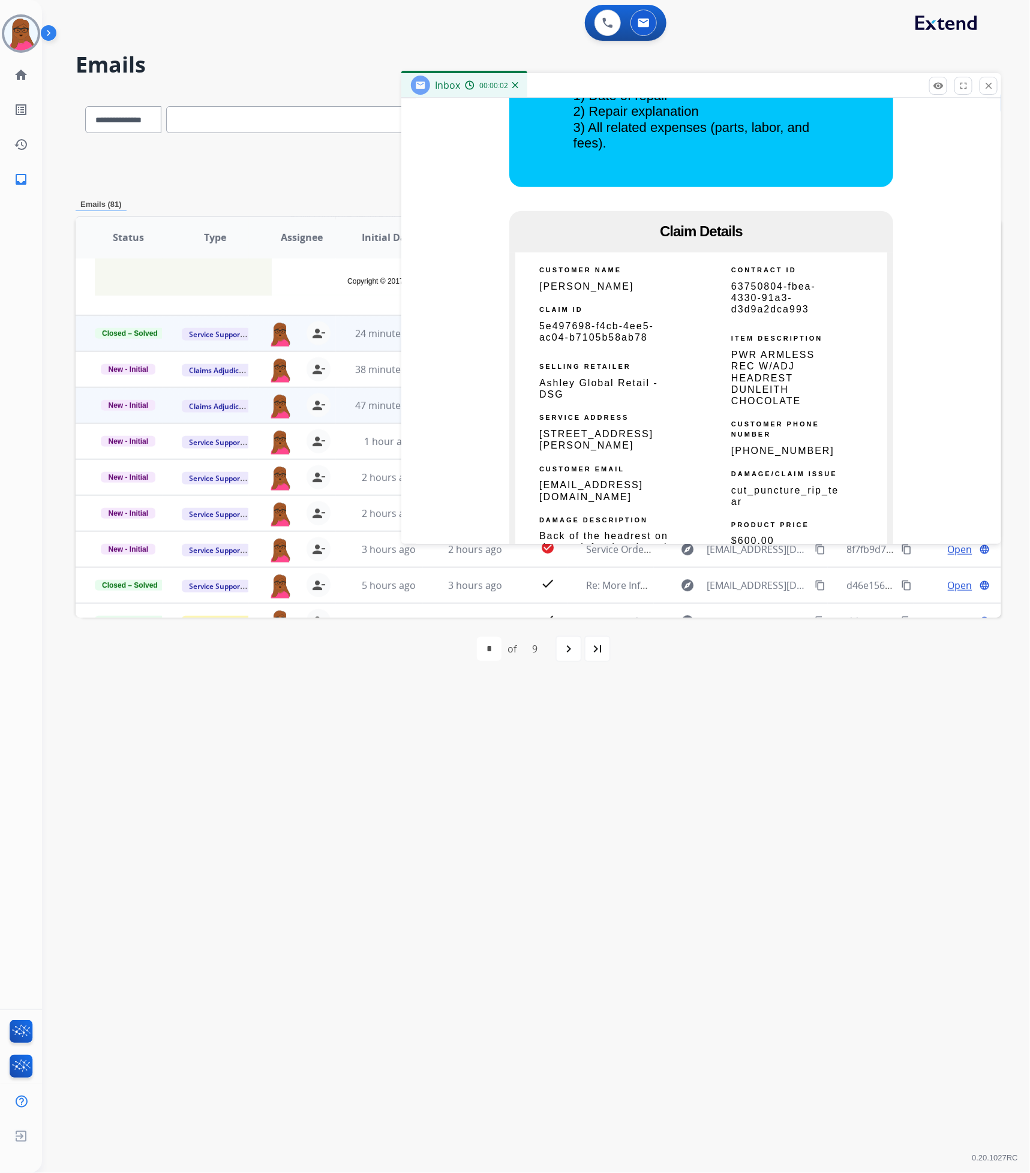
scroll to position [630, 0]
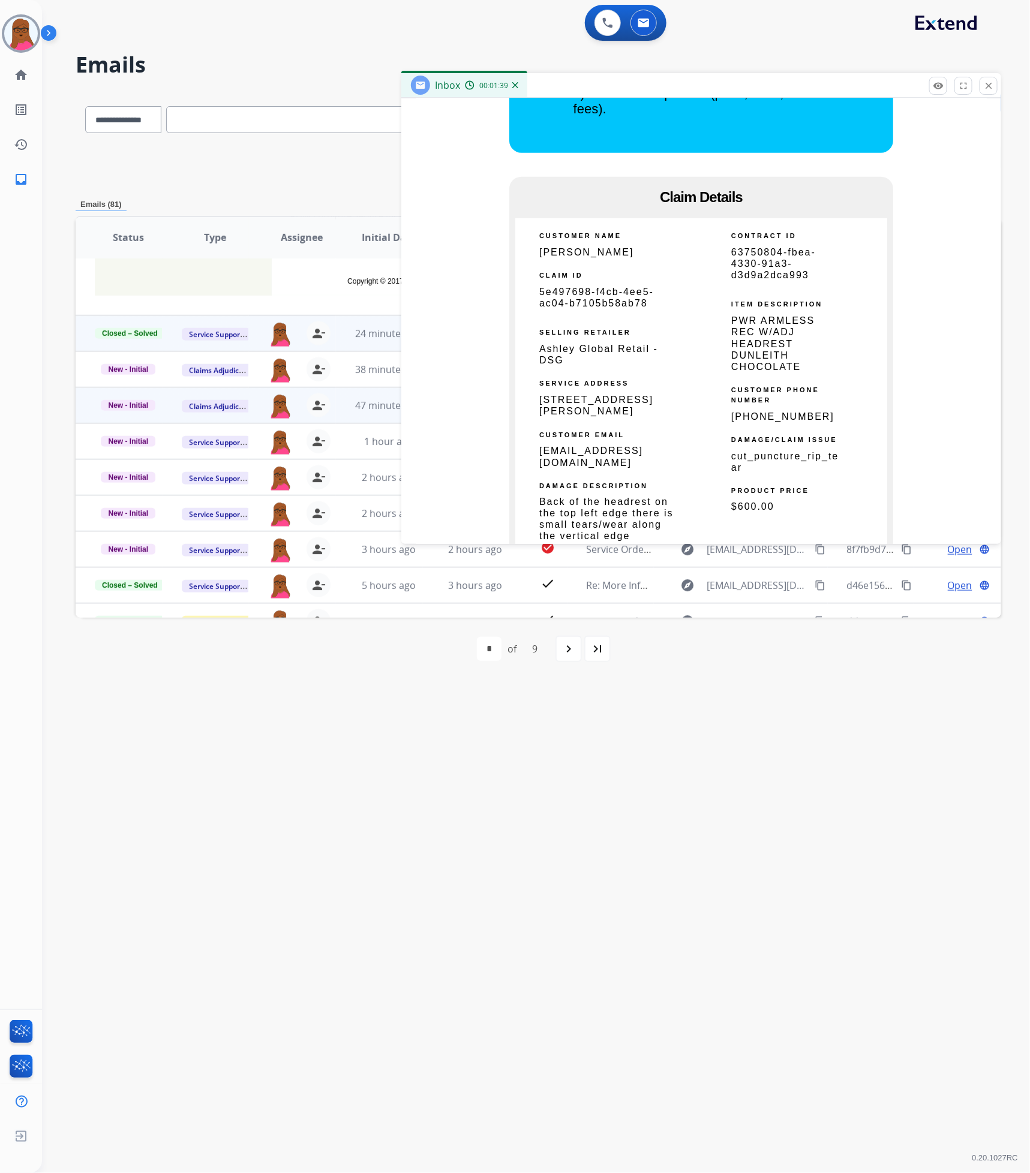
click at [594, 288] on span "5e497698-f4cb-4ee5-ac04-b7105b58ab78" at bounding box center [596, 298] width 115 height 22
copy tbody
click at [585, 254] on span "[PERSON_NAME]" at bounding box center [586, 252] width 95 height 10
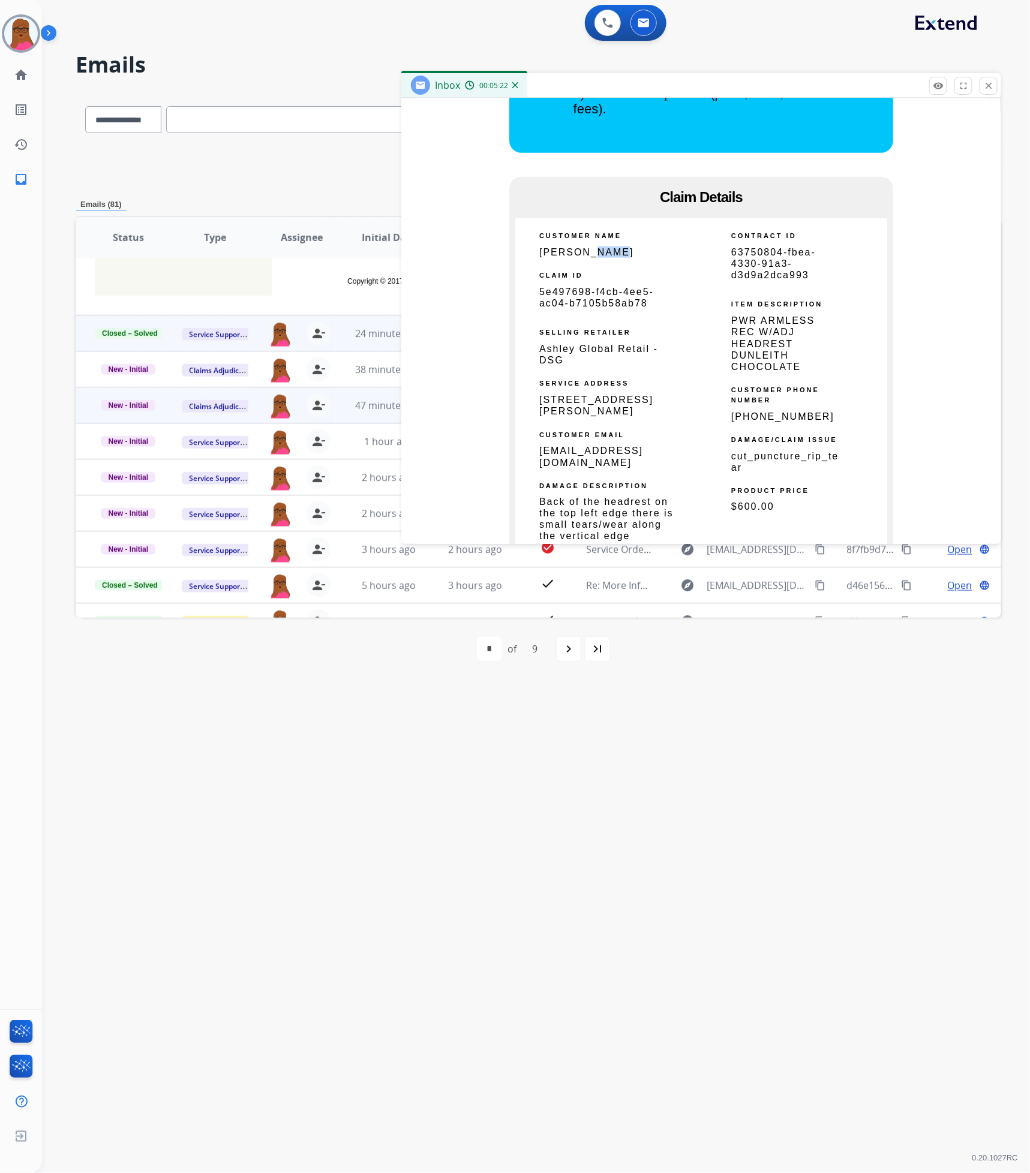
click at [584, 254] on span "[PERSON_NAME]" at bounding box center [586, 252] width 95 height 10
copy tbody
drag, startPoint x: 644, startPoint y: 400, endPoint x: 537, endPoint y: 401, distance: 107.4
click at [539, 401] on span "[STREET_ADDRESS][PERSON_NAME]" at bounding box center [596, 406] width 114 height 22
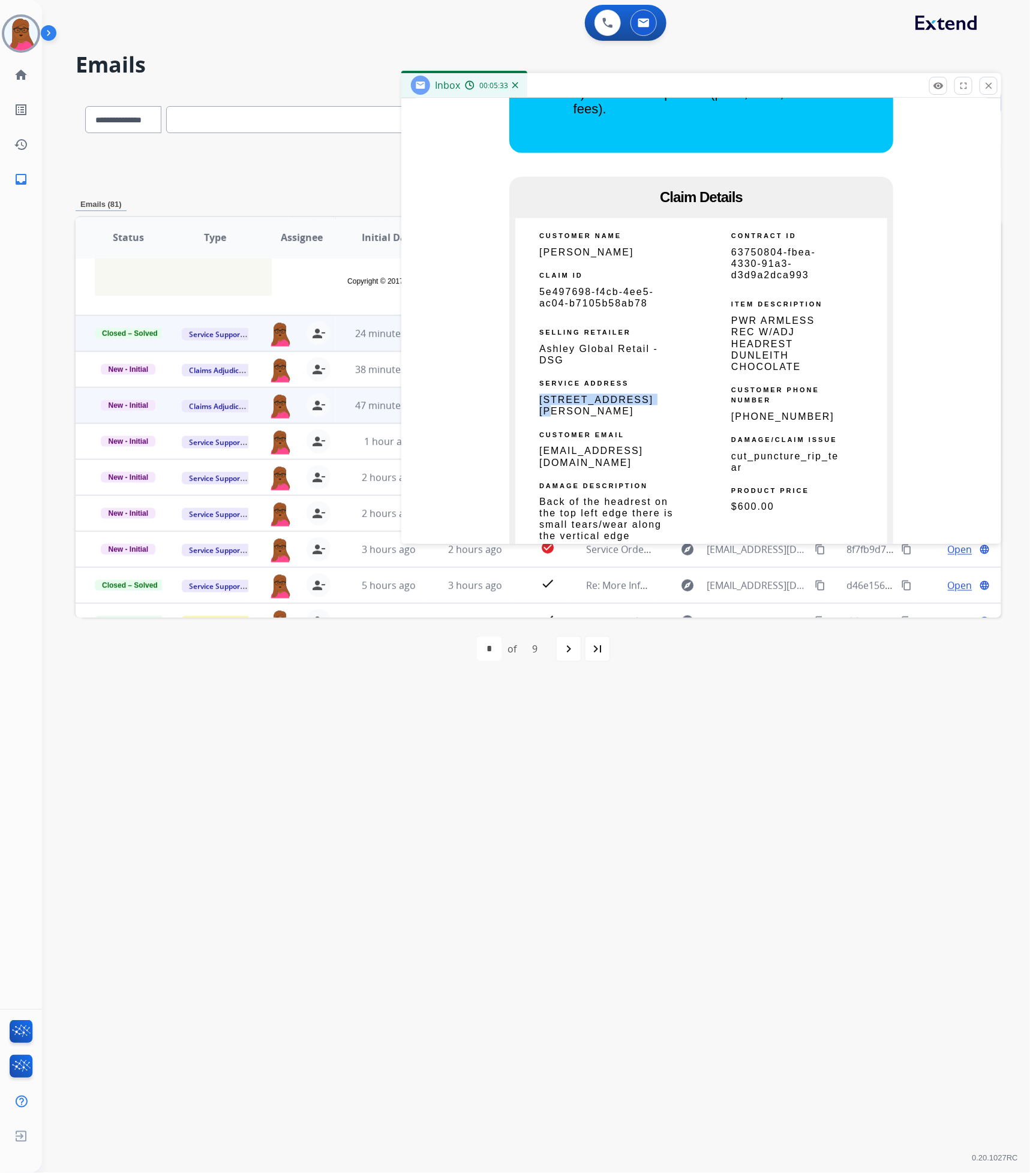
copy span "[STREET_ADDRESS][PERSON_NAME],"
click at [547, 412] on span "[STREET_ADDRESS][PERSON_NAME]" at bounding box center [596, 406] width 114 height 22
copy span "Westfield"
click at [625, 411] on span "[STREET_ADDRESS][PERSON_NAME]" at bounding box center [596, 406] width 114 height 22
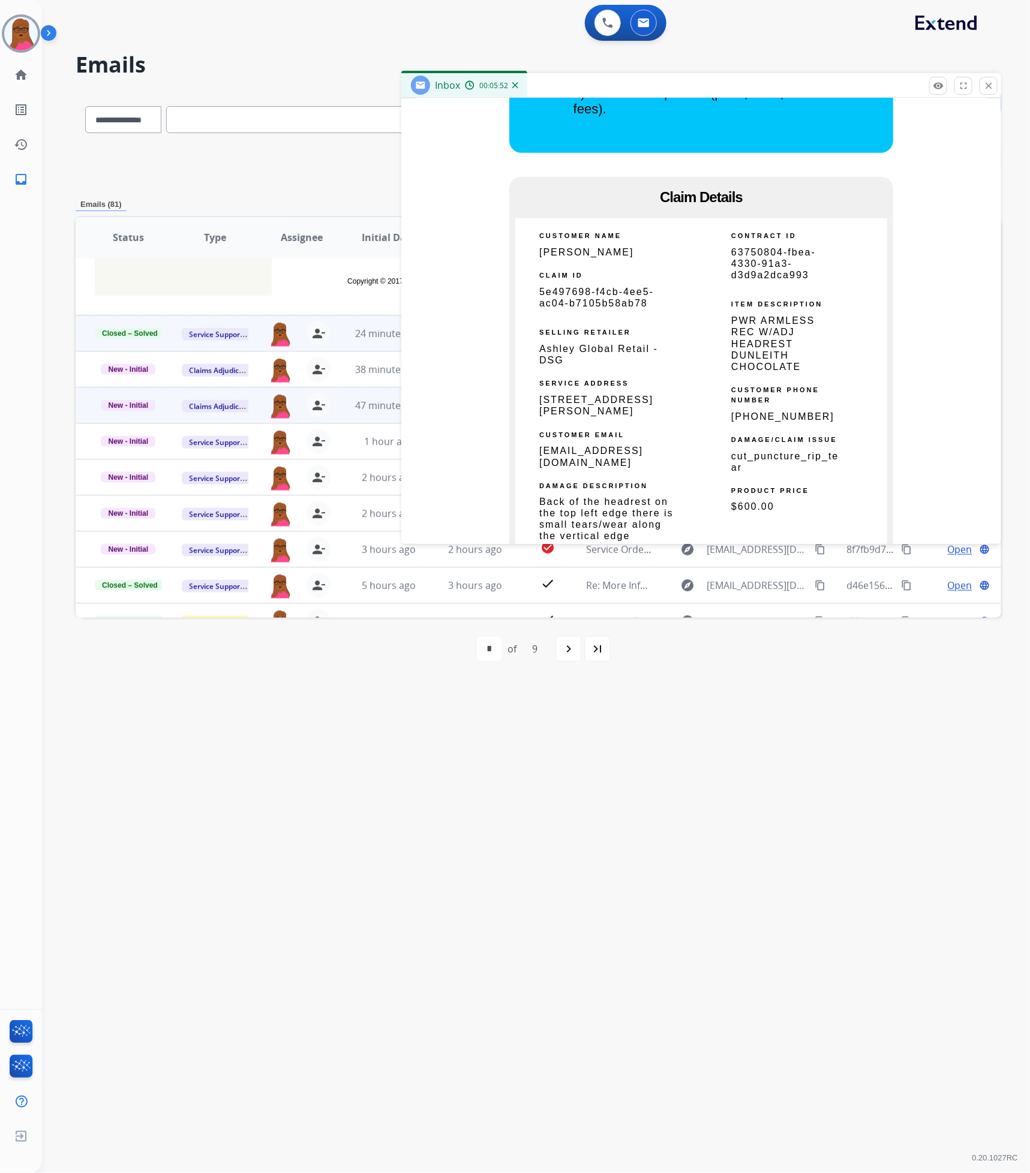
click at [625, 411] on span "[STREET_ADDRESS][PERSON_NAME]" at bounding box center [596, 406] width 114 height 22
copy span "46074"
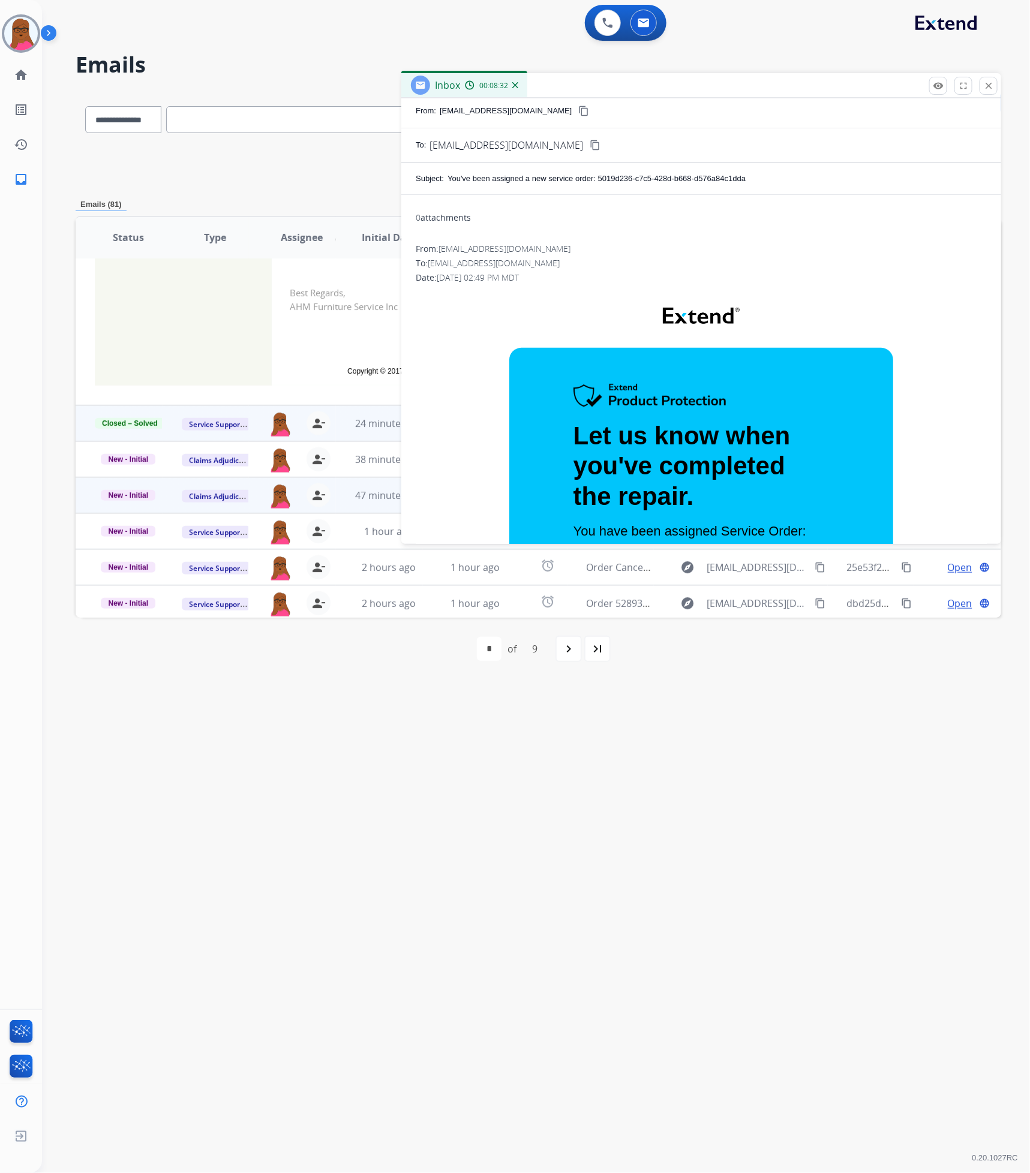
scroll to position [0, 0]
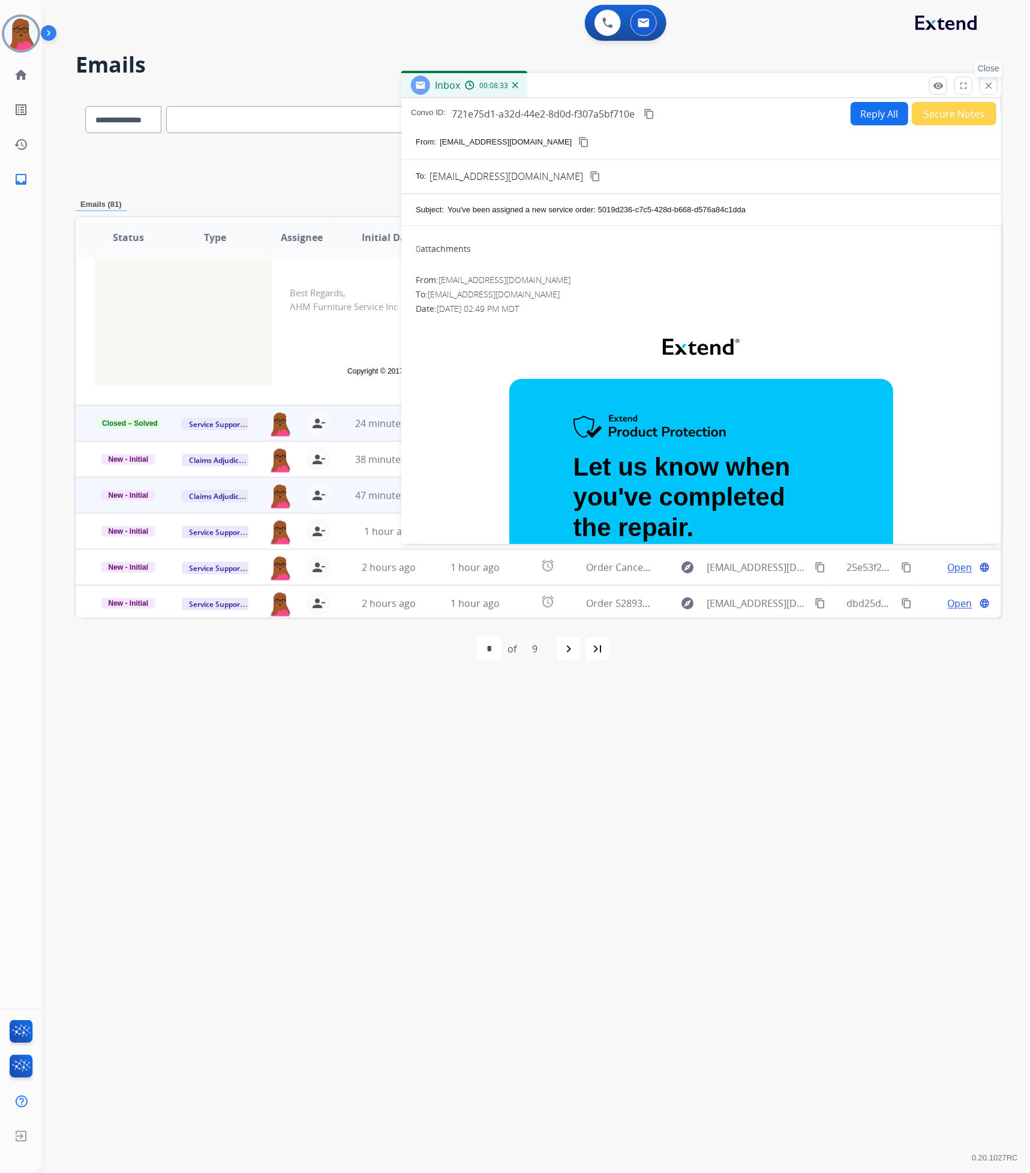
click at [995, 87] on button "close Close" at bounding box center [989, 86] width 18 height 18
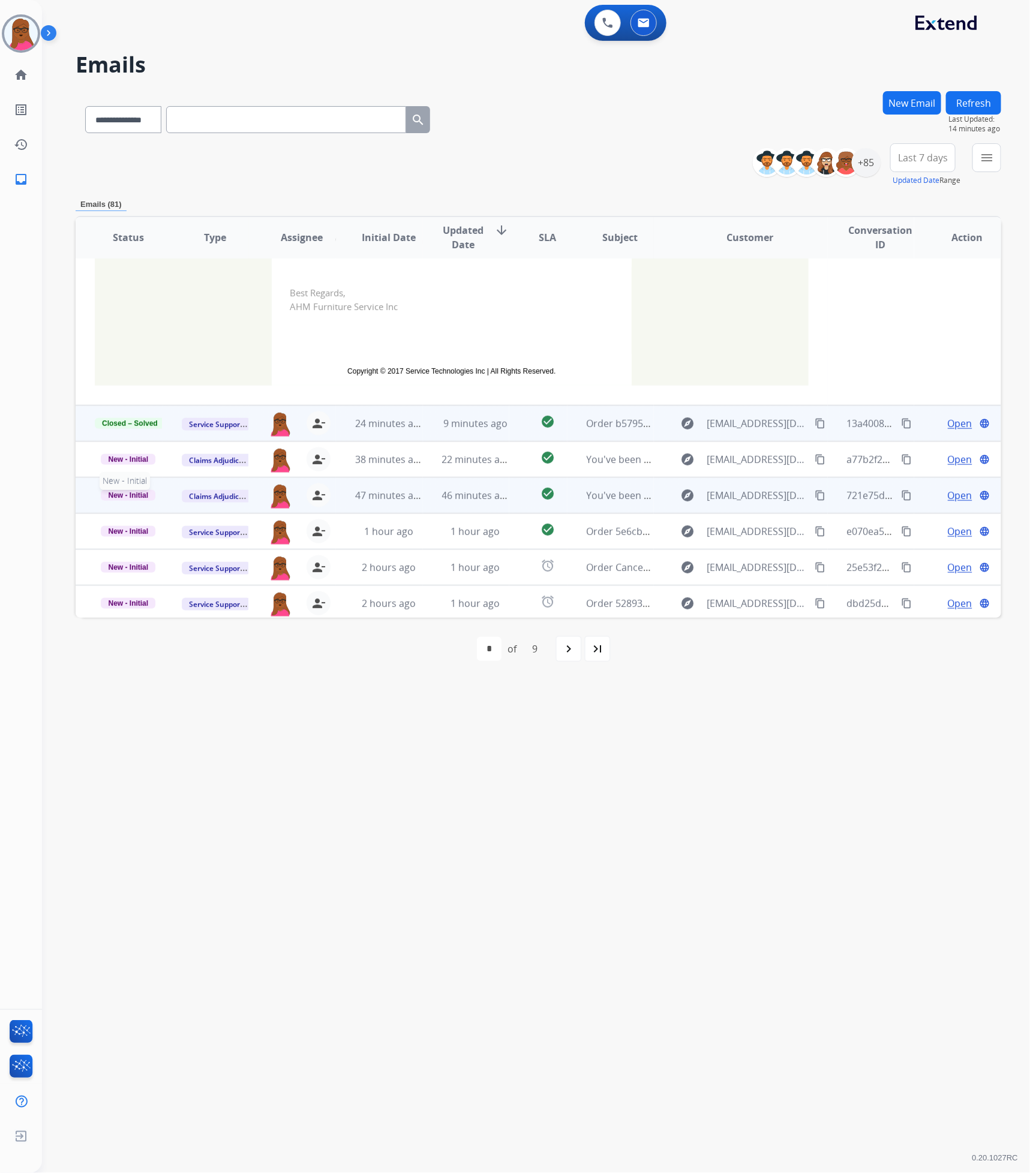
click at [144, 495] on span "New - Initial" at bounding box center [128, 495] width 55 height 11
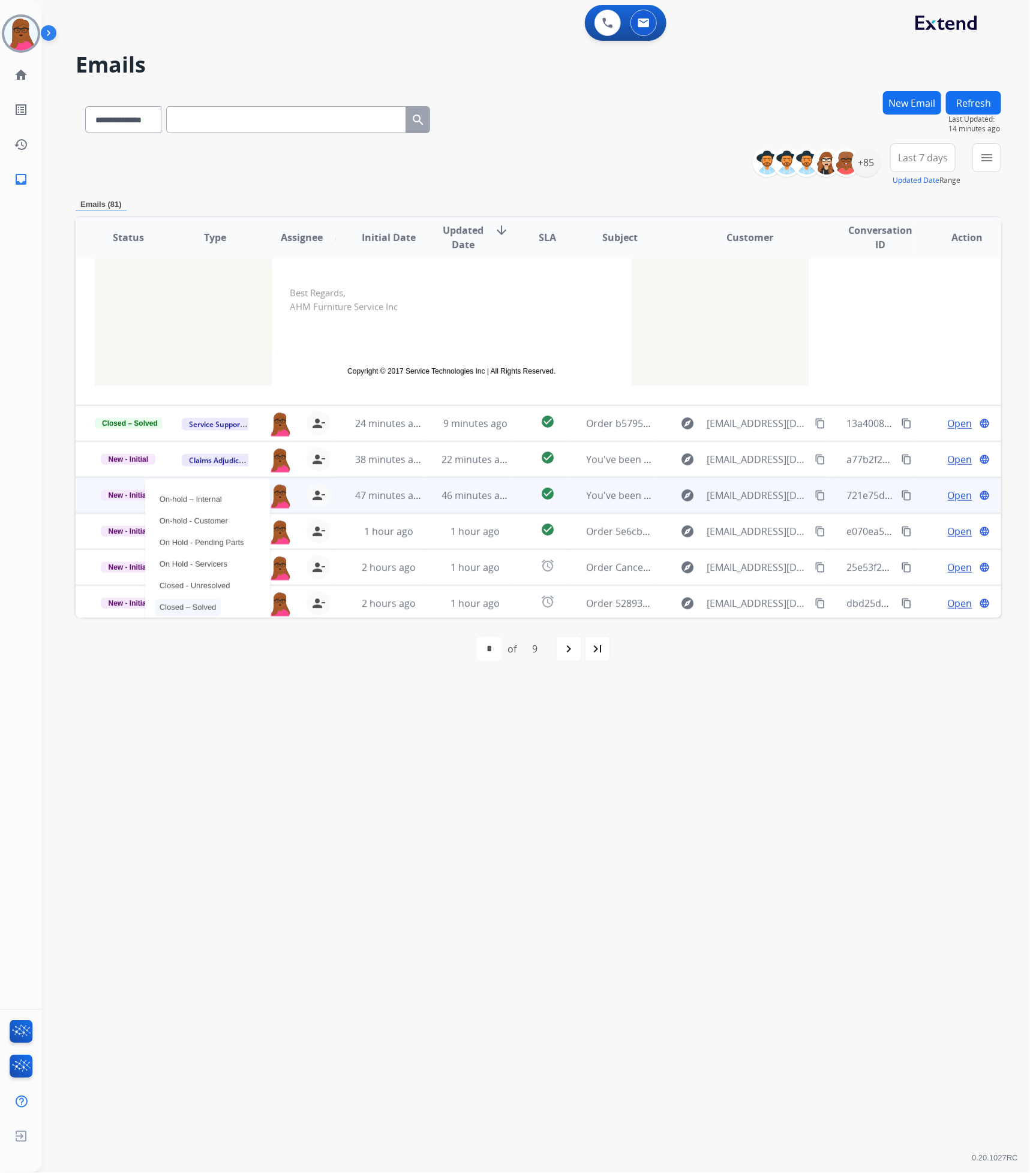
click at [218, 611] on p "Closed – Solved" at bounding box center [188, 607] width 67 height 17
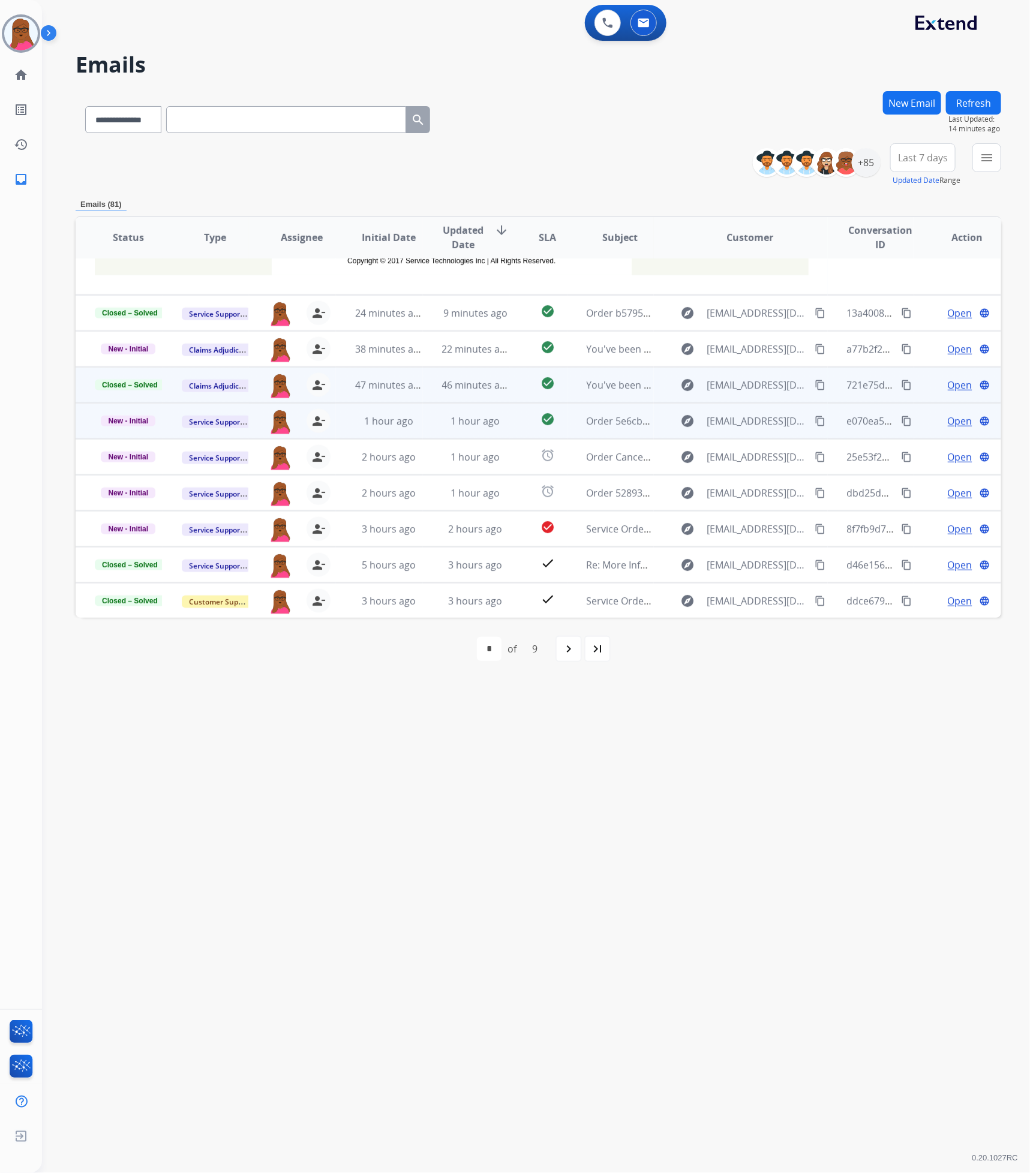
scroll to position [290, 0]
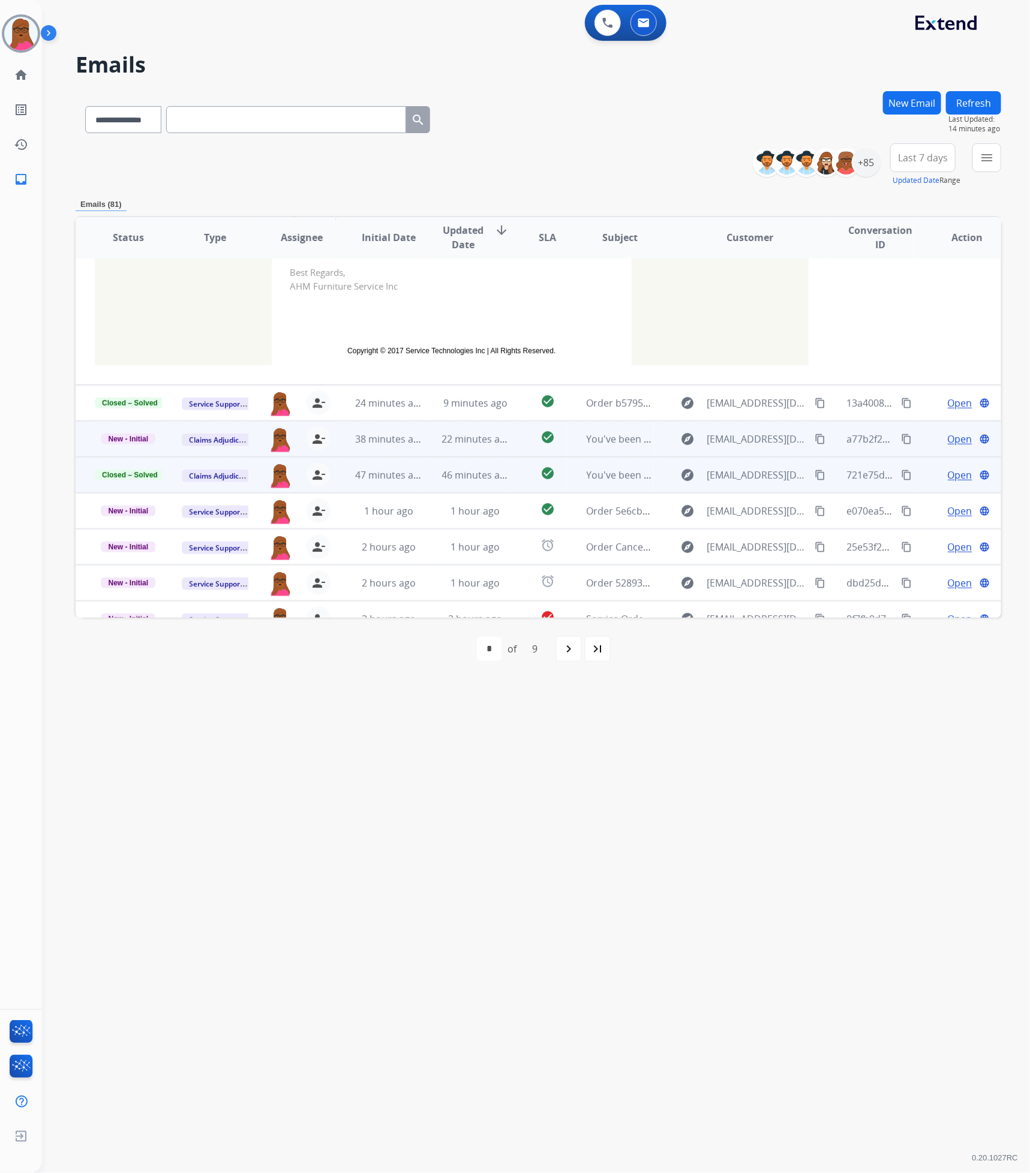
click at [949, 441] on span "Open" at bounding box center [960, 439] width 25 height 14
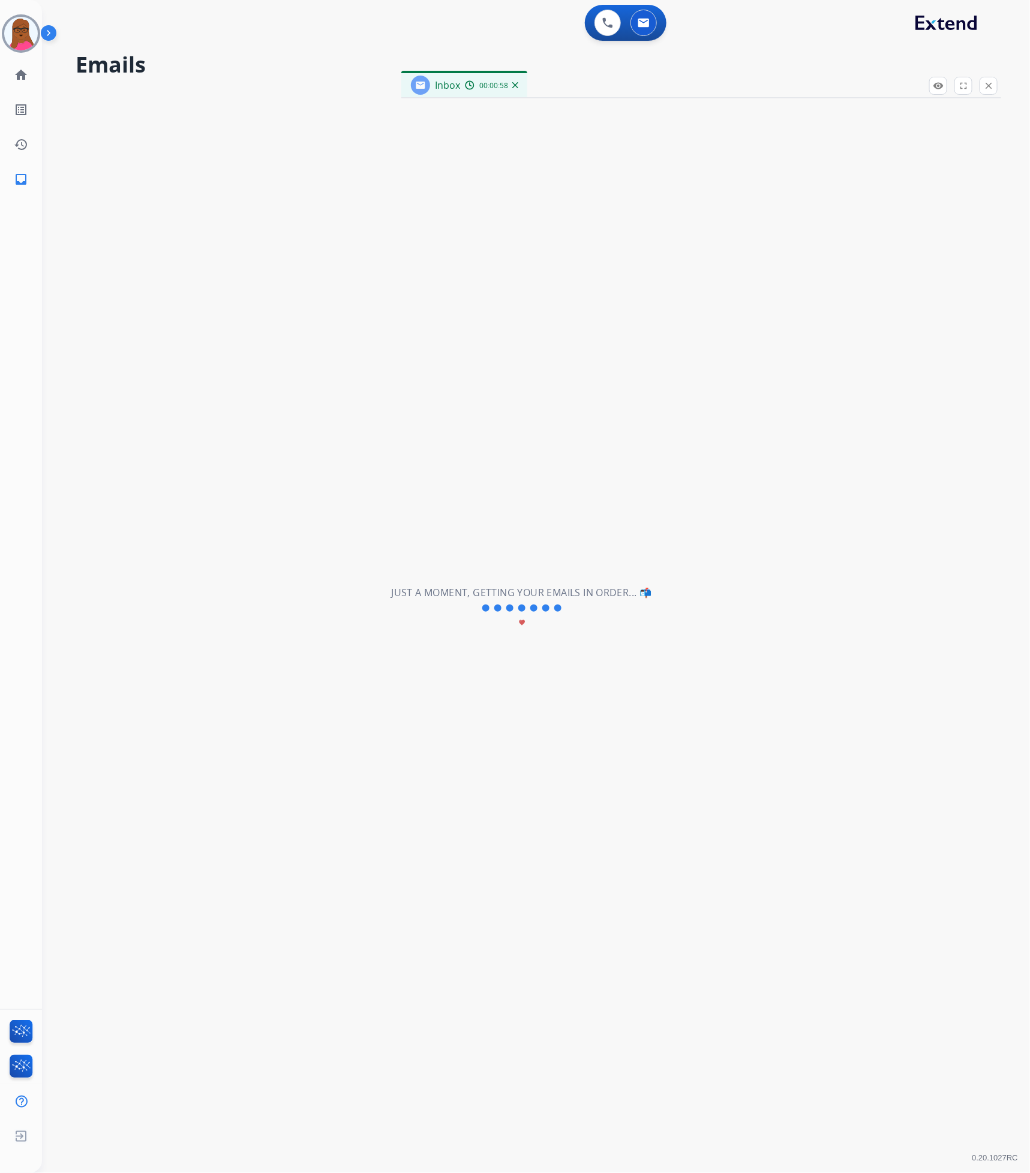
scroll to position [542, 0]
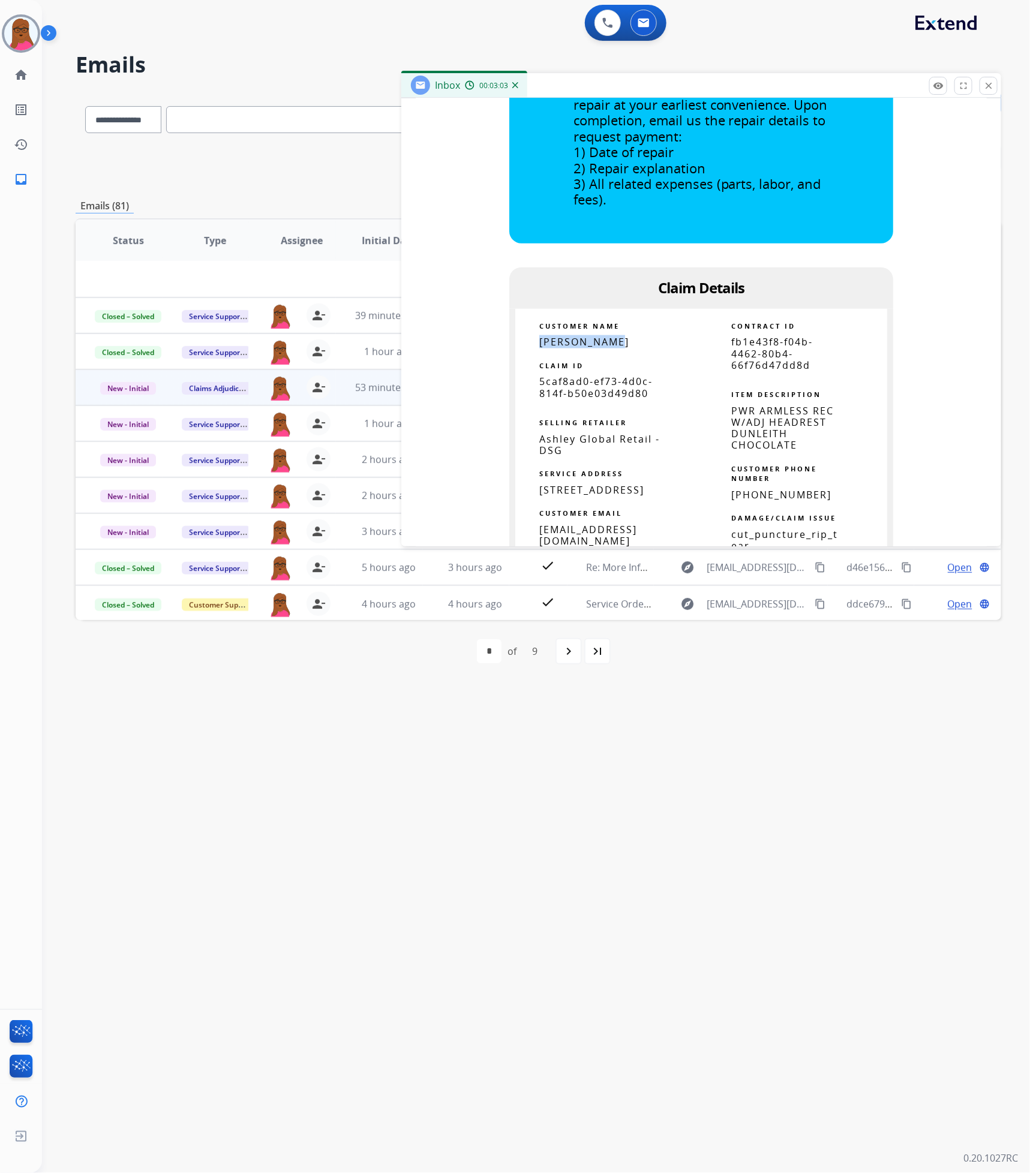
drag, startPoint x: 605, startPoint y: 346, endPoint x: 528, endPoint y: 337, distance: 77.9
click at [528, 337] on td "[PERSON_NAME]" at bounding box center [608, 341] width 186 height 11
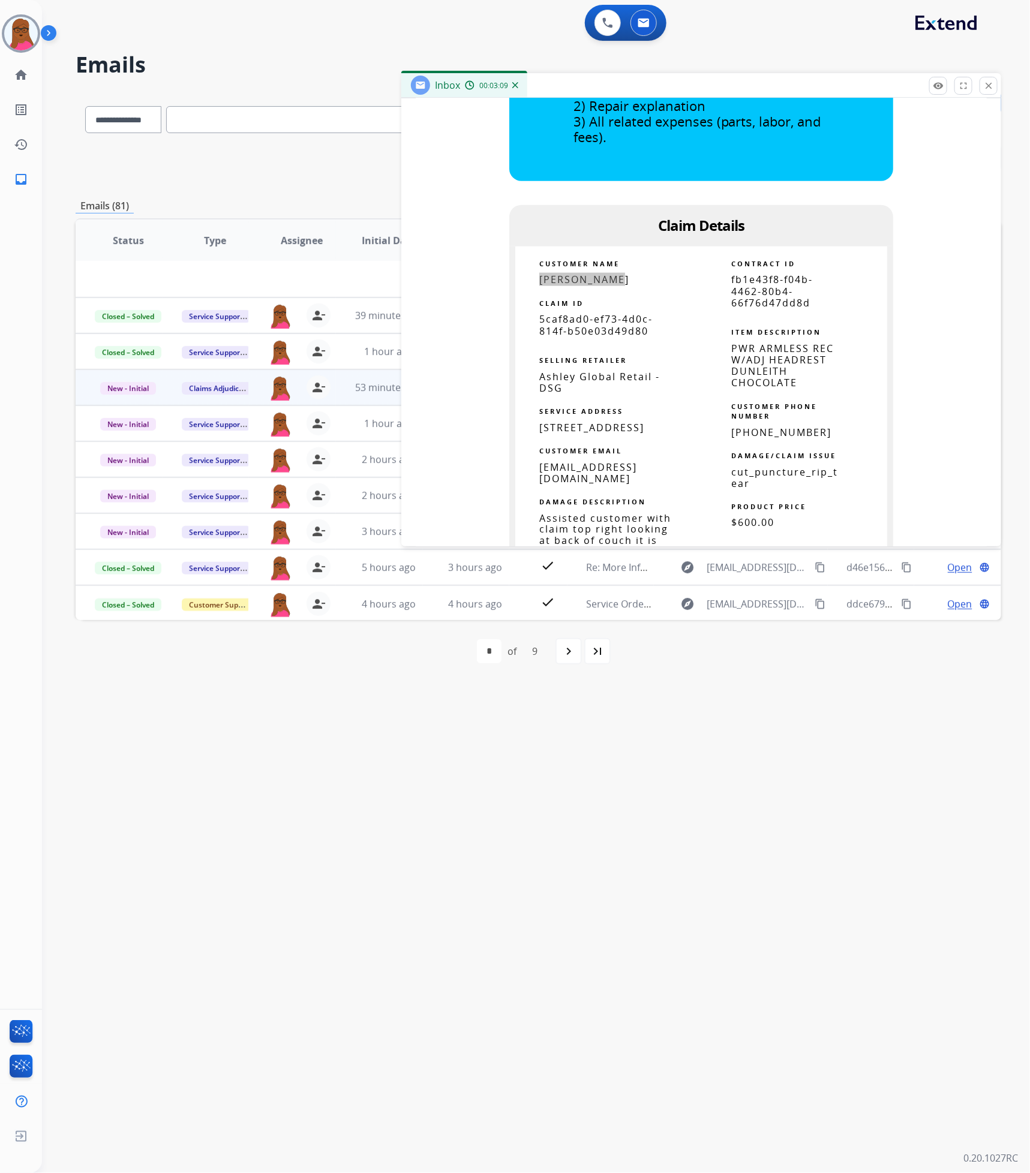
scroll to position [632, 0]
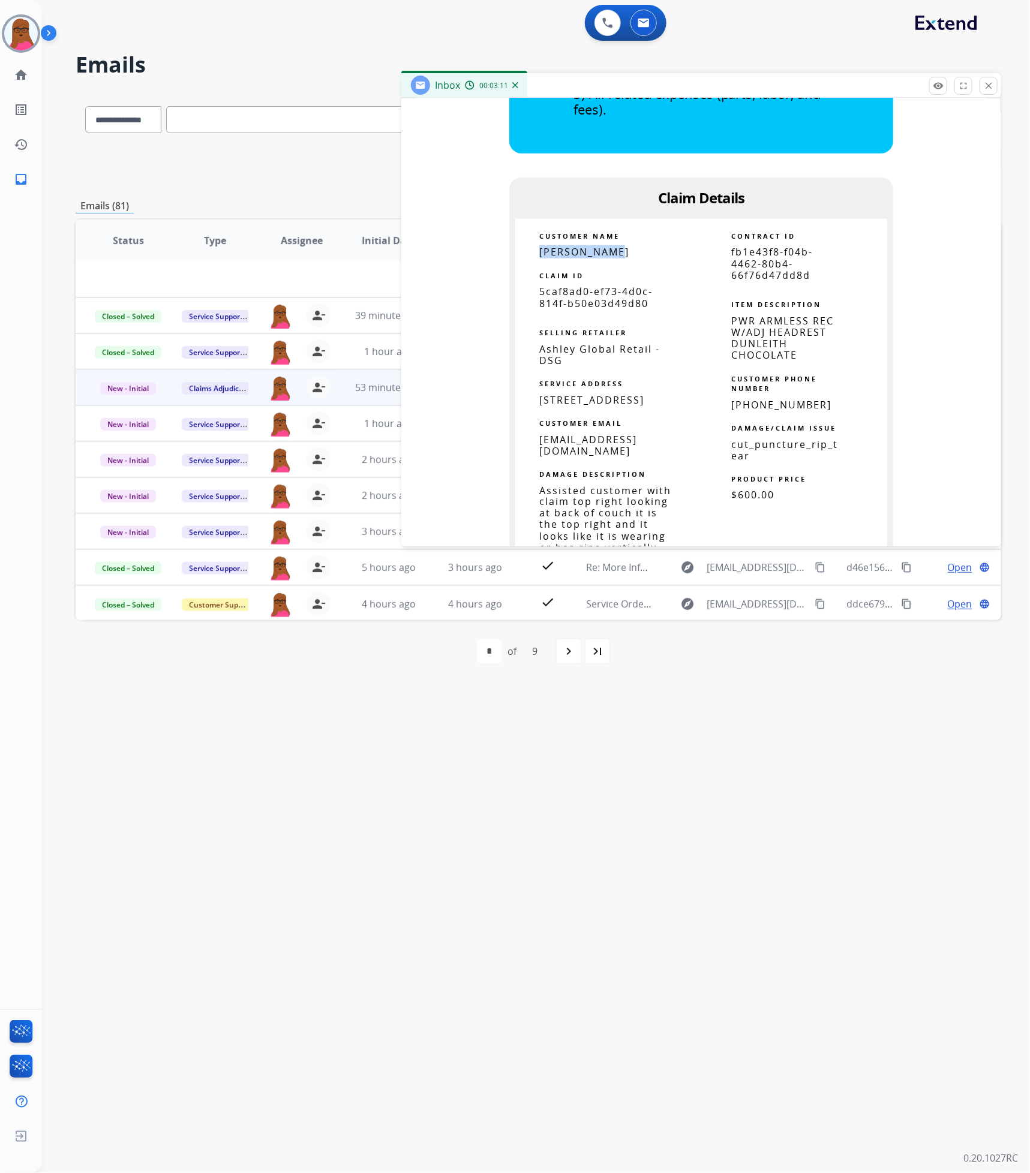
drag, startPoint x: 642, startPoint y: 402, endPoint x: 534, endPoint y: 400, distance: 108.0
click at [539, 400] on span "[STREET_ADDRESS]" at bounding box center [591, 399] width 105 height 13
drag, startPoint x: 599, startPoint y: 416, endPoint x: 531, endPoint y: 407, distance: 68.5
click at [531, 406] on td "[STREET_ADDRESS]" at bounding box center [608, 400] width 186 height 11
click at [630, 407] on span "[STREET_ADDRESS]" at bounding box center [591, 399] width 105 height 13
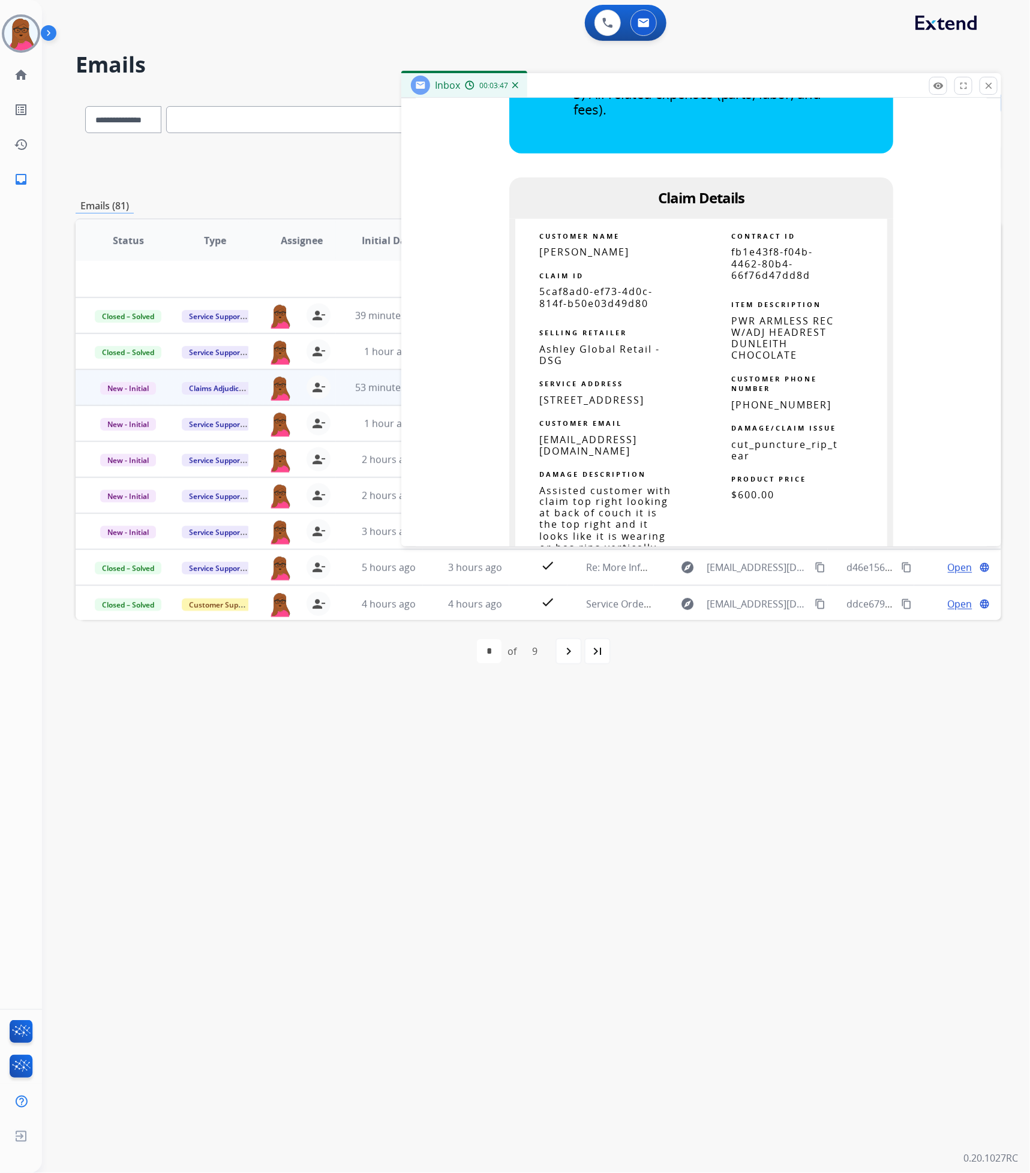
click at [630, 407] on span "[STREET_ADDRESS]" at bounding box center [591, 399] width 105 height 13
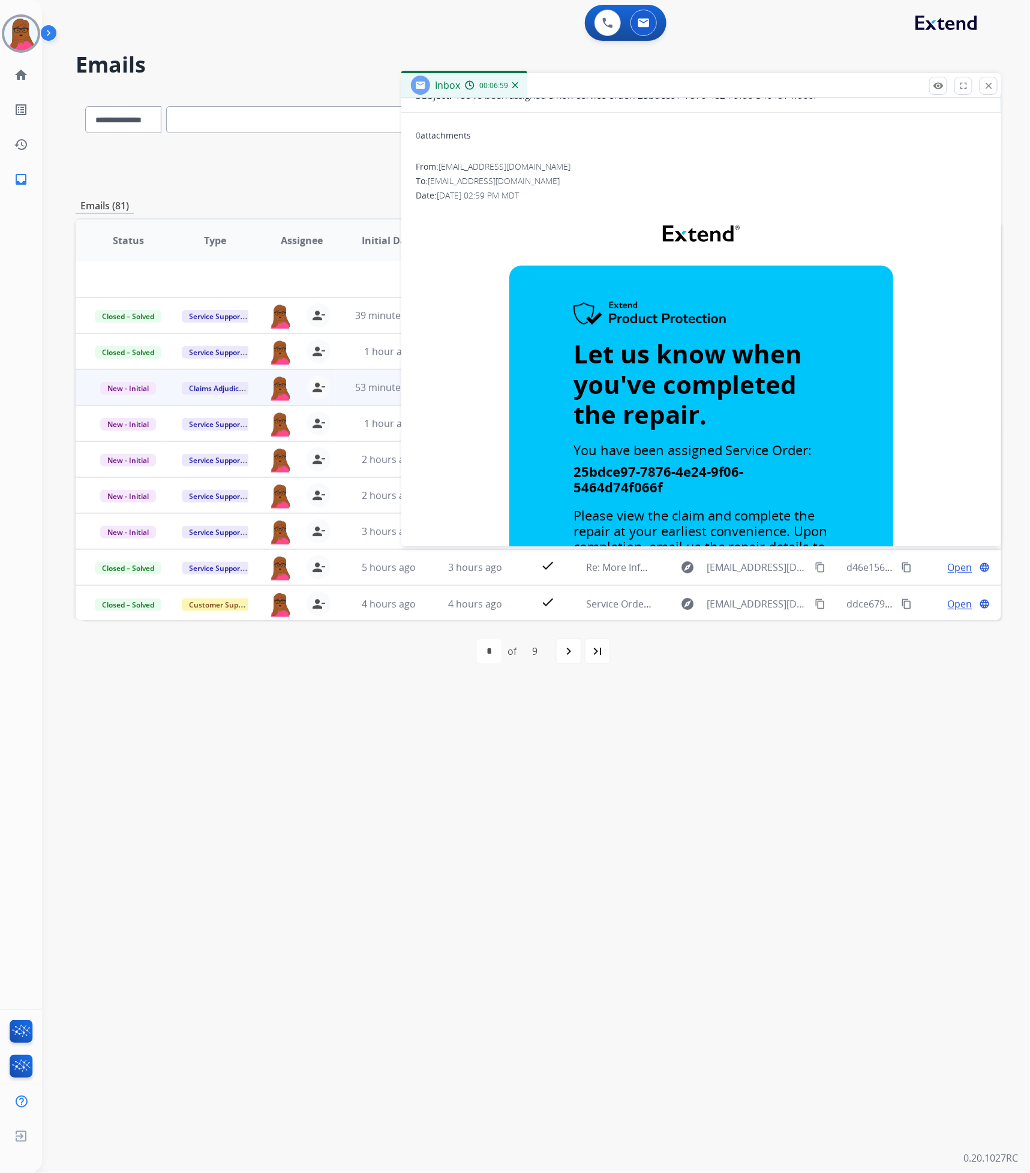
scroll to position [2, 0]
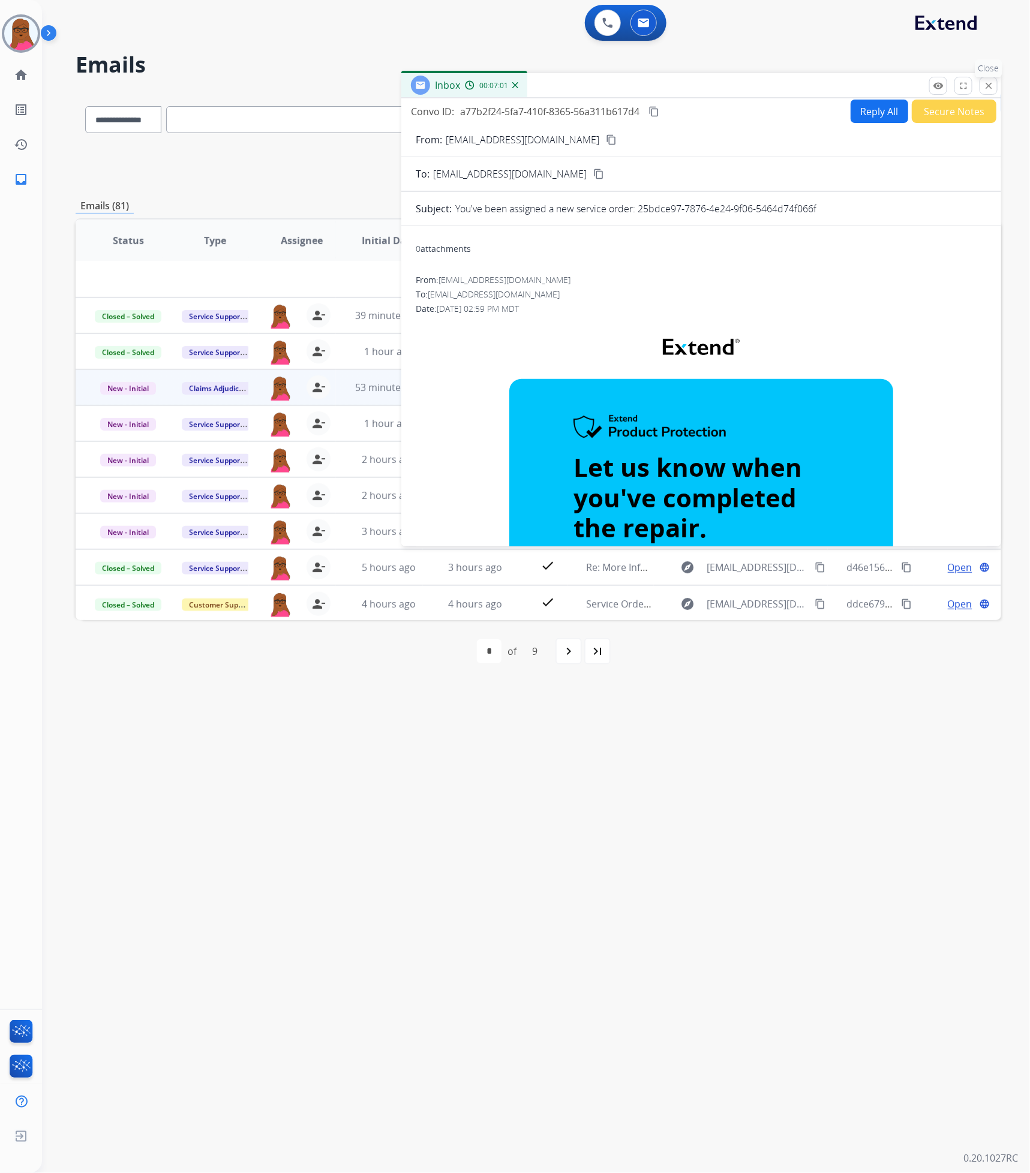
click at [994, 82] on button "close Close" at bounding box center [989, 86] width 18 height 18
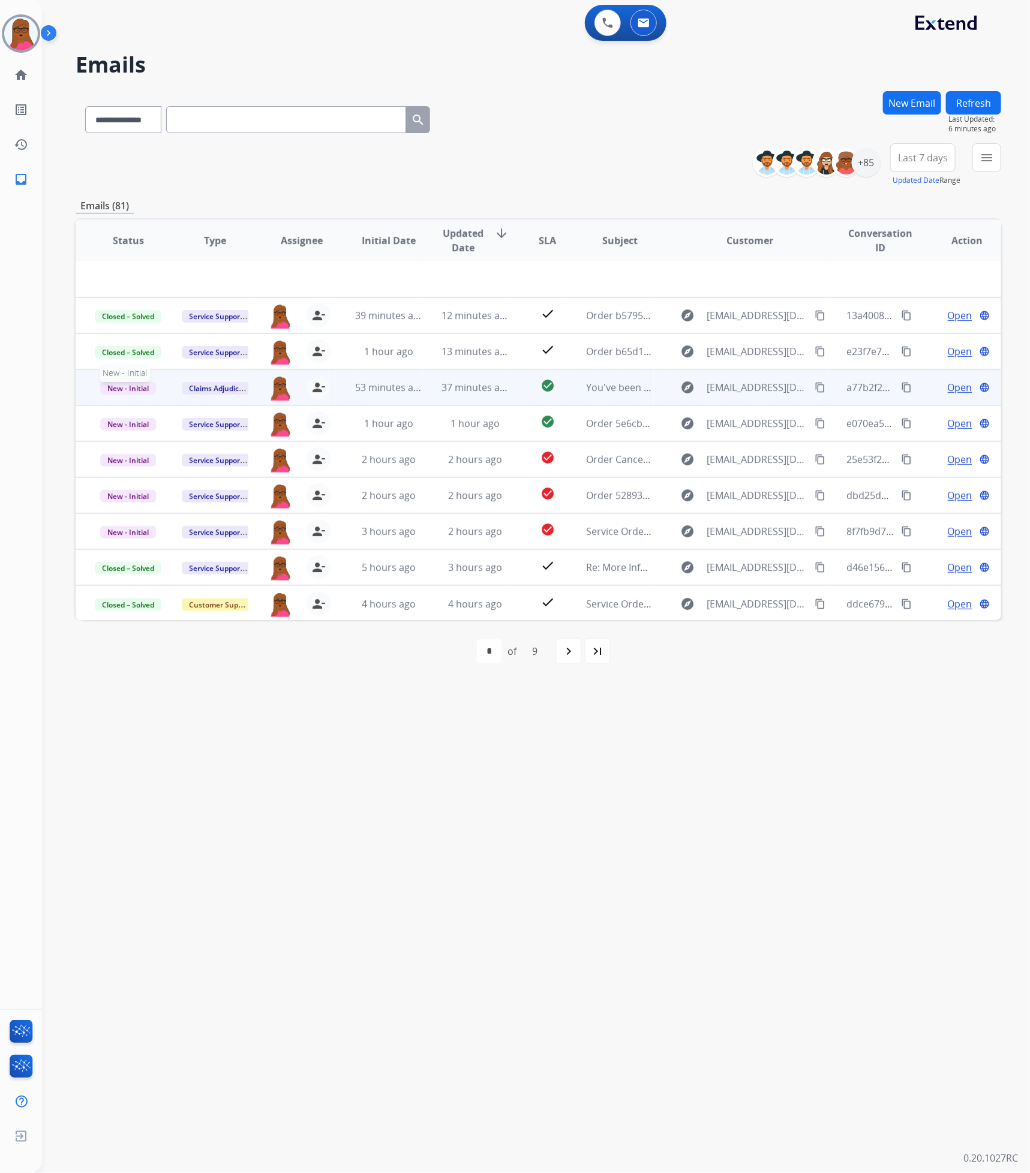
click at [148, 386] on span "New - Initial" at bounding box center [128, 388] width 56 height 13
click at [220, 501] on p "Closed – Solved" at bounding box center [189, 500] width 69 height 17
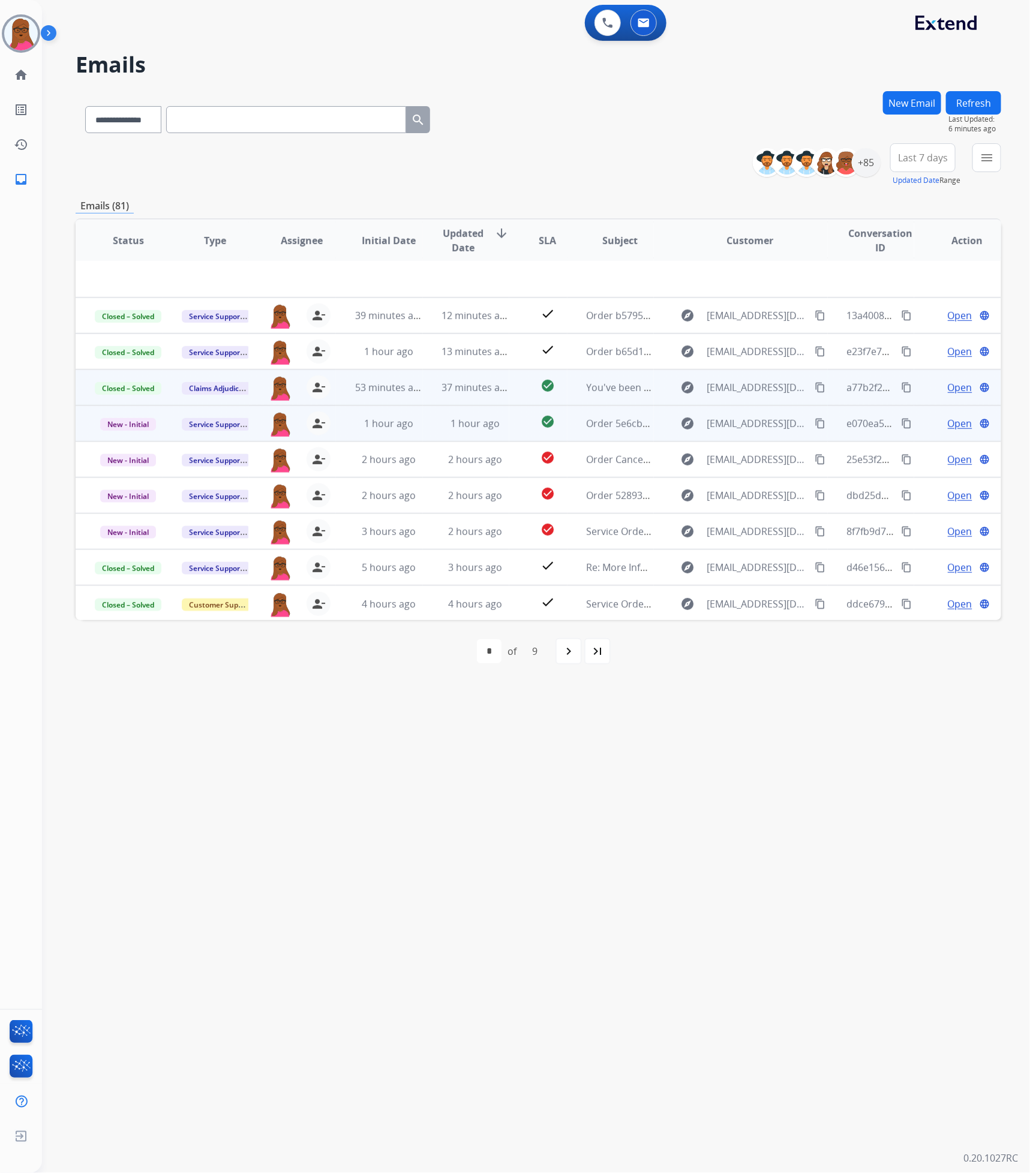
click at [949, 423] on span "Open" at bounding box center [960, 423] width 25 height 14
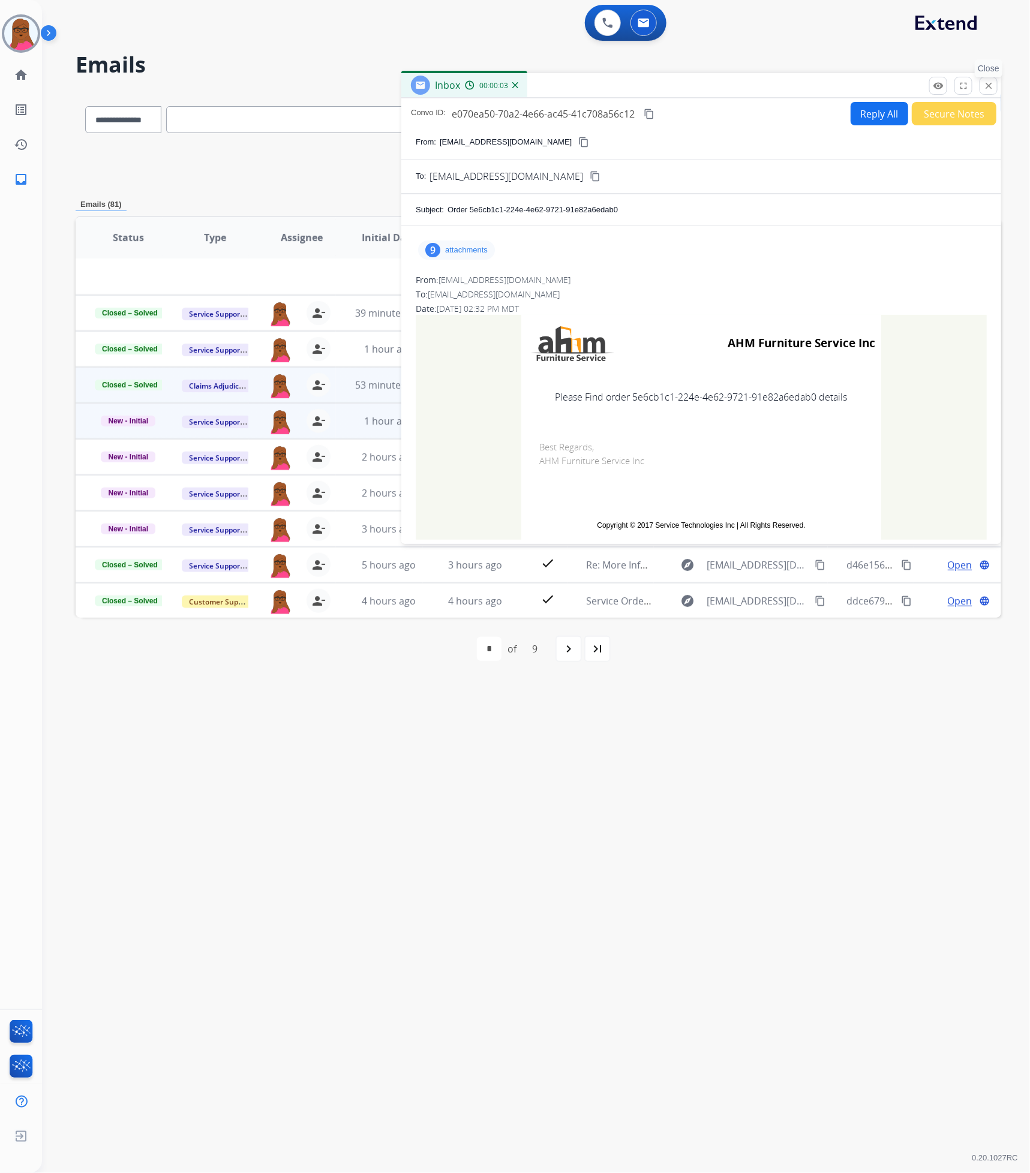
click at [985, 80] on button "close Close" at bounding box center [989, 86] width 18 height 18
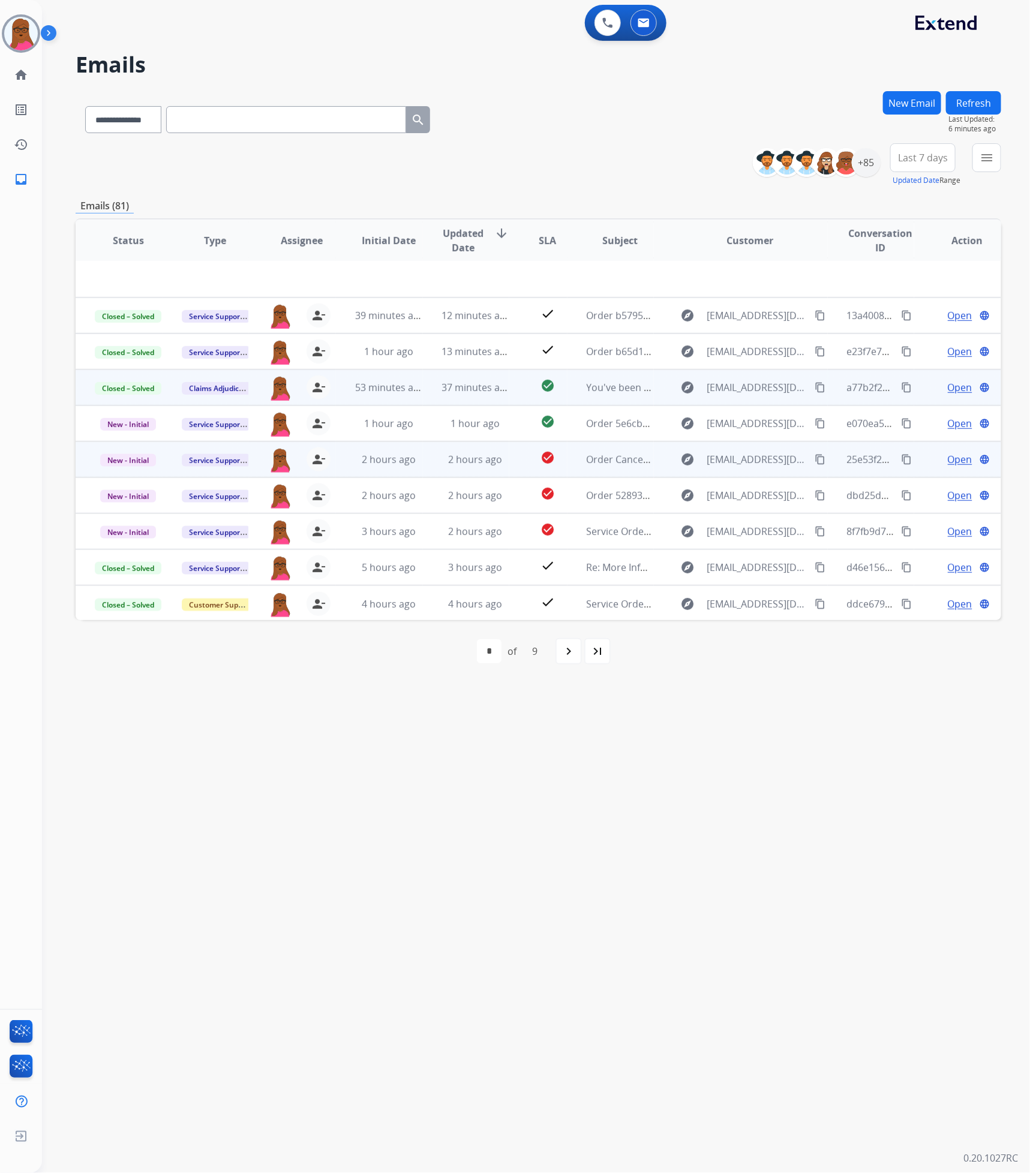
click at [950, 461] on span "Open" at bounding box center [960, 459] width 25 height 14
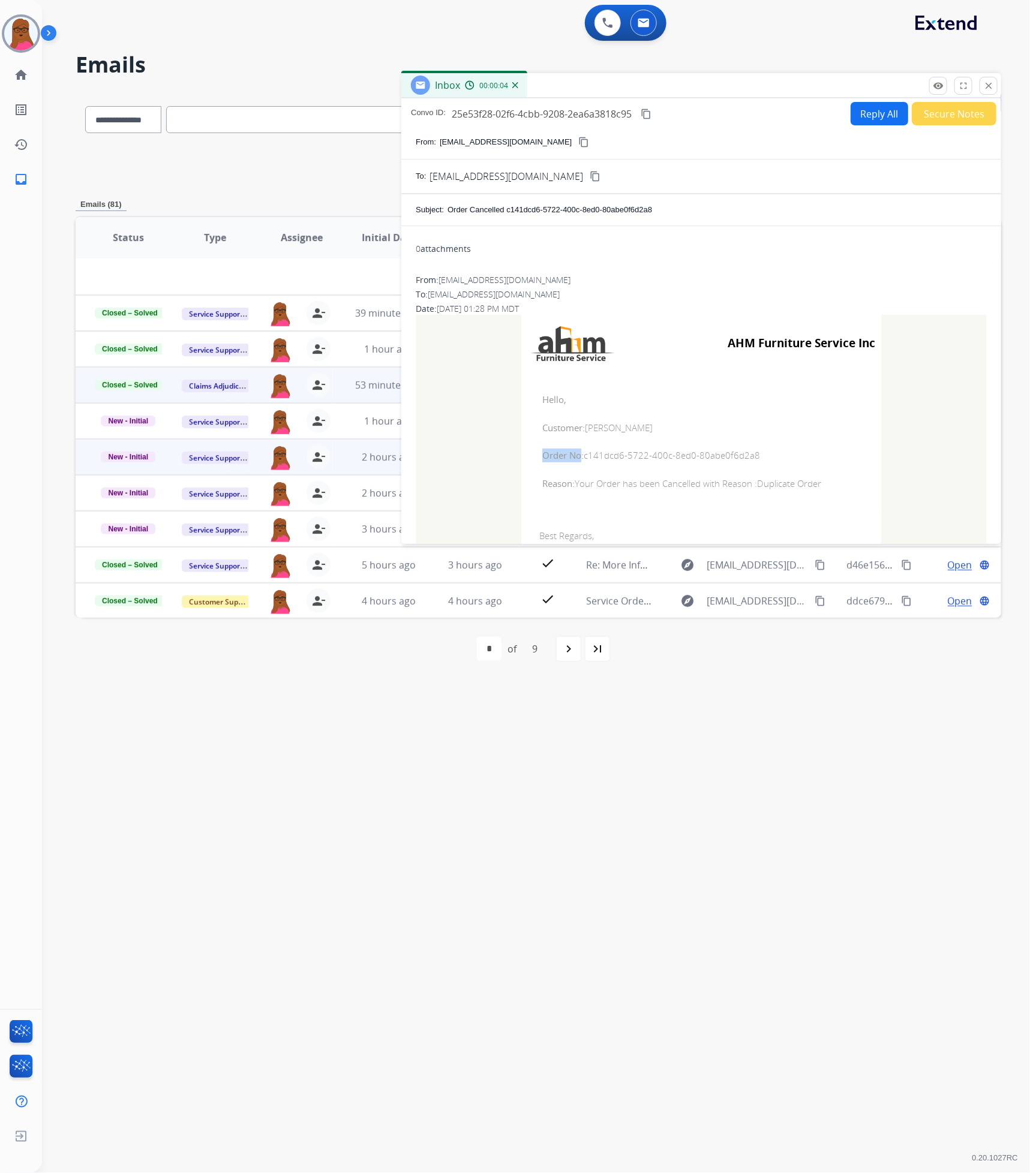
drag, startPoint x: 762, startPoint y: 463, endPoint x: 578, endPoint y: 457, distance: 183.6
click at [578, 457] on td "Hello, Customer: [PERSON_NAME] Order No: c141dcd6-5722-400c-8ed0-80abe0f6d2a8 R…" at bounding box center [701, 441] width 360 height 139
drag, startPoint x: 537, startPoint y: 403, endPoint x: 819, endPoint y: 486, distance: 294.4
click at [819, 486] on td "Hello, Customer: [PERSON_NAME] Order No: c141dcd6-5722-400c-8ed0-80abe0f6d2a8 R…" at bounding box center [701, 441] width 360 height 139
click at [991, 83] on mat-icon "close" at bounding box center [988, 85] width 11 height 11
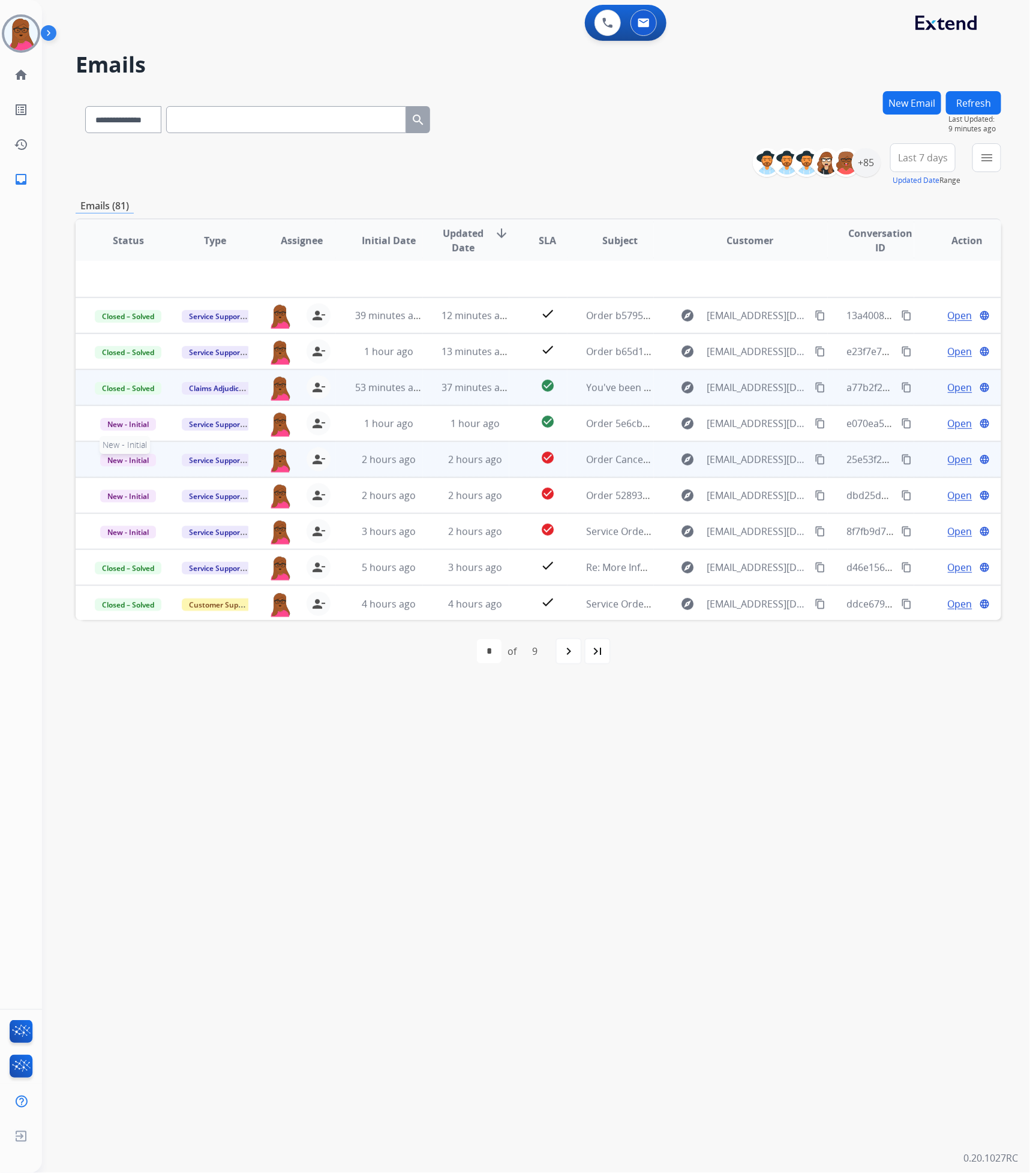
click at [143, 464] on span "New - Initial" at bounding box center [128, 460] width 56 height 13
click at [212, 389] on p "Closed – Solved" at bounding box center [189, 391] width 69 height 17
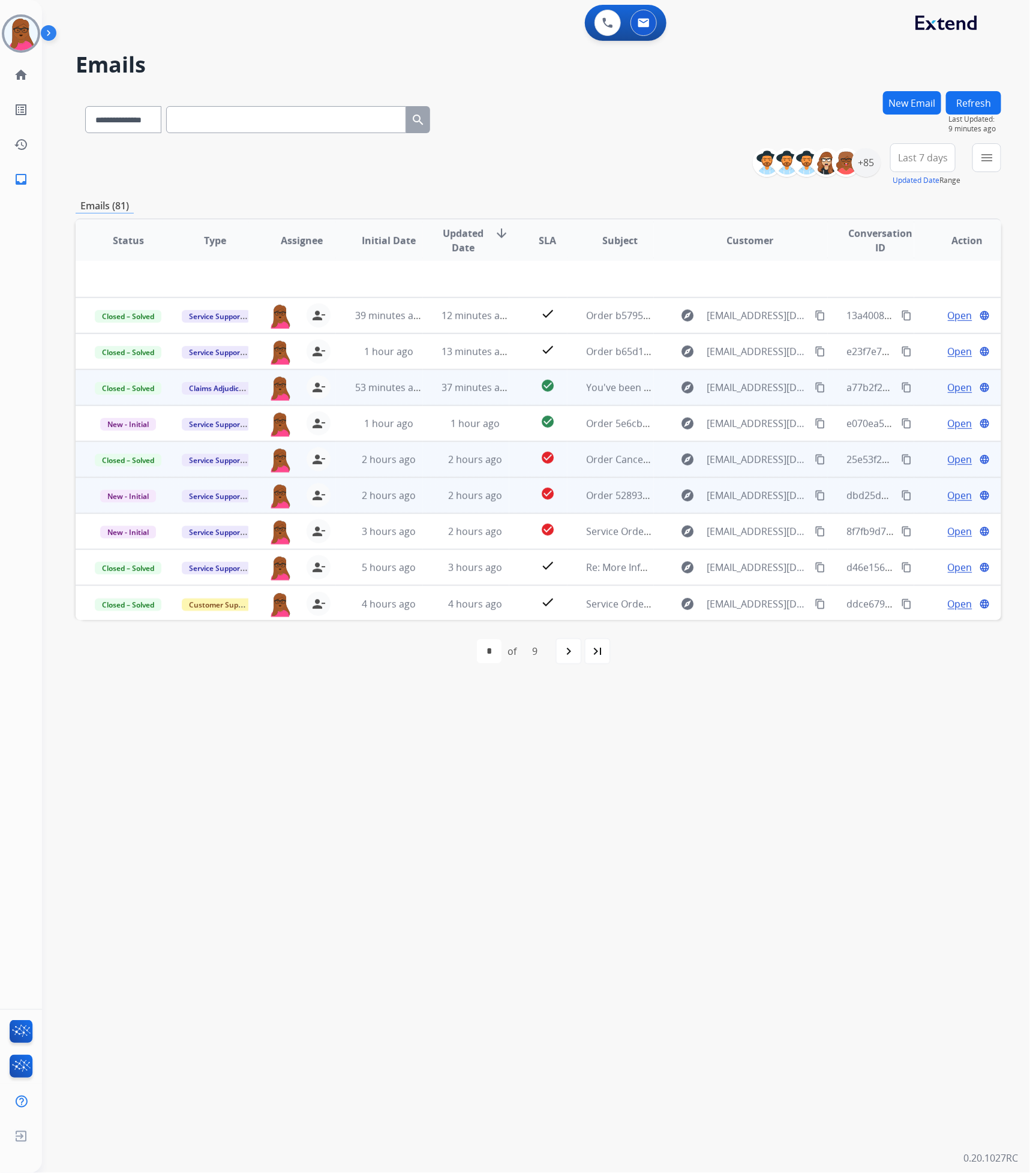
click at [948, 491] on span "Open" at bounding box center [960, 495] width 25 height 14
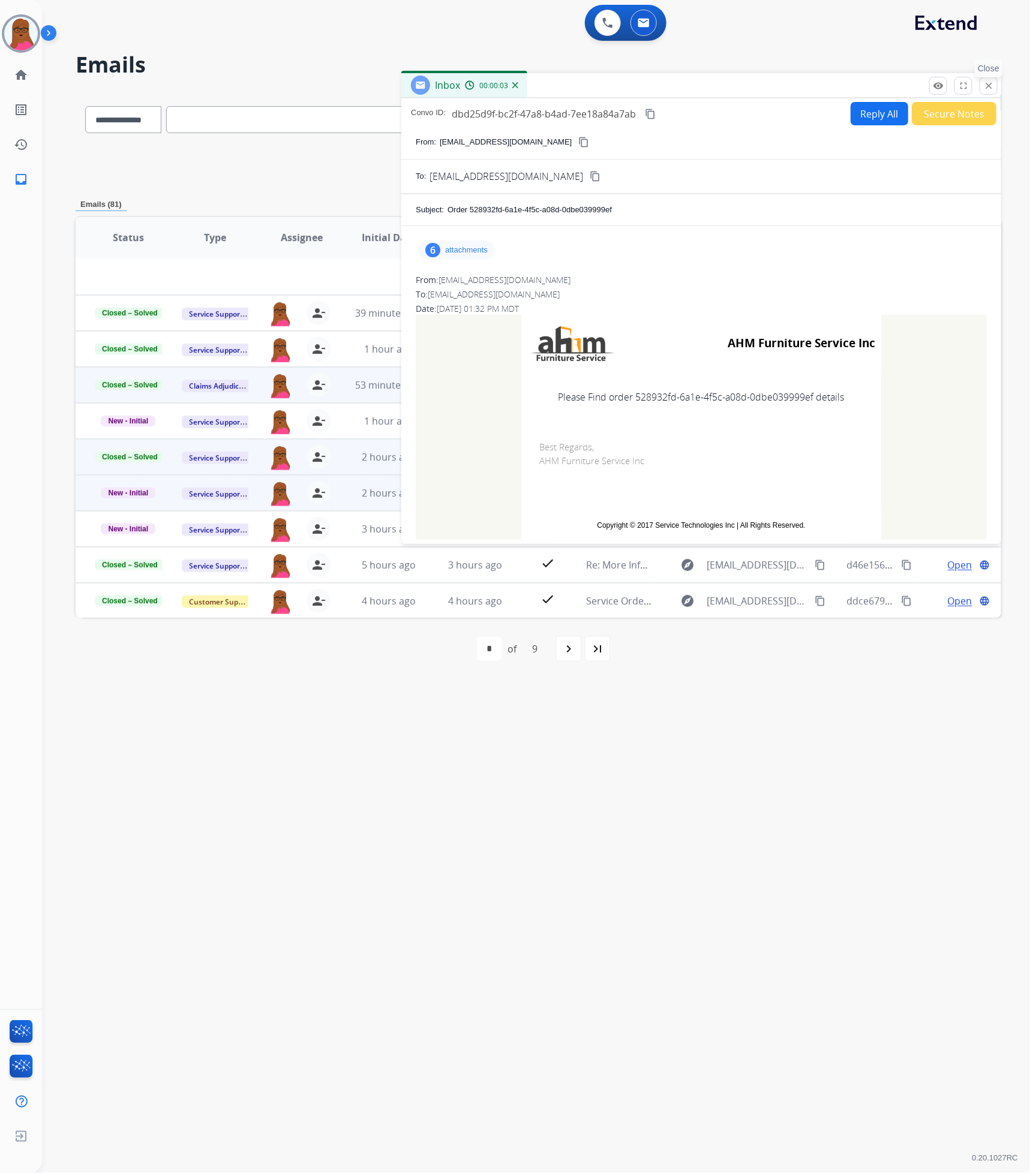
click at [988, 82] on mat-icon "close" at bounding box center [988, 85] width 11 height 11
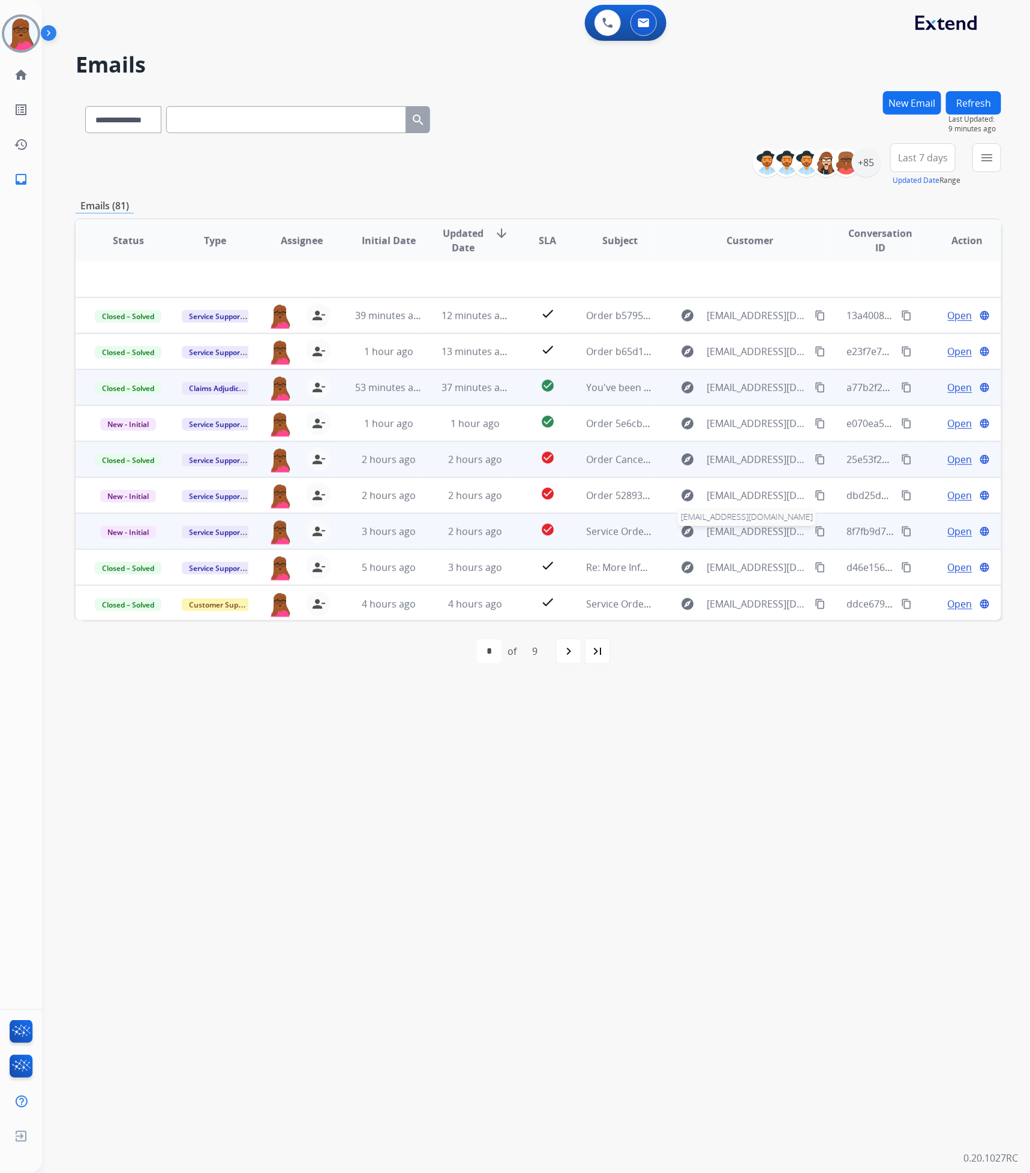
scroll to position [0, 0]
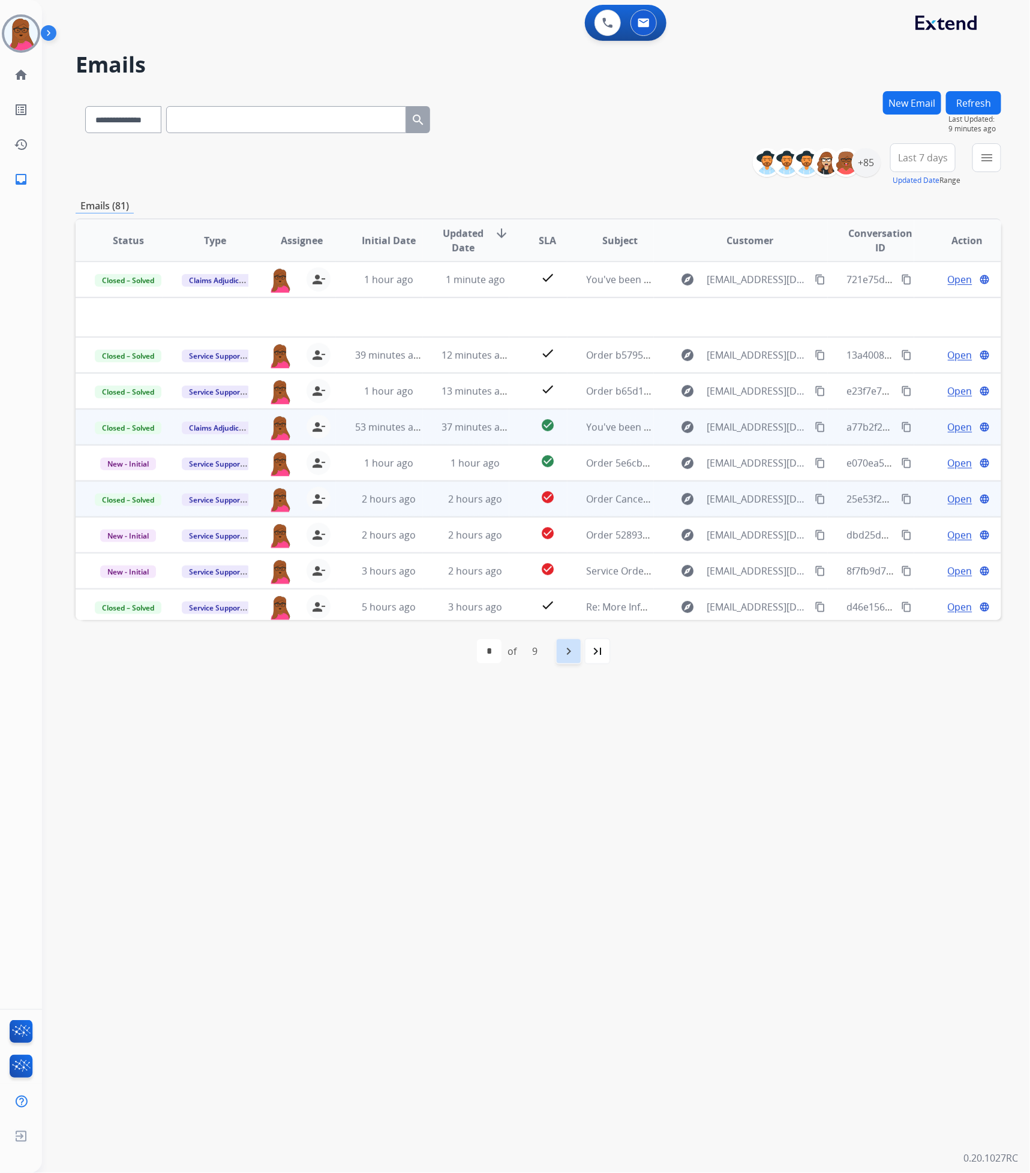
click at [579, 651] on div "navigate_next" at bounding box center [568, 651] width 26 height 26
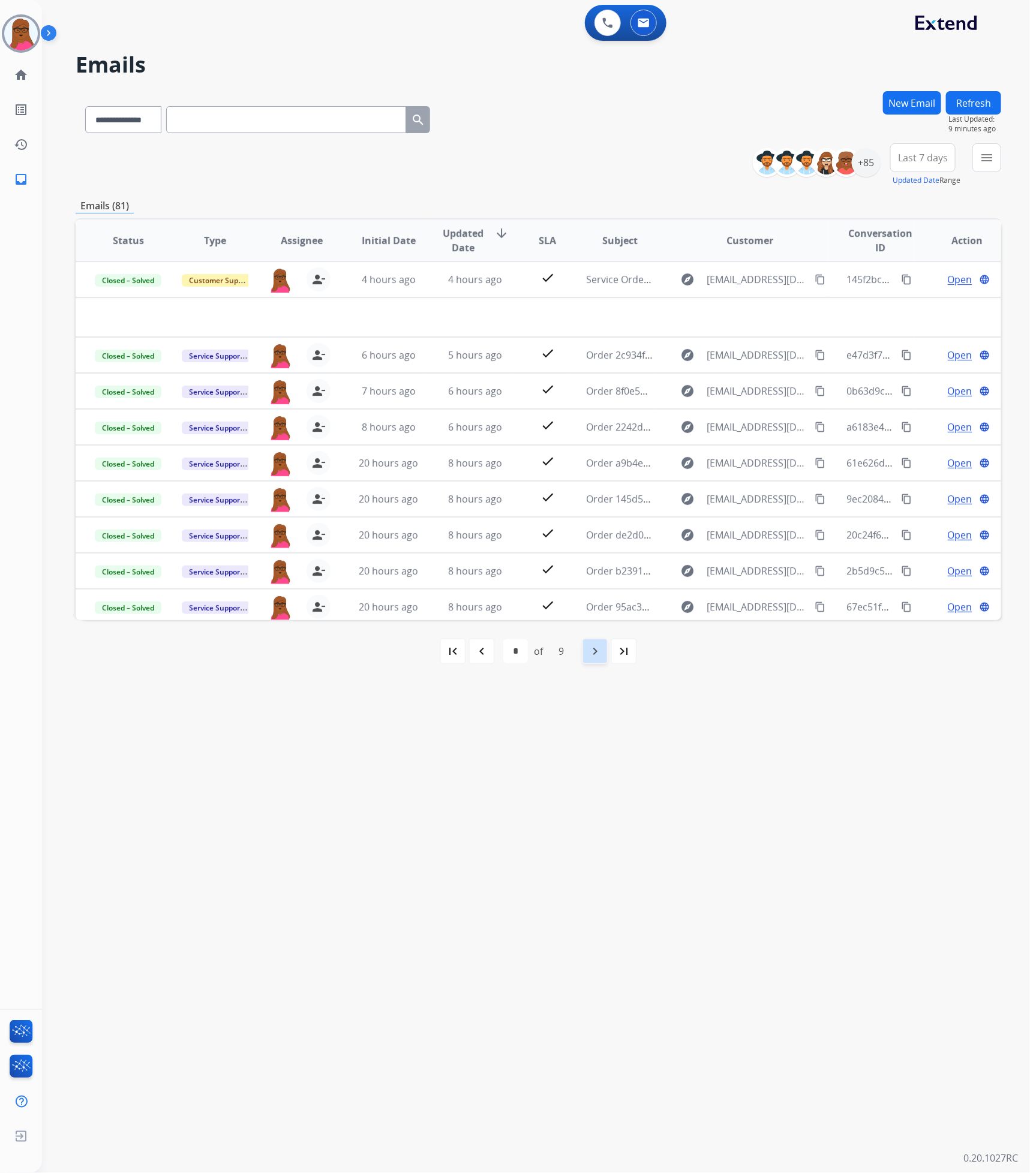
click at [590, 652] on mat-icon "navigate_next" at bounding box center [595, 651] width 14 height 14
click at [462, 650] on div "first_page" at bounding box center [453, 651] width 26 height 26
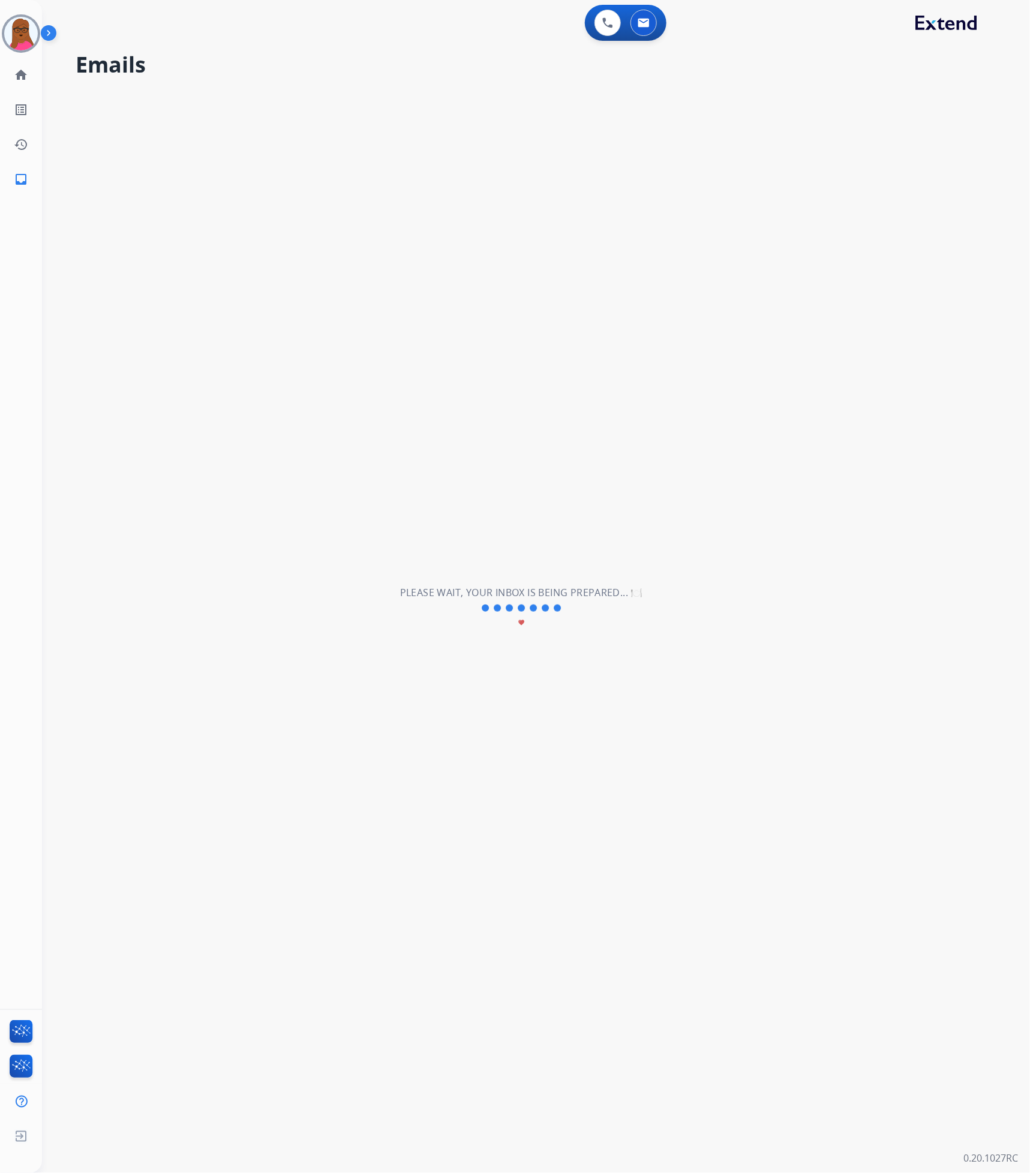
select select "*"
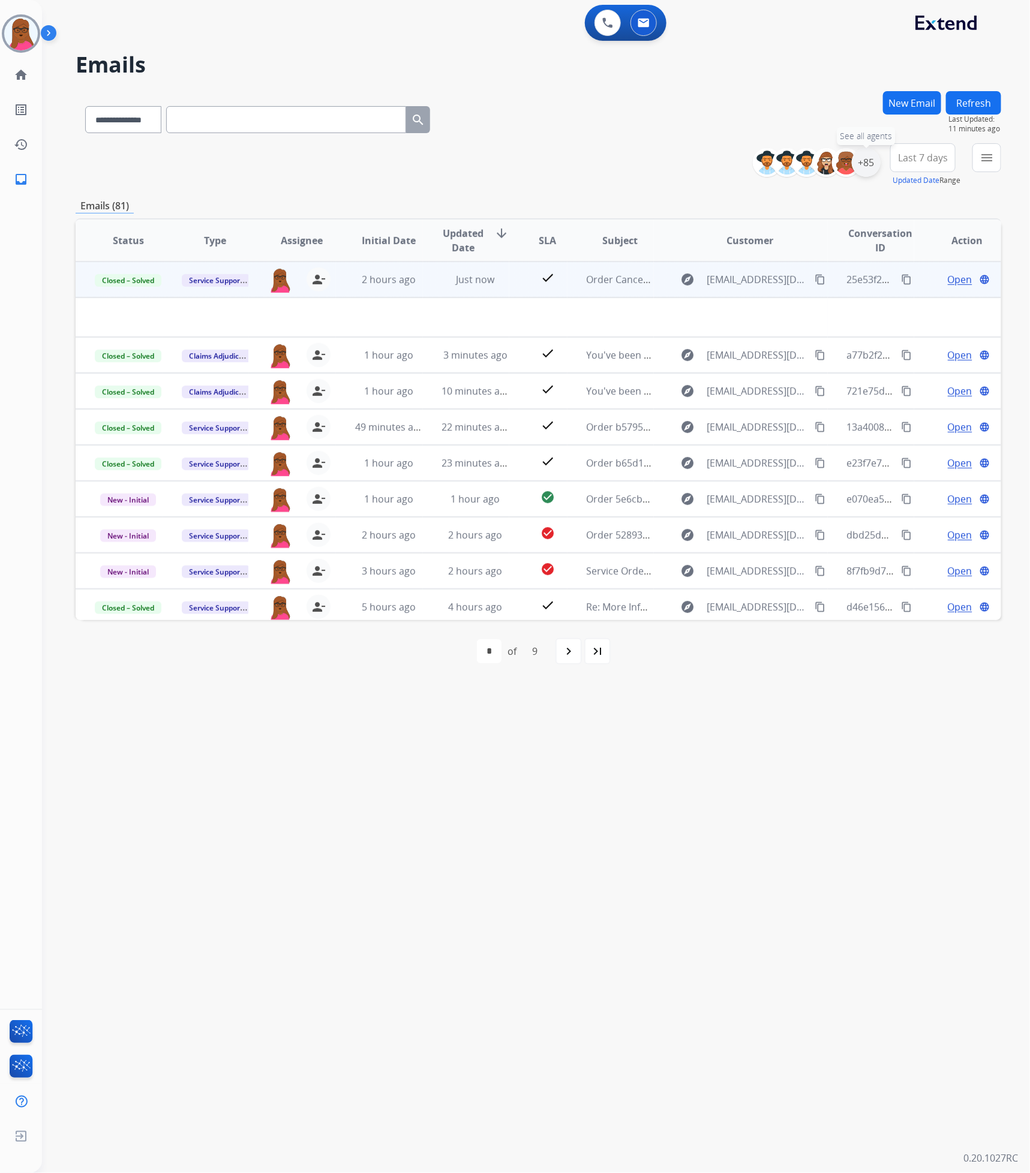
click at [871, 164] on div "+85" at bounding box center [866, 162] width 29 height 29
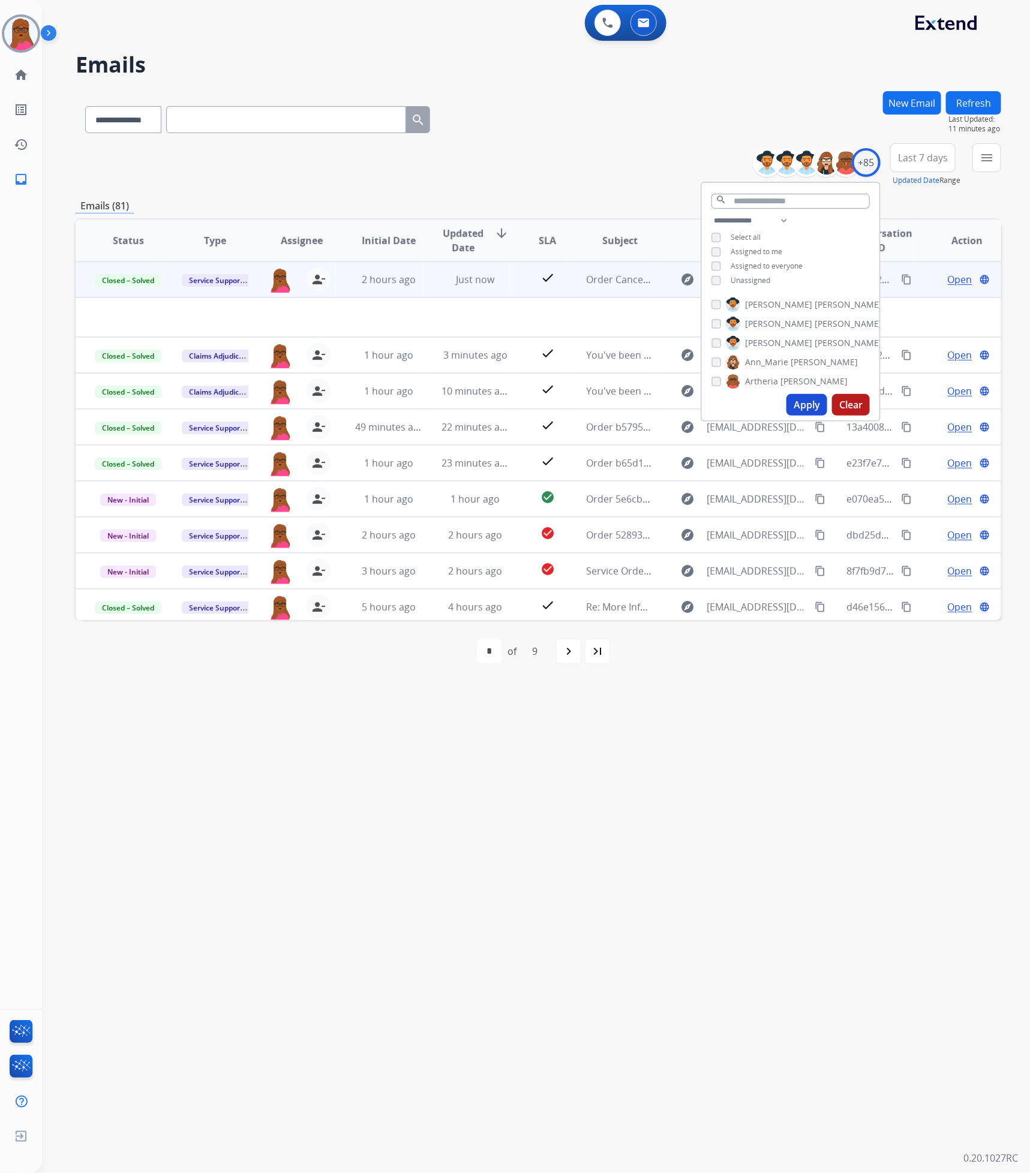
click at [714, 274] on div "**********" at bounding box center [791, 252] width 178 height 77
click at [801, 405] on button "Apply" at bounding box center [806, 405] width 41 height 22
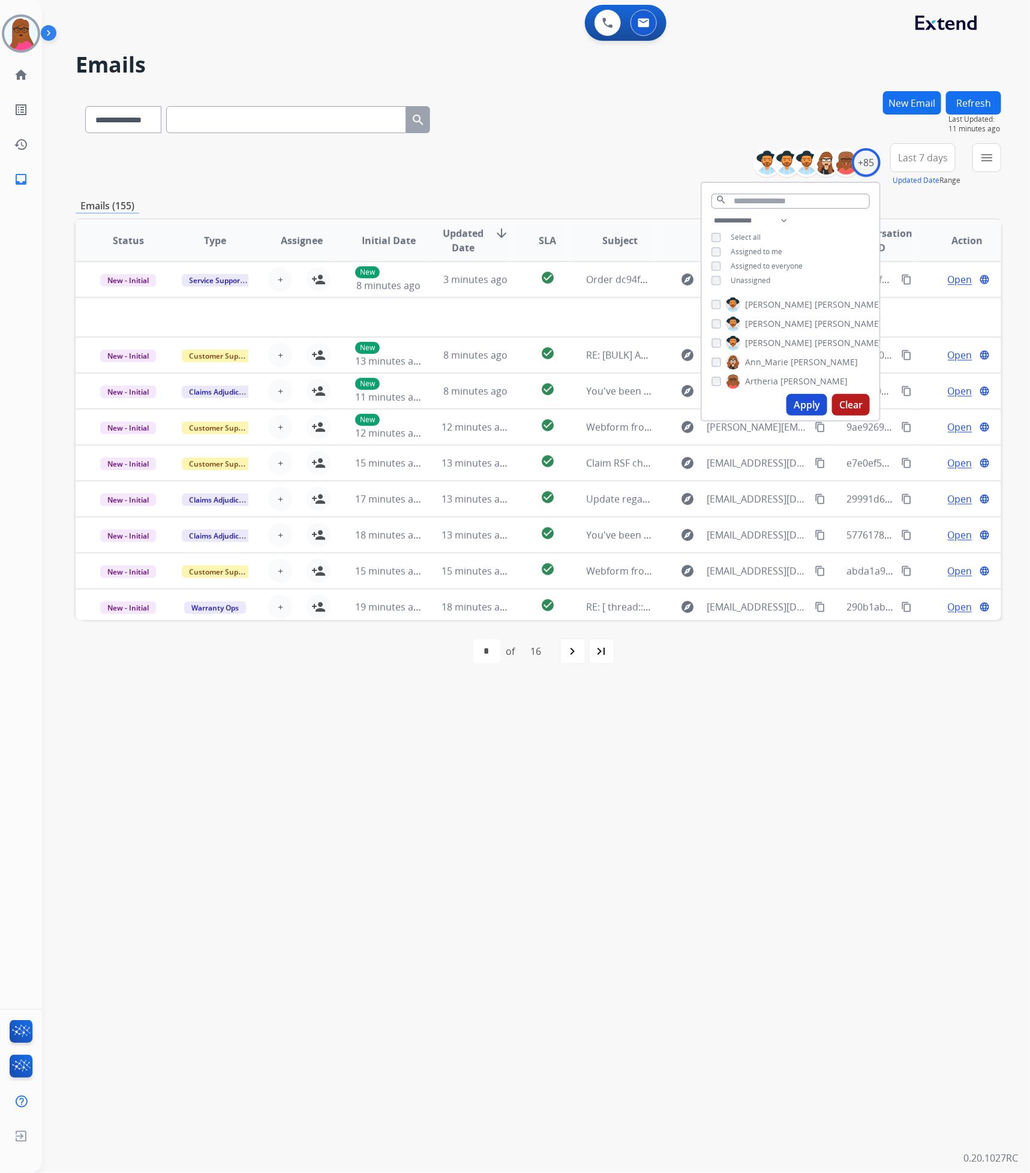
click at [725, 758] on div "**********" at bounding box center [521, 608] width 959 height 1130
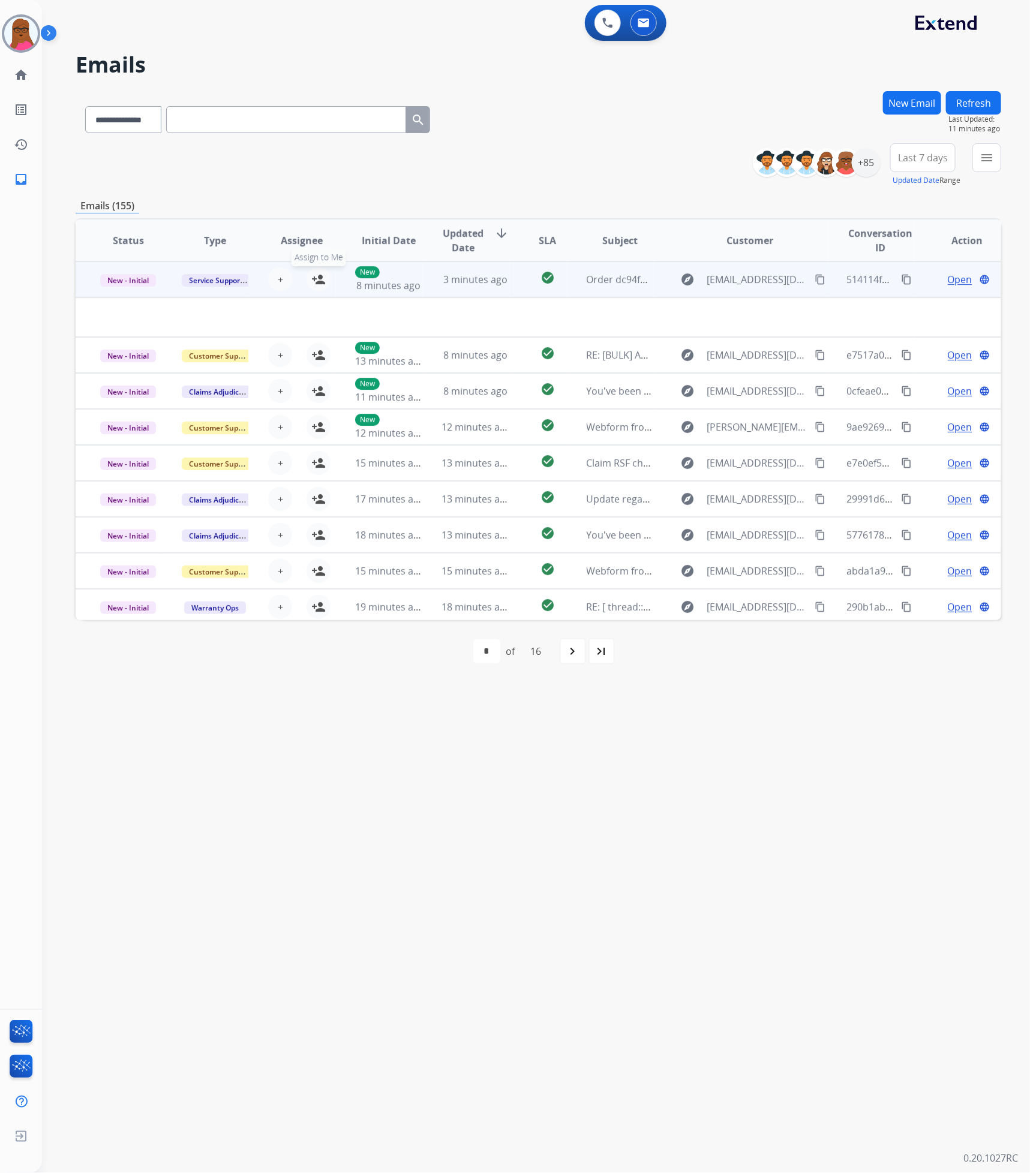
click at [317, 278] on mat-icon "person_add" at bounding box center [318, 279] width 14 height 14
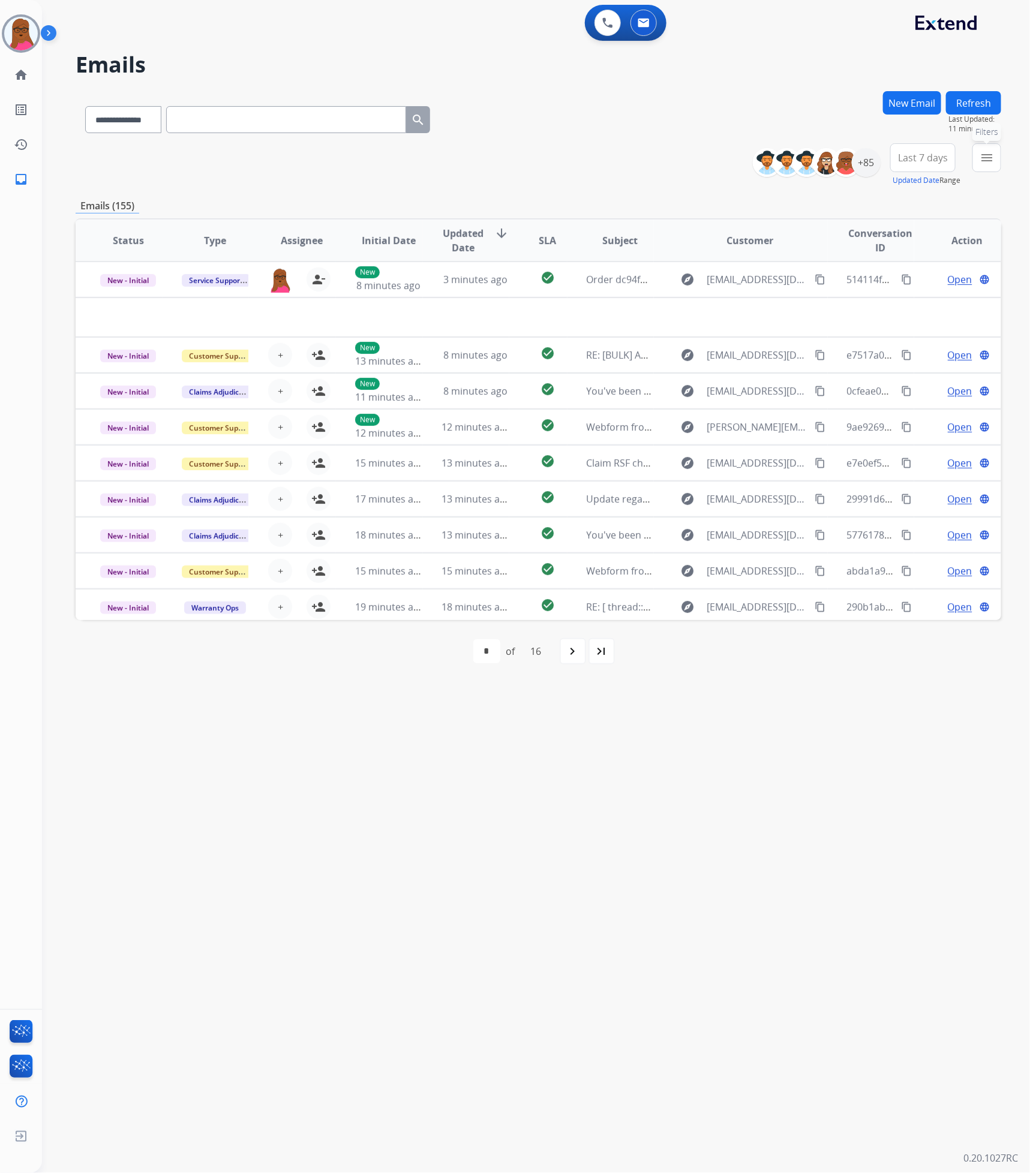
click at [979, 160] on button "menu Filters" at bounding box center [986, 157] width 29 height 29
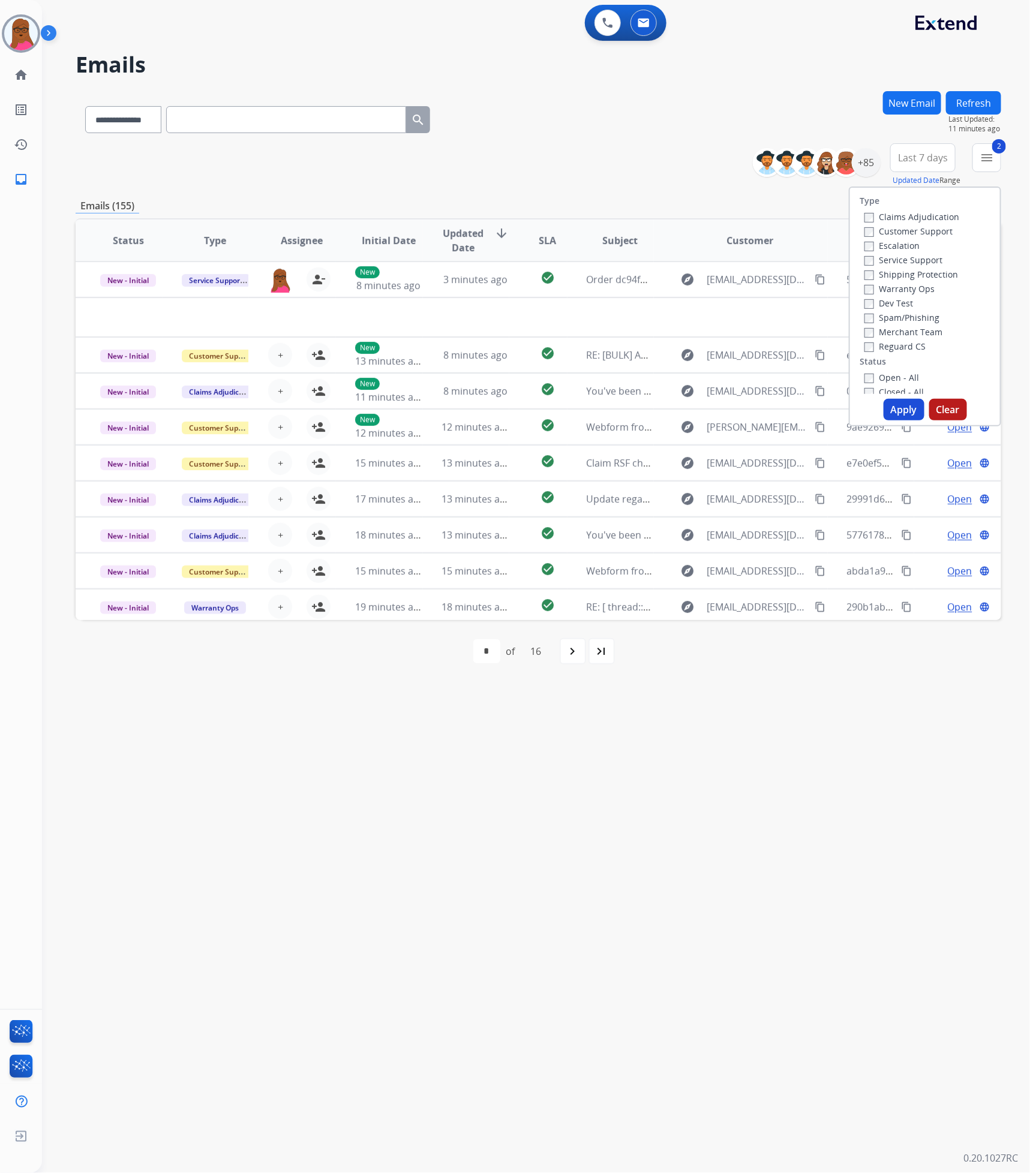
click at [891, 409] on button "Apply" at bounding box center [904, 410] width 41 height 22
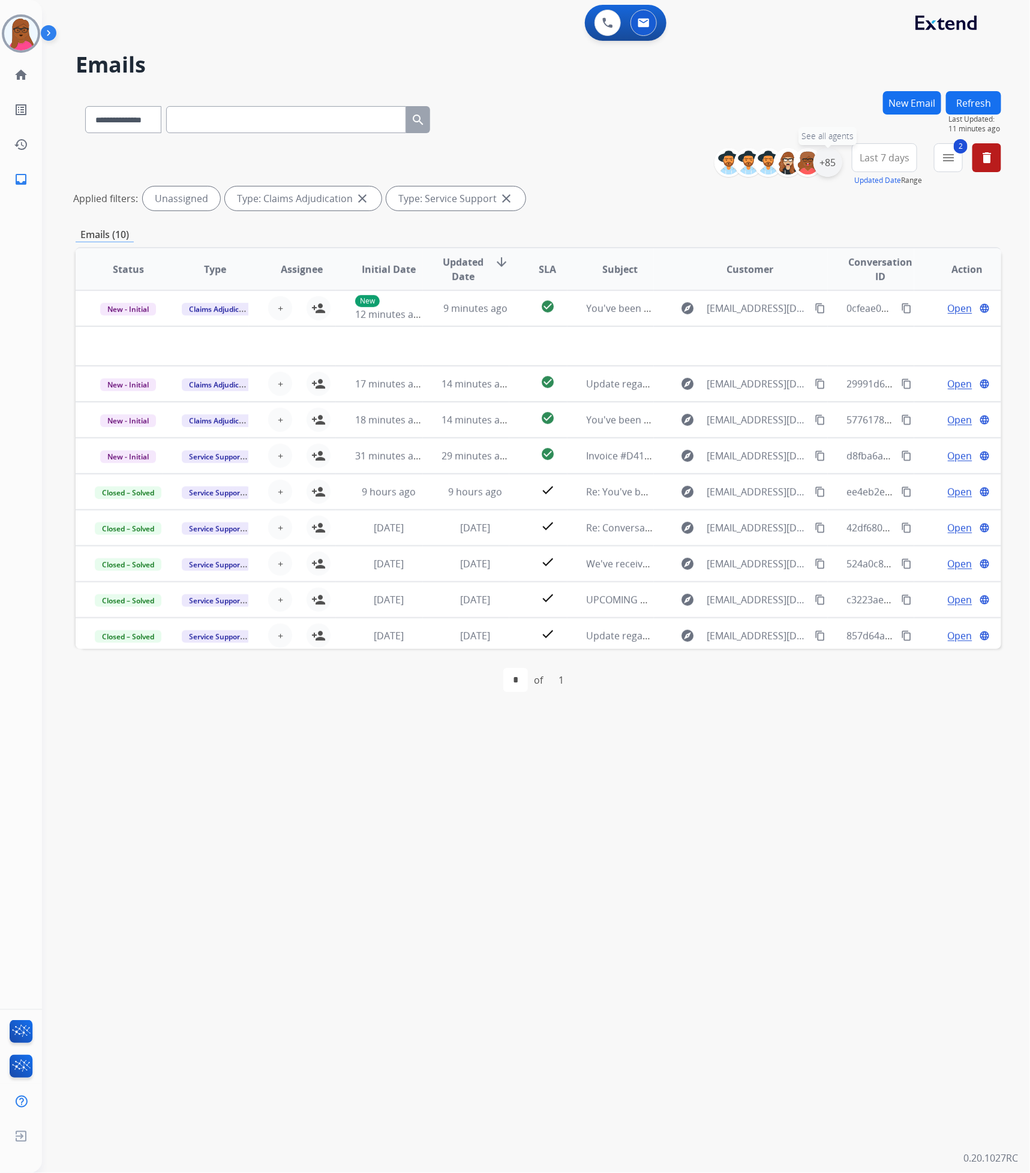
click at [830, 166] on div "+85" at bounding box center [827, 162] width 29 height 29
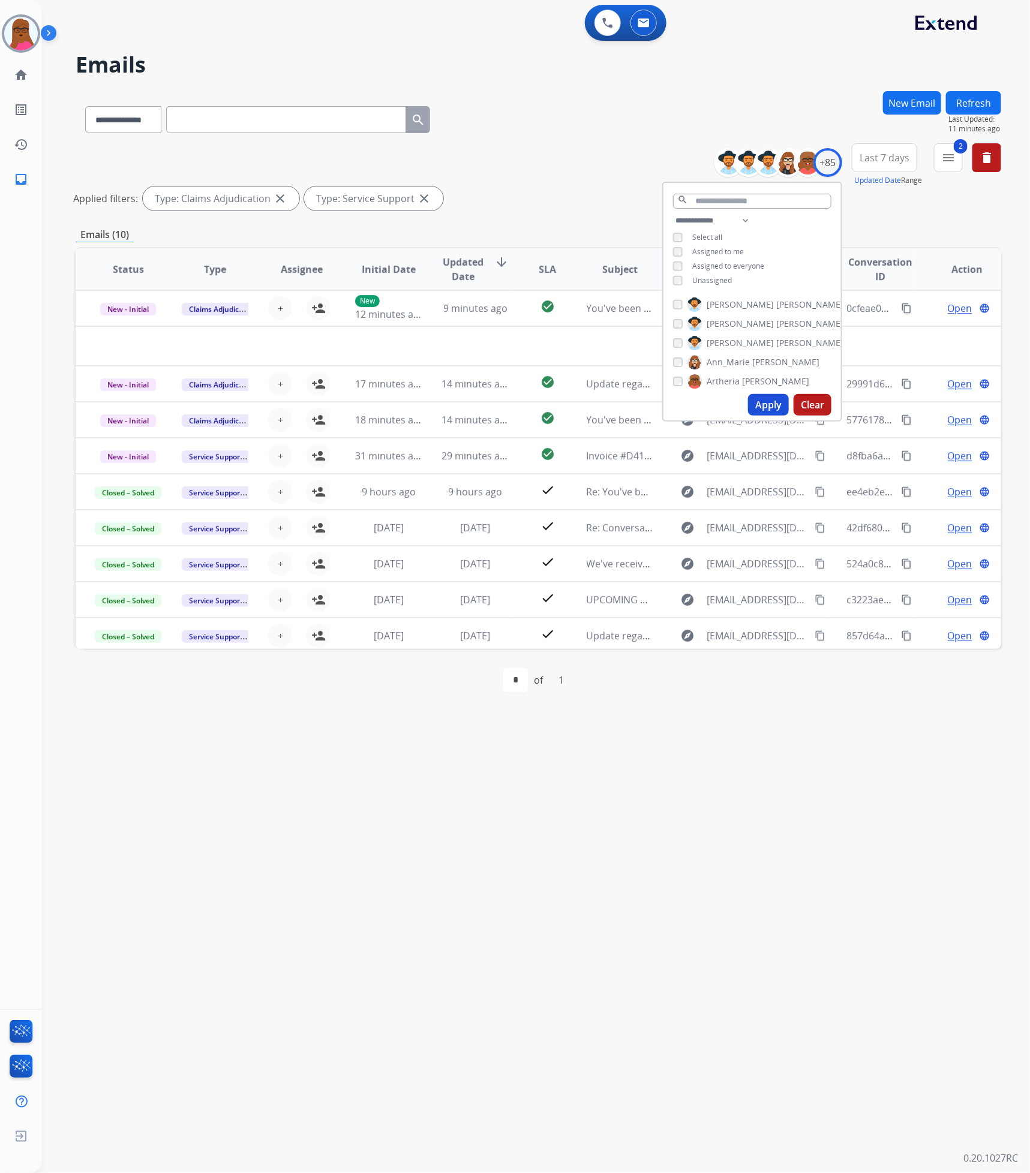
click at [765, 403] on button "Apply" at bounding box center [768, 405] width 41 height 22
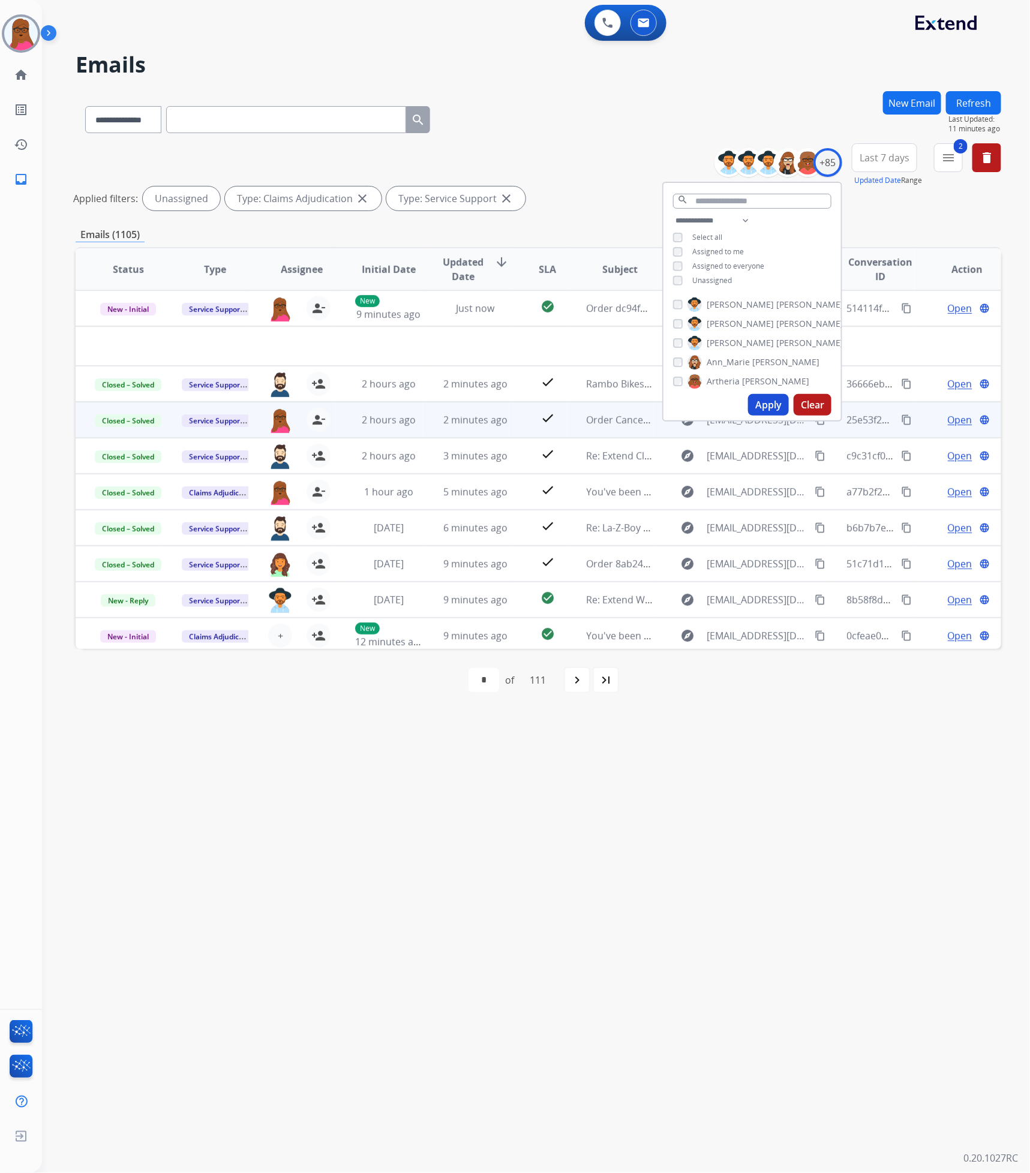
click at [763, 407] on button "Apply" at bounding box center [768, 405] width 41 height 22
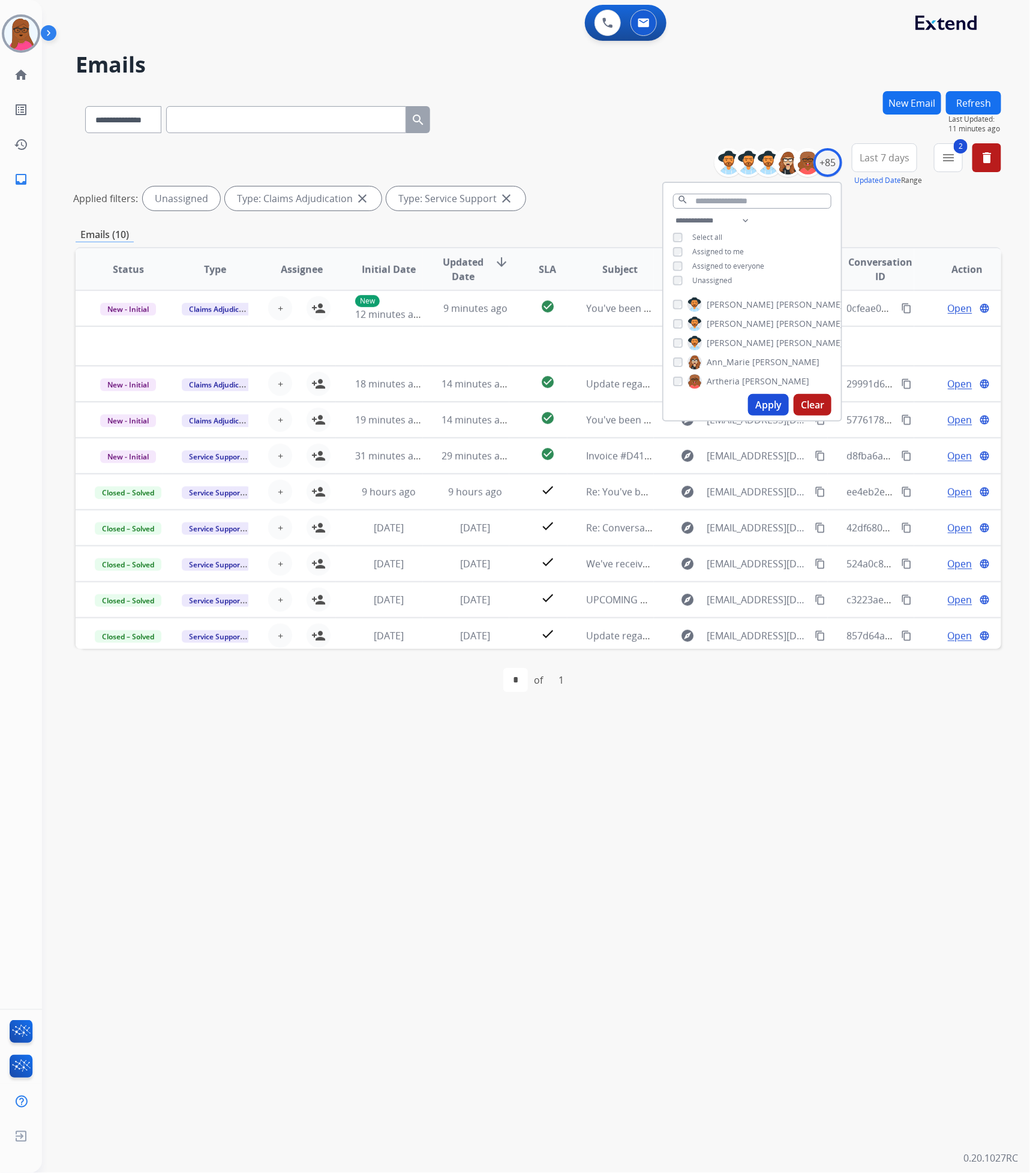
click at [543, 870] on div "**********" at bounding box center [521, 608] width 959 height 1130
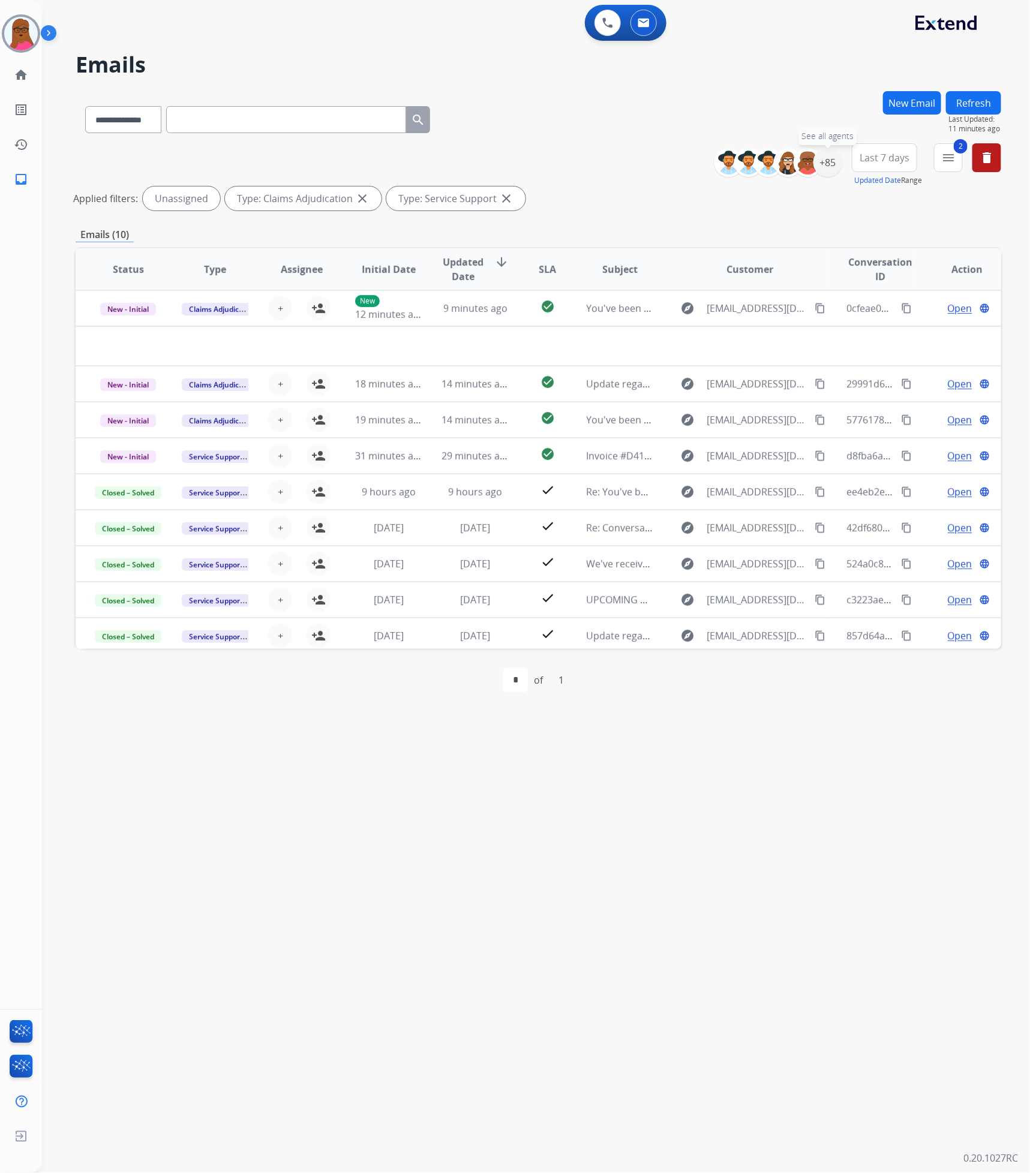
drag, startPoint x: 817, startPoint y: 166, endPoint x: 809, endPoint y: 205, distance: 39.9
click at [817, 166] on div "+85" at bounding box center [827, 162] width 29 height 29
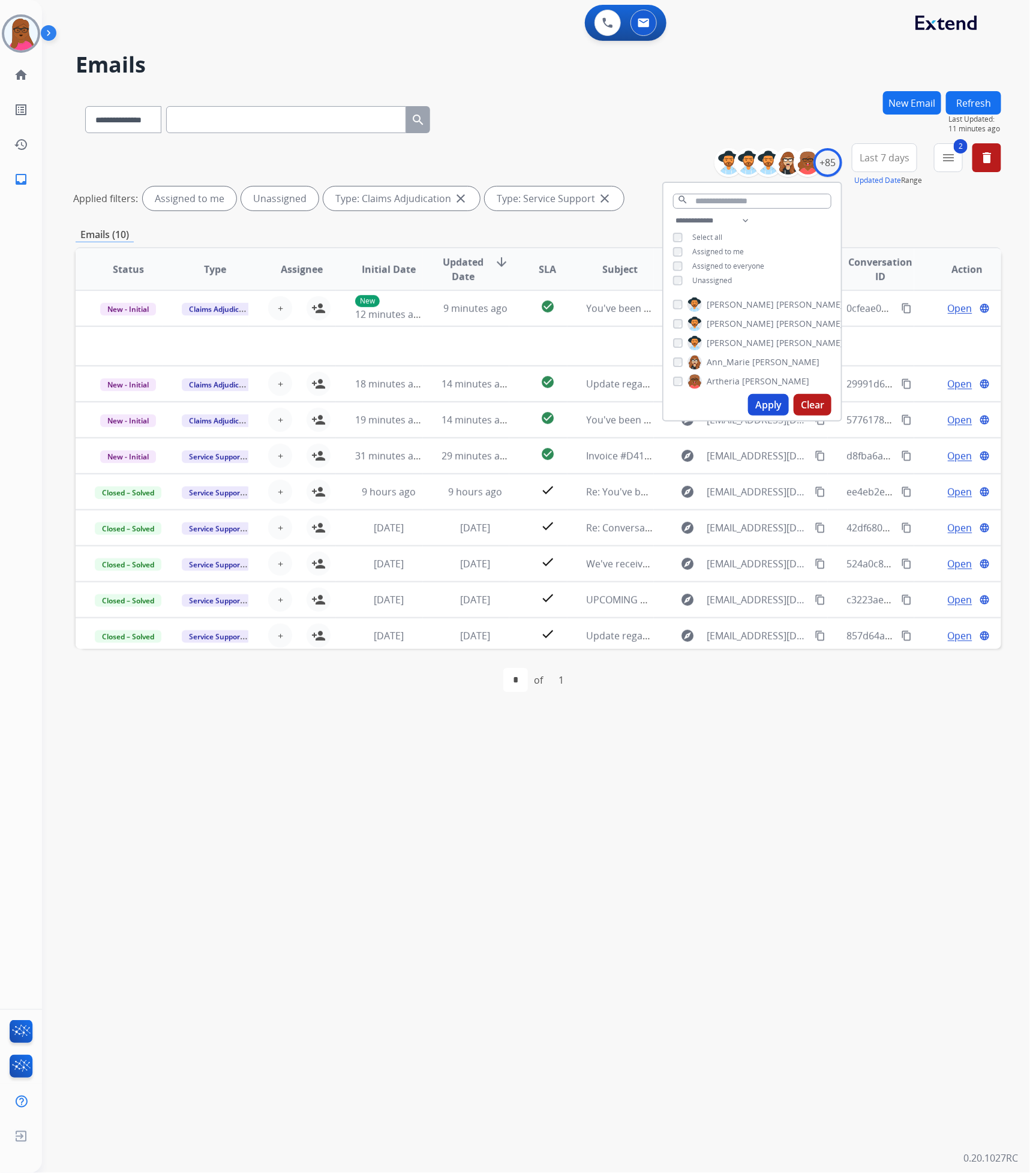
click at [674, 285] on div "**********" at bounding box center [752, 252] width 178 height 77
click at [756, 404] on button "Apply" at bounding box center [768, 405] width 41 height 22
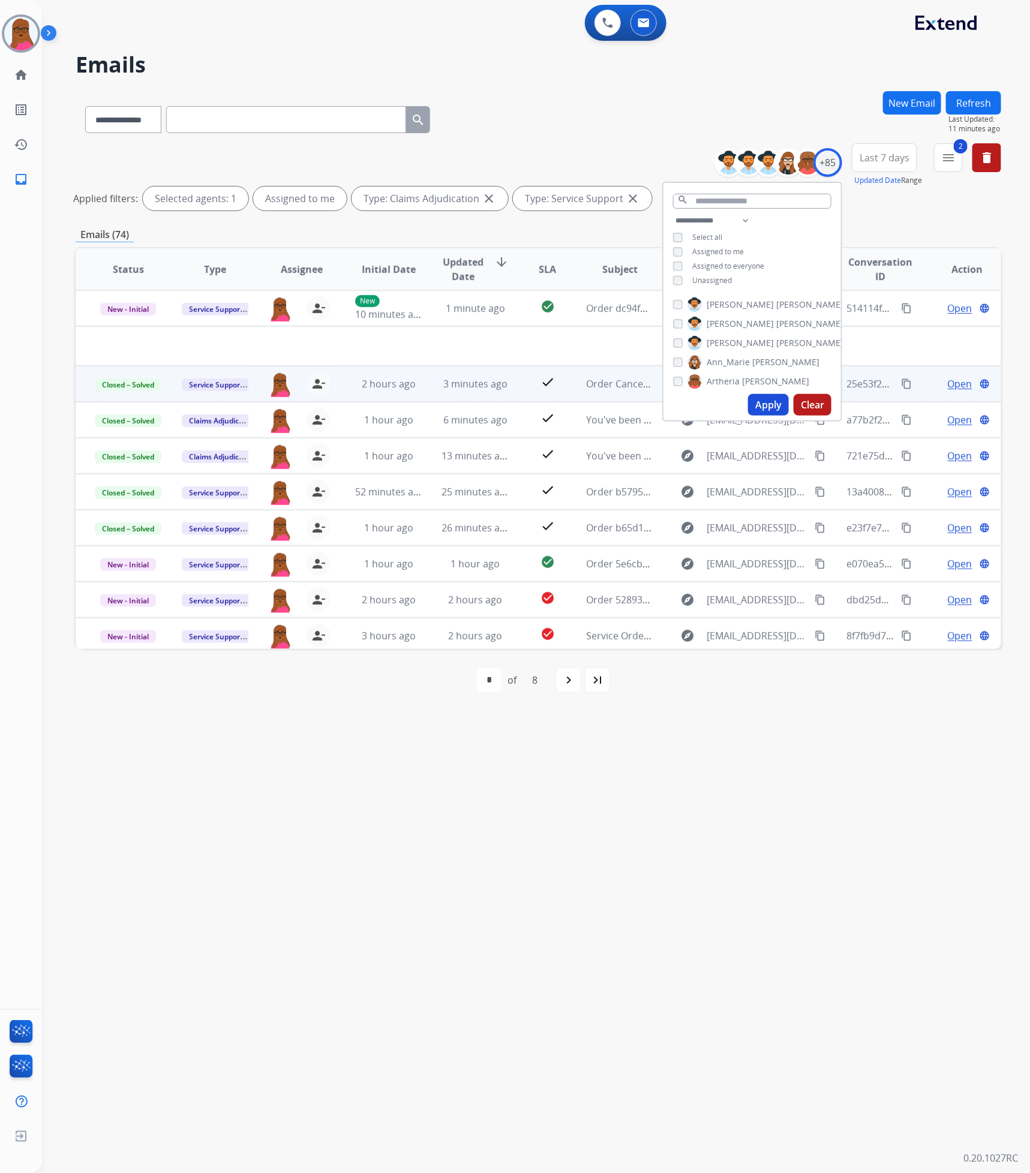
click at [537, 231] on div "Emails (74)" at bounding box center [539, 234] width 926 height 15
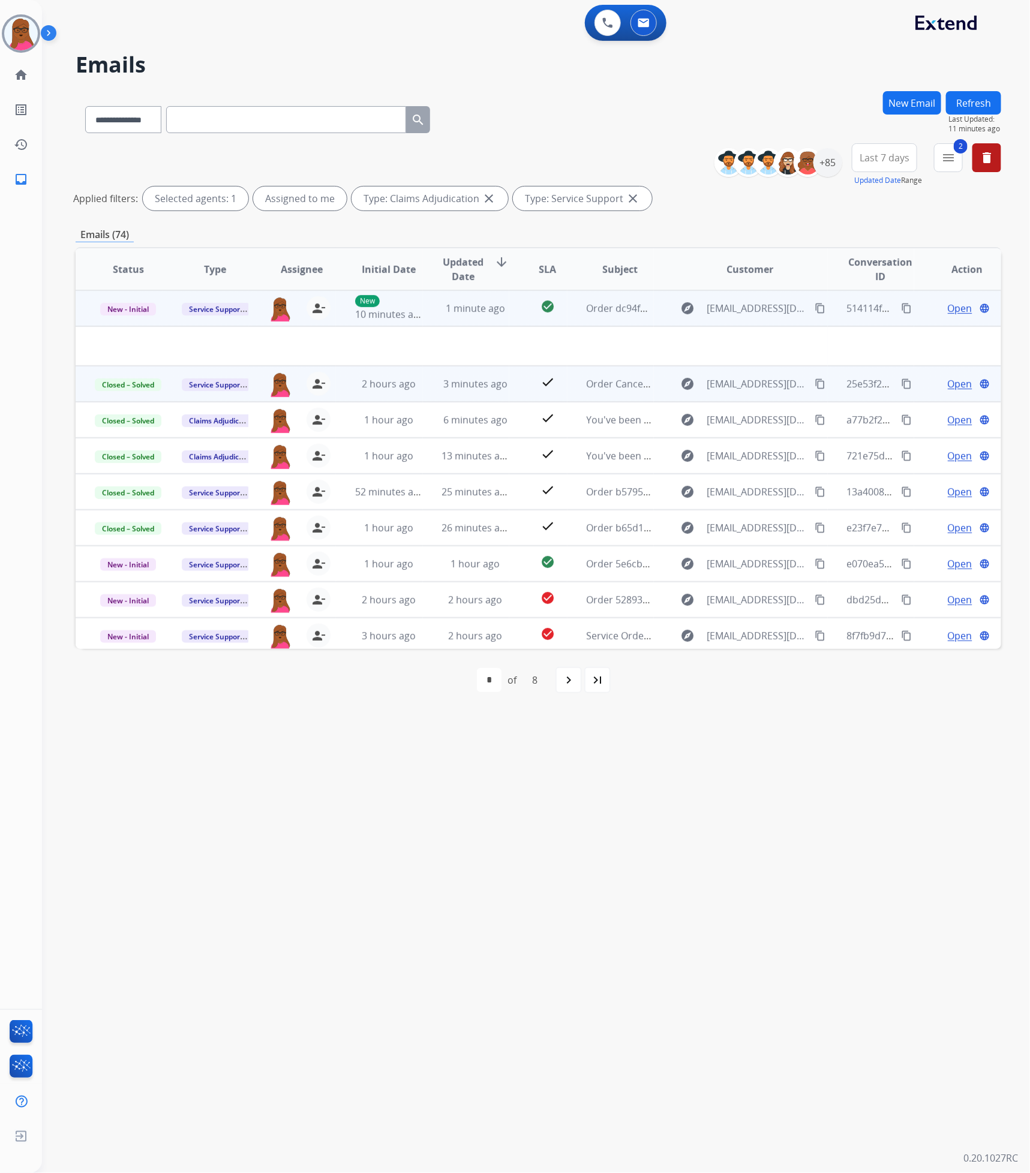
click at [948, 312] on span "Open" at bounding box center [960, 308] width 25 height 14
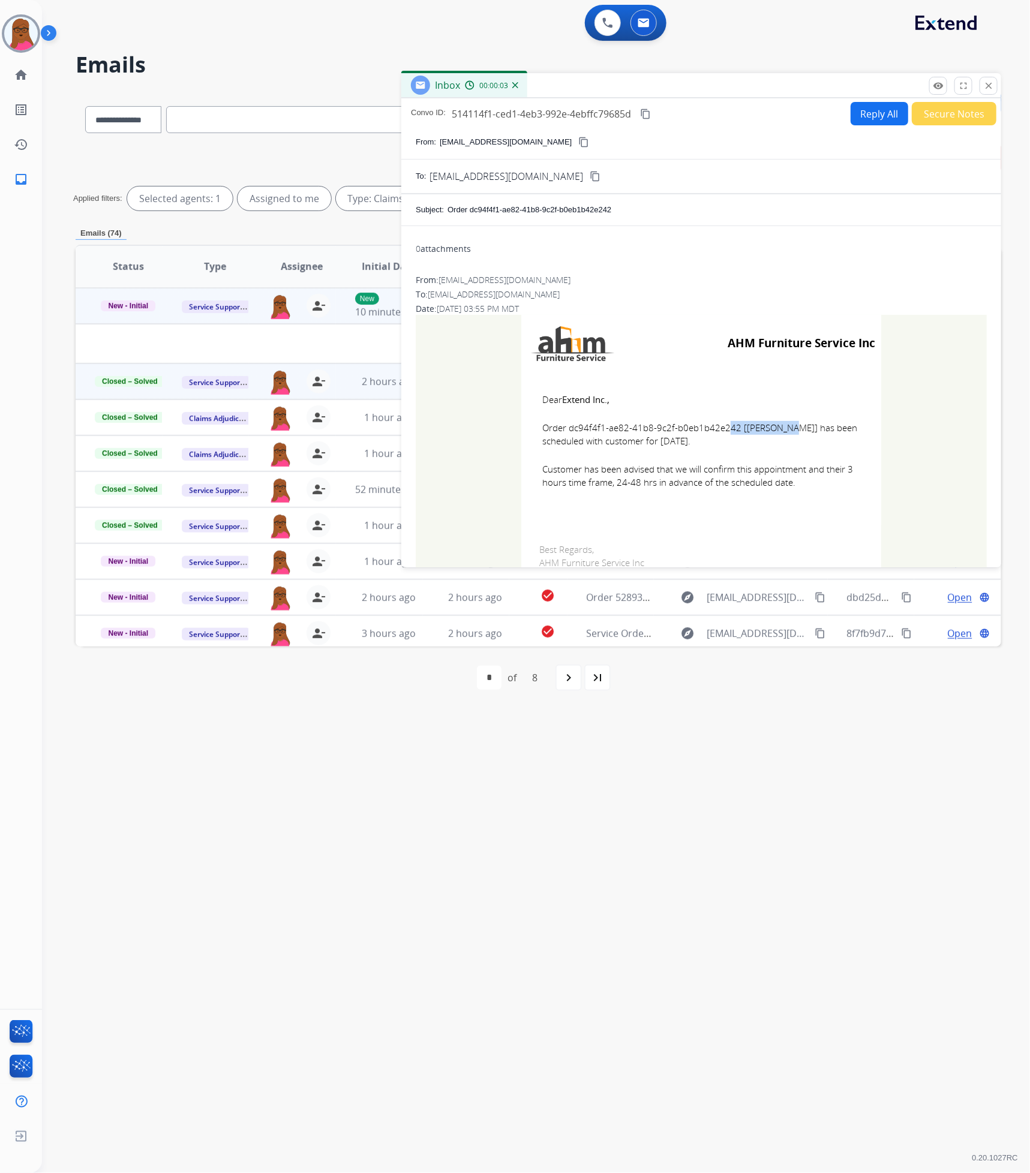
drag, startPoint x: 728, startPoint y: 430, endPoint x: 661, endPoint y: 428, distance: 66.6
click at [661, 428] on span "Order dc94f4f1-ae82-41b8-9c2f-b0eb1b42e242 [[PERSON_NAME]] has been scheduled w…" at bounding box center [701, 434] width 318 height 27
drag, startPoint x: 729, startPoint y: 430, endPoint x: 567, endPoint y: 432, distance: 162.6
click at [567, 432] on span "Order dc94f4f1-ae82-41b8-9c2f-b0eb1b42e242 [[PERSON_NAME]] has been scheduled w…" at bounding box center [701, 434] width 318 height 27
drag, startPoint x: 792, startPoint y: 489, endPoint x: 533, endPoint y: 399, distance: 274.3
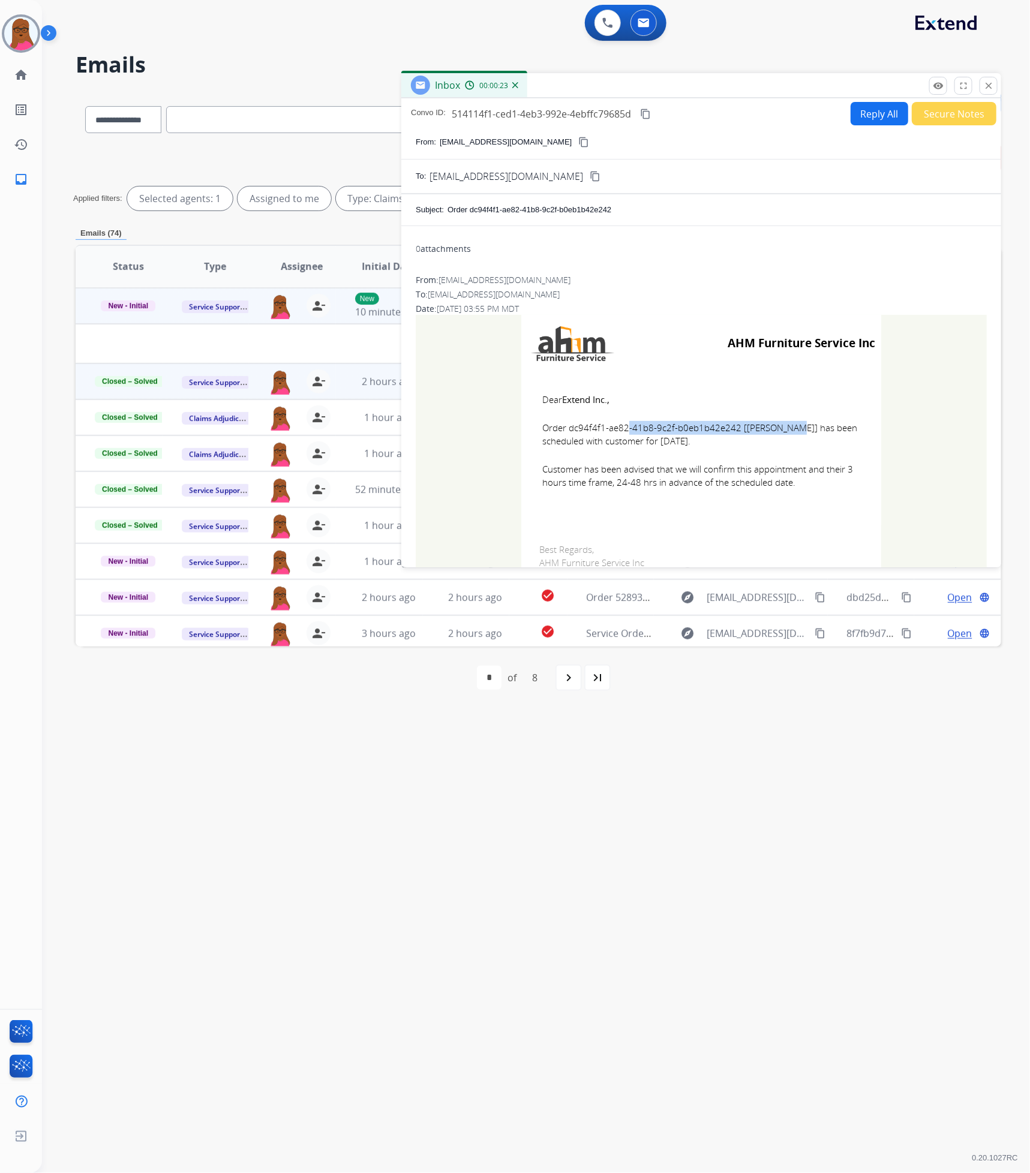
click at [533, 399] on td "Dear Extend Inc., Order dc94f4f1-ae82-41b8-9c2f-b0eb1b42e242 [[PERSON_NAME]] ha…" at bounding box center [701, 448] width 360 height 153
click at [993, 85] on button "close Close" at bounding box center [989, 86] width 18 height 18
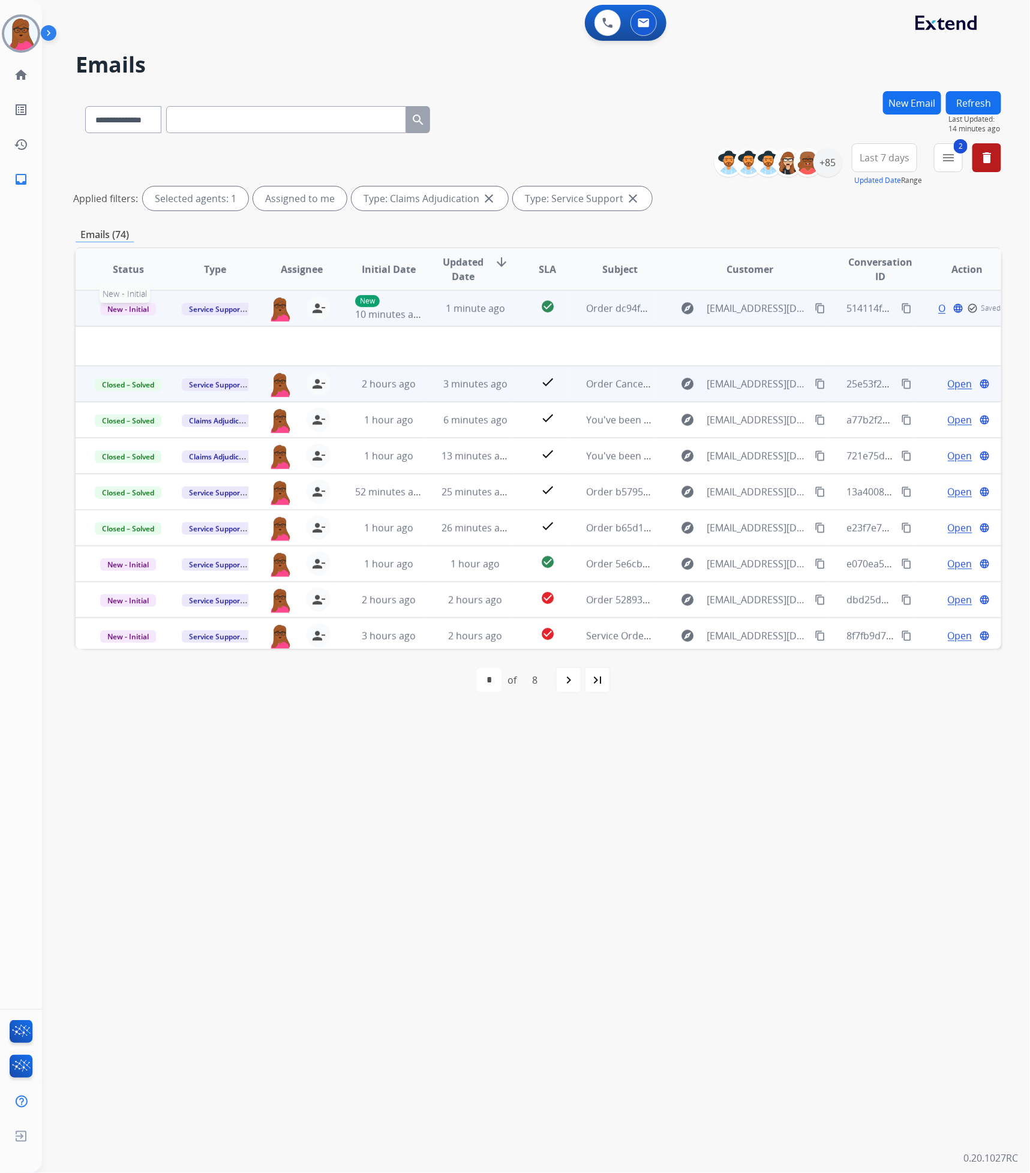
click at [128, 310] on span "New - Initial" at bounding box center [128, 309] width 56 height 13
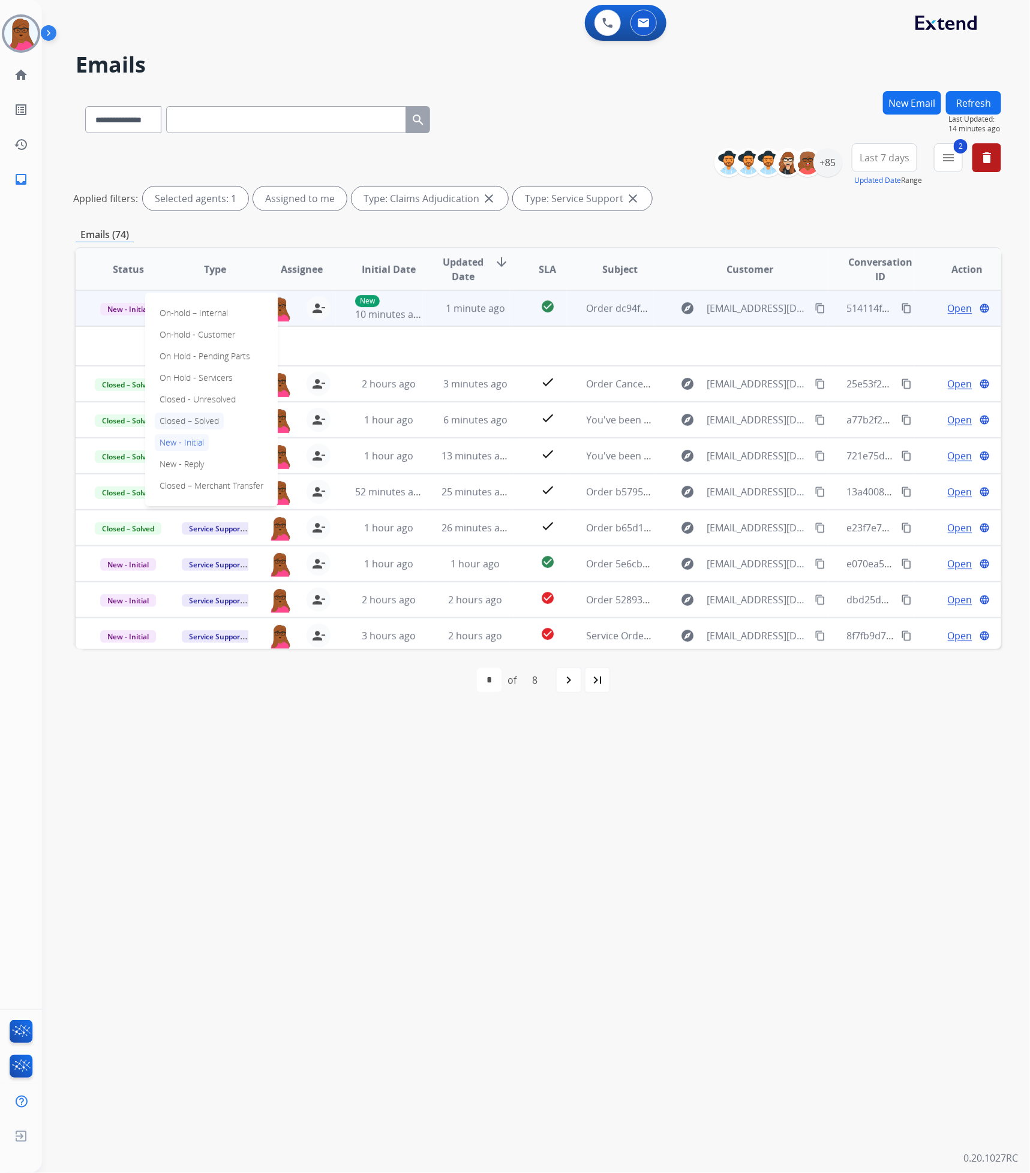
click at [200, 423] on p "Closed – Solved" at bounding box center [189, 421] width 69 height 17
